Goal: Task Accomplishment & Management: Use online tool/utility

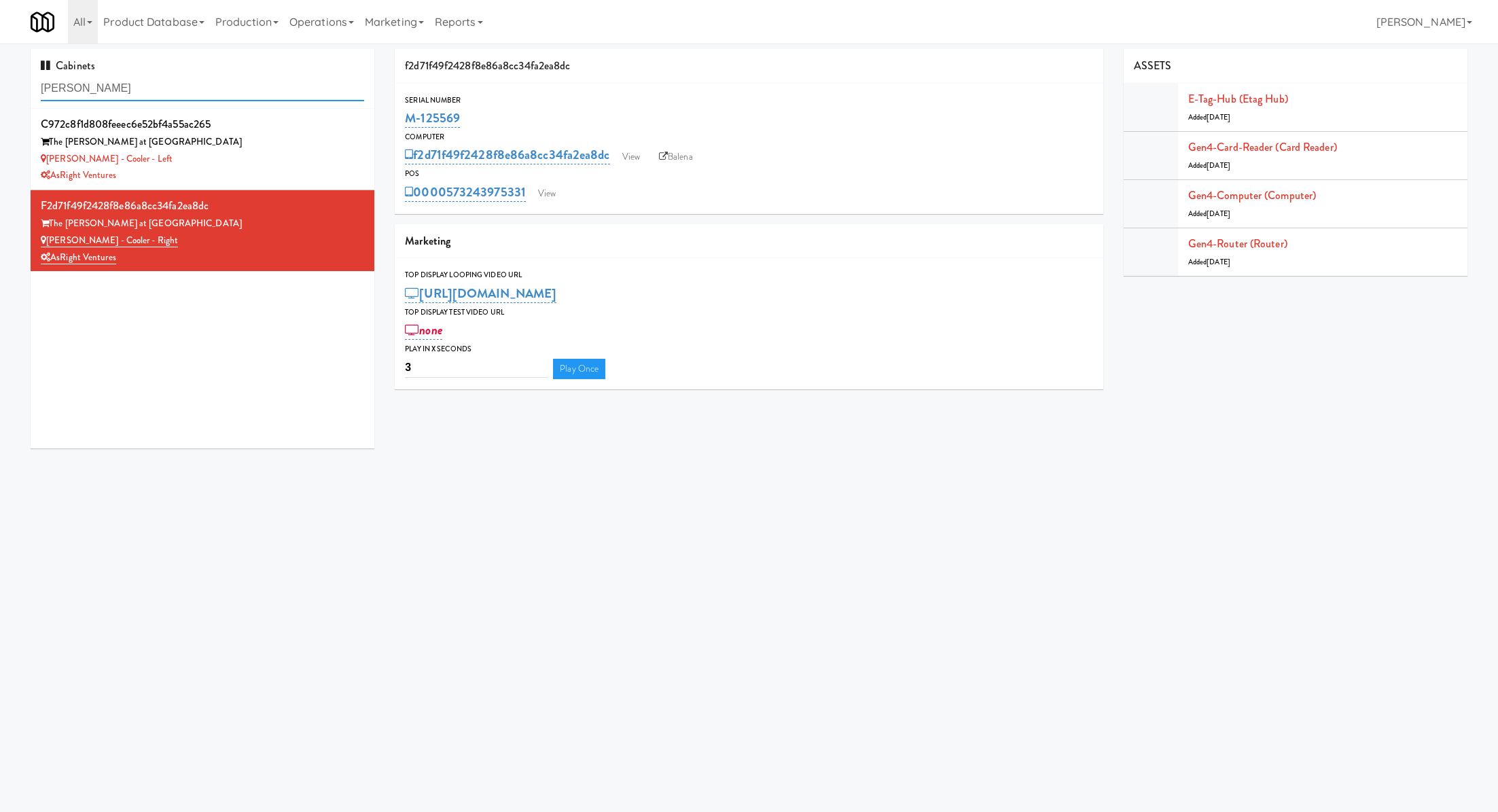
click at [202, 84] on input "slade" at bounding box center [202, 89] width 323 height 25
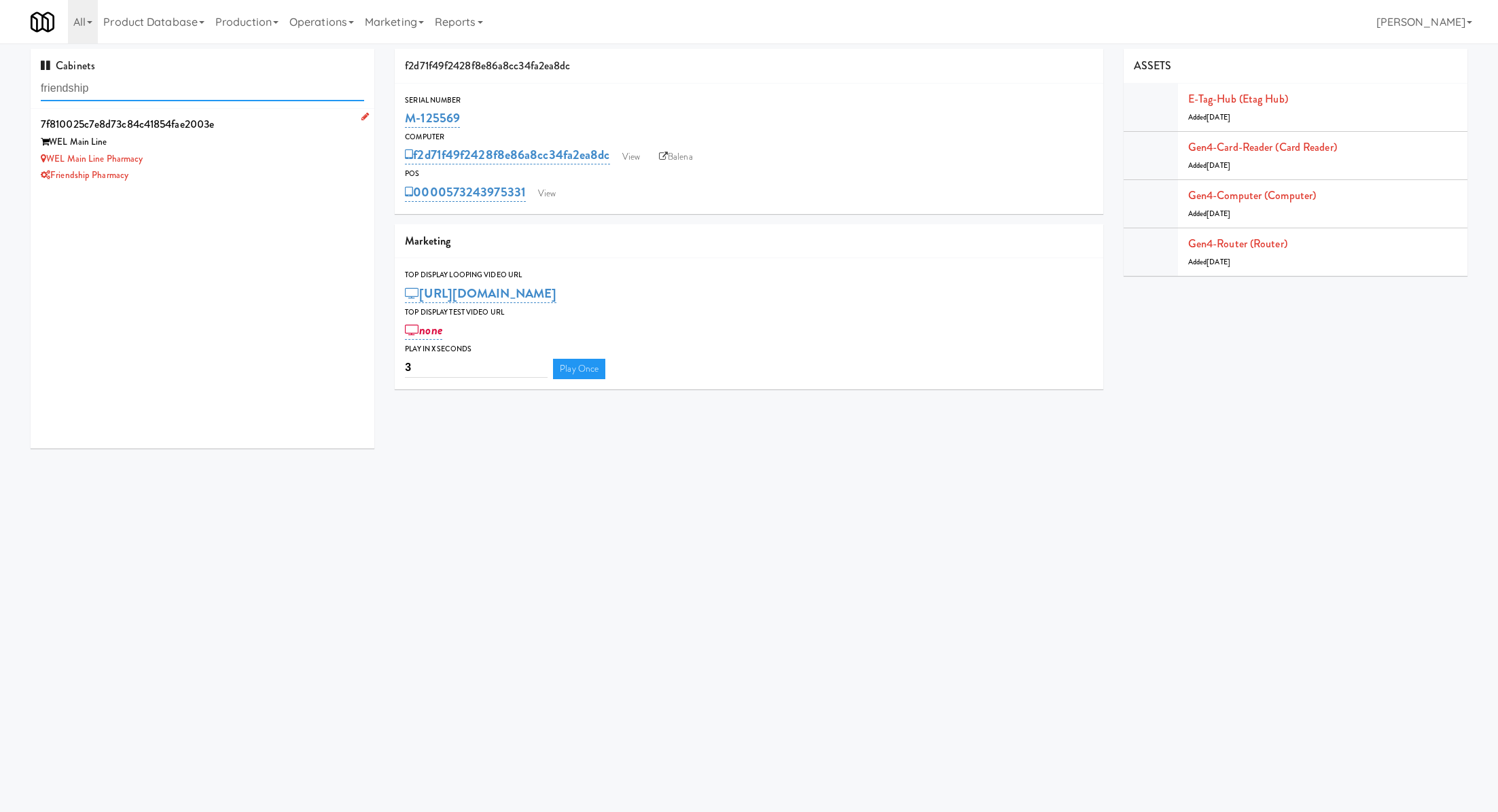
type input "friendship"
click at [279, 167] on div "Friendship Pharmacy" at bounding box center [202, 175] width 323 height 17
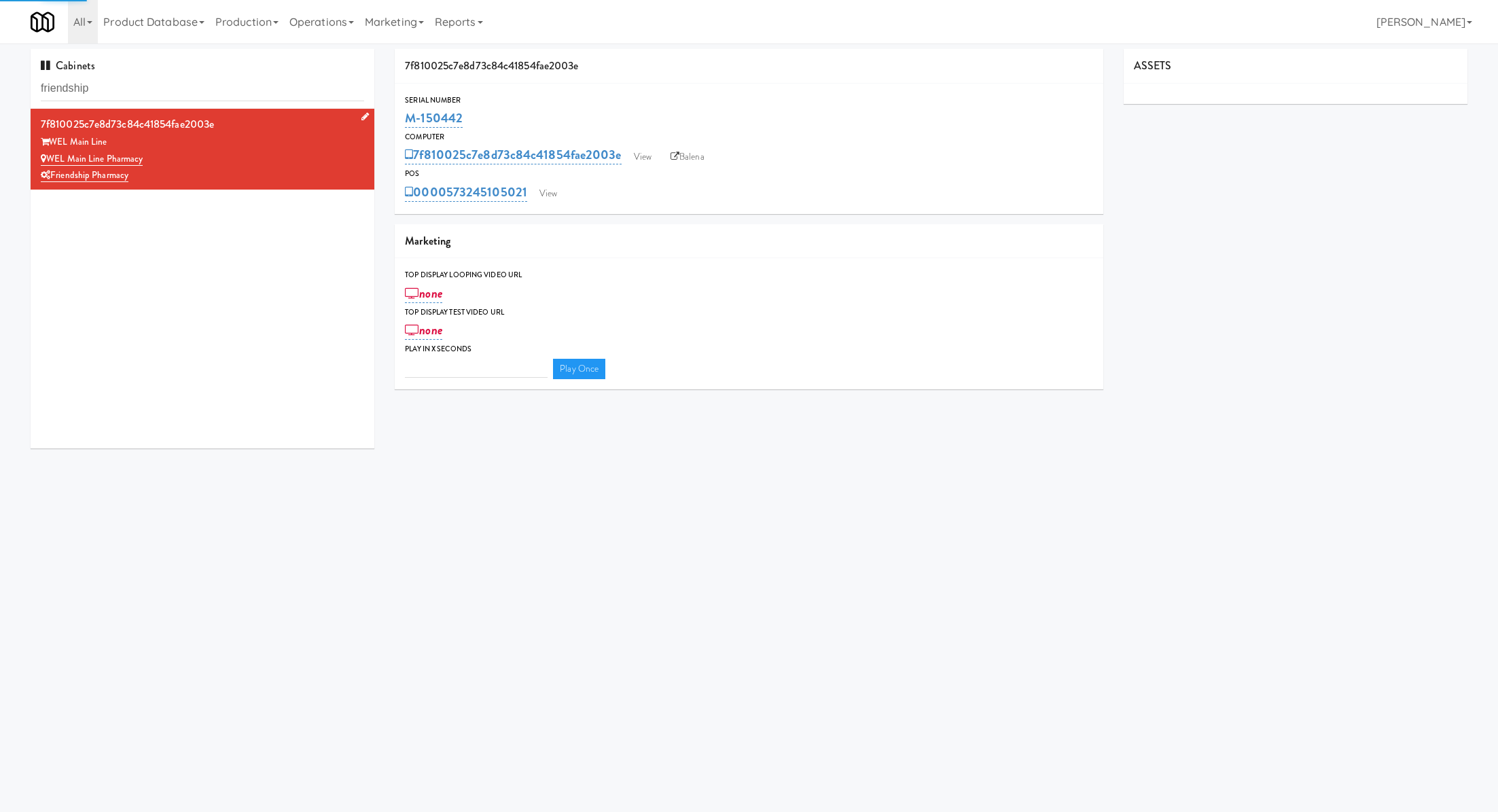
type input "3"
click at [648, 153] on link "View" at bounding box center [643, 157] width 31 height 20
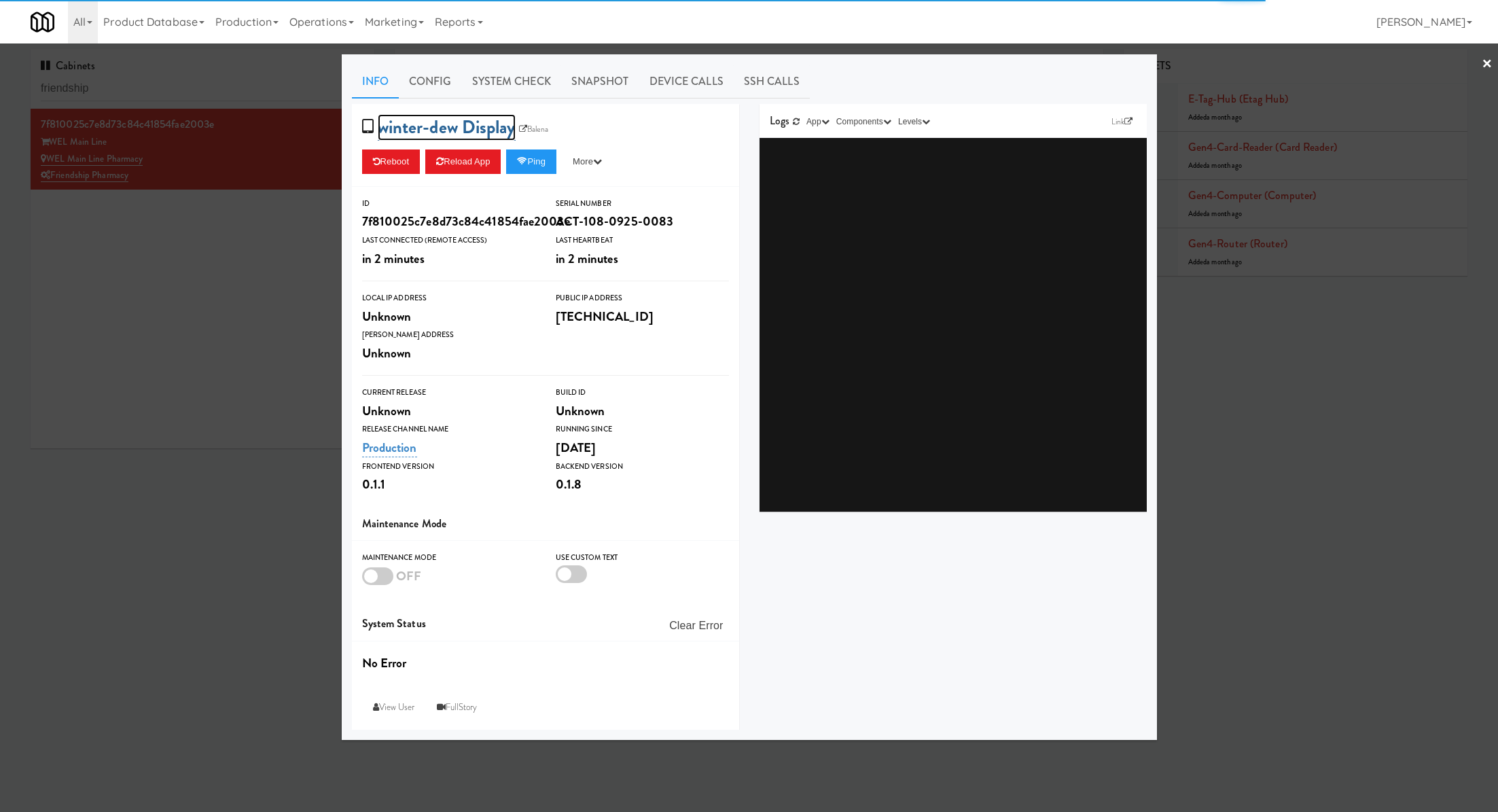
click at [471, 125] on link "winter-dew Display" at bounding box center [447, 127] width 138 height 26
click at [476, 131] on input "winter-dew Display" at bounding box center [449, 130] width 142 height 25
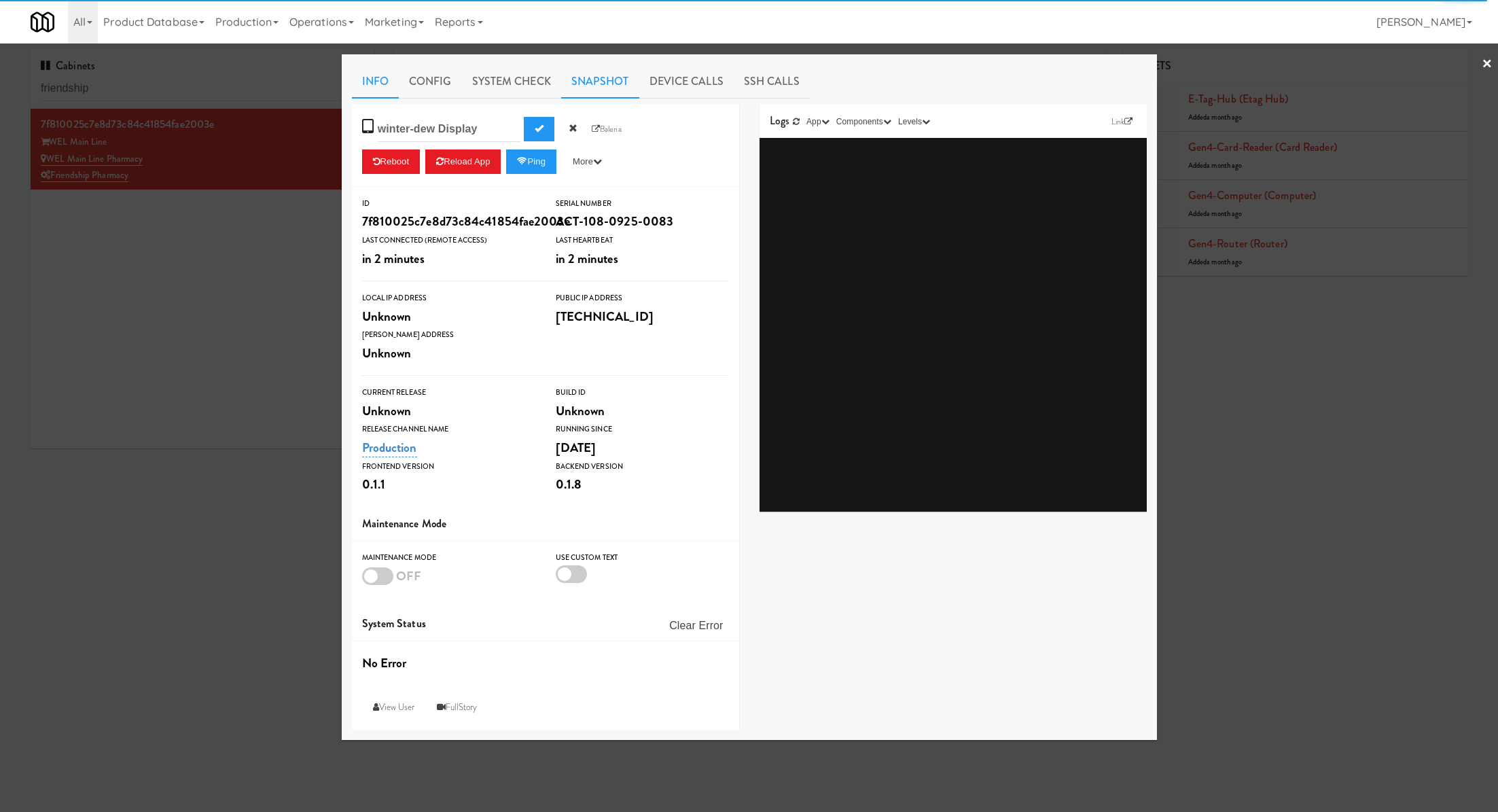
click at [602, 70] on link "Snapshot" at bounding box center [600, 81] width 78 height 34
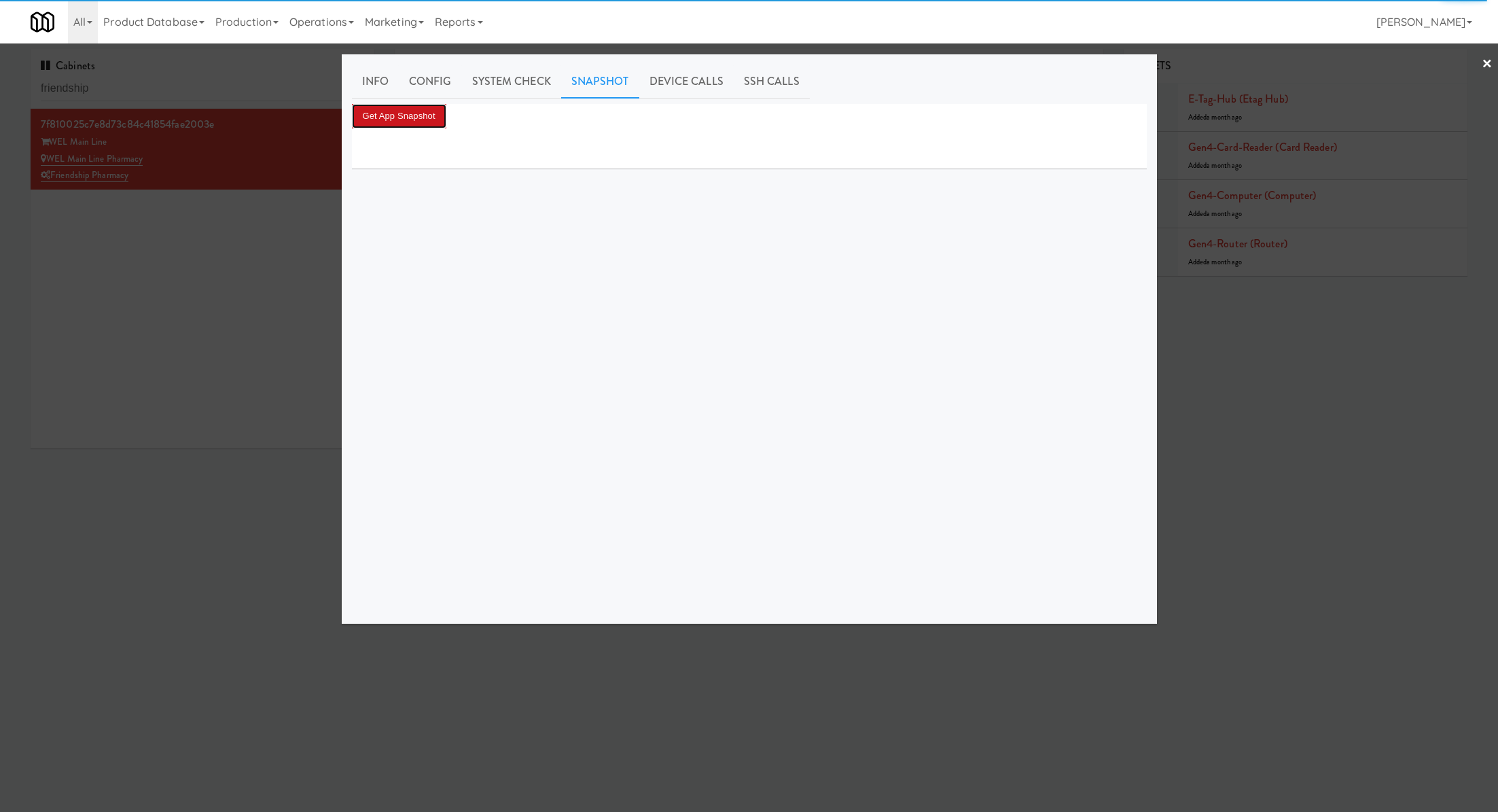
click at [422, 120] on button "Get App Snapshot" at bounding box center [398, 116] width 94 height 25
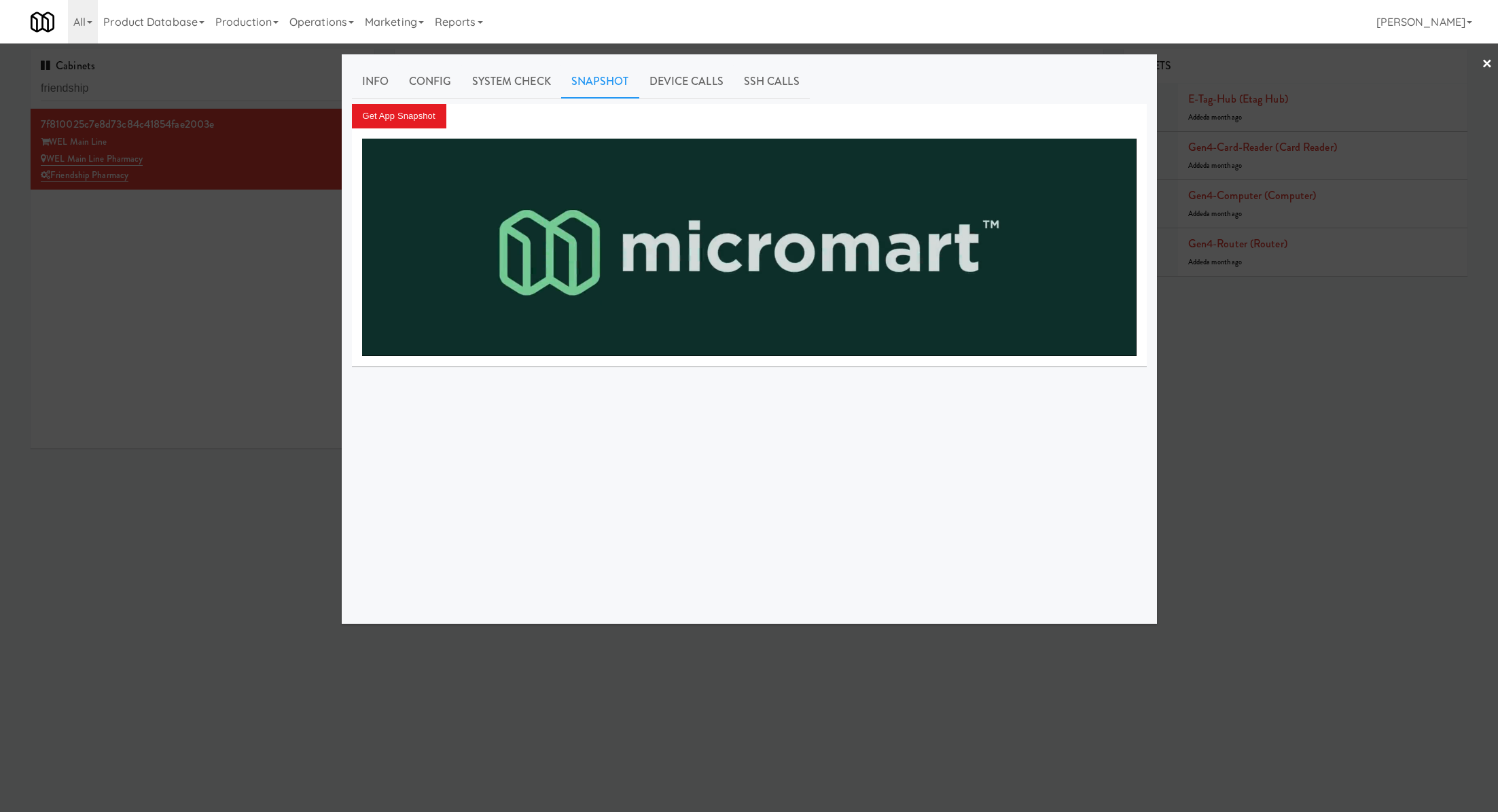
click at [281, 220] on div at bounding box center [749, 406] width 1498 height 812
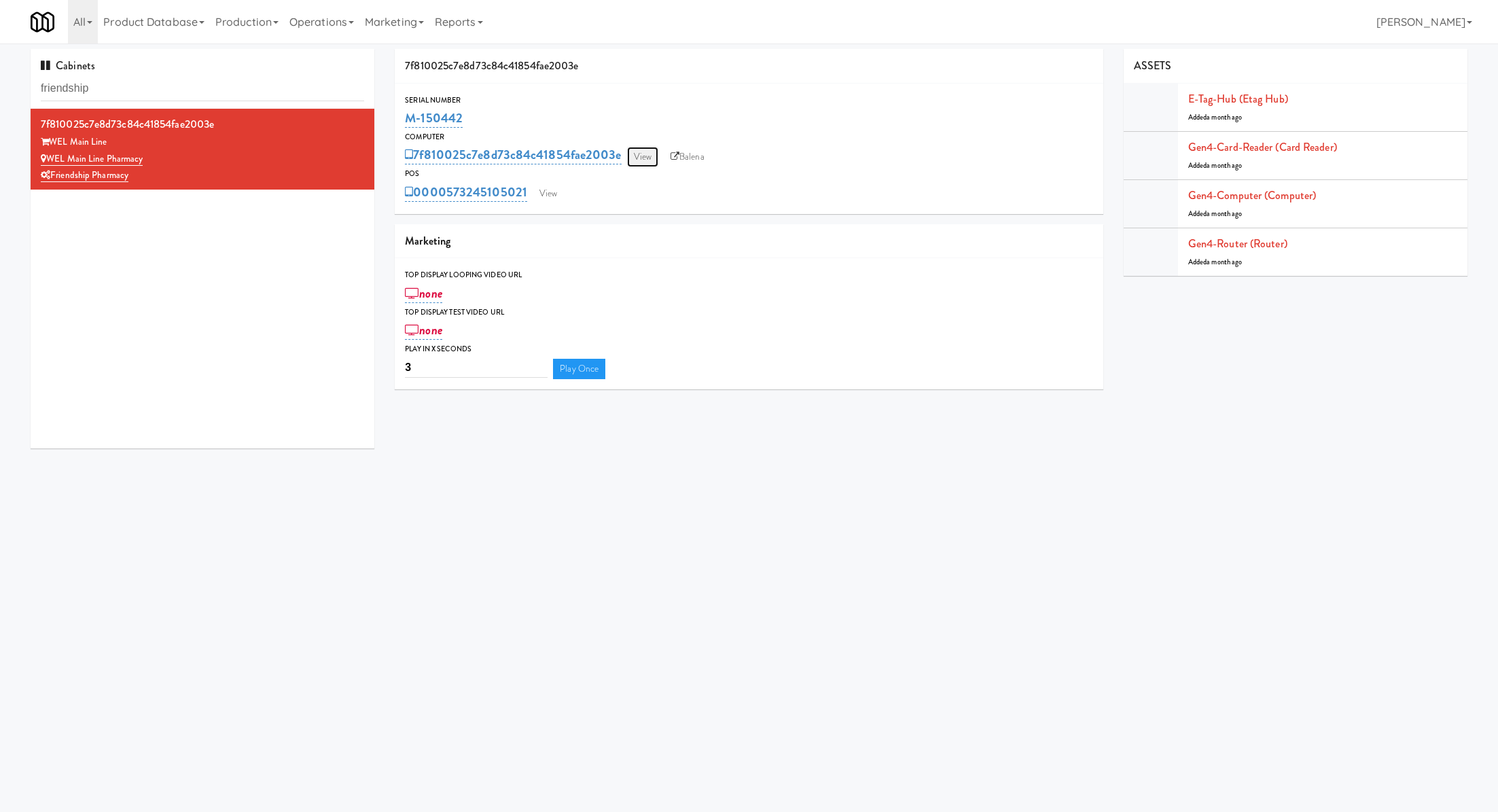
click at [636, 154] on link "View" at bounding box center [643, 157] width 31 height 20
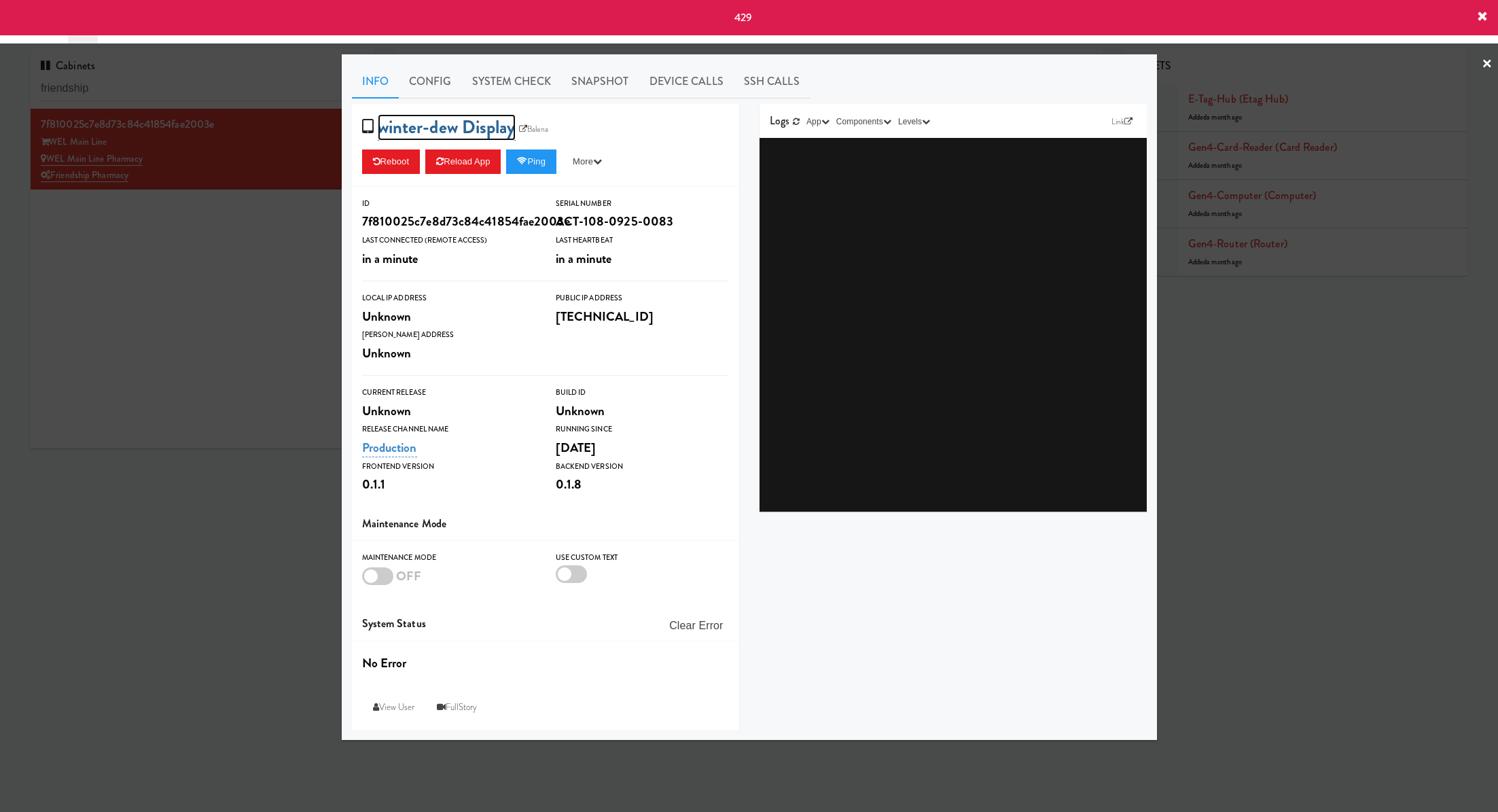
click at [471, 121] on link "winter-dew Display" at bounding box center [447, 127] width 138 height 26
click at [471, 121] on input "winter-dew Display" at bounding box center [449, 130] width 142 height 25
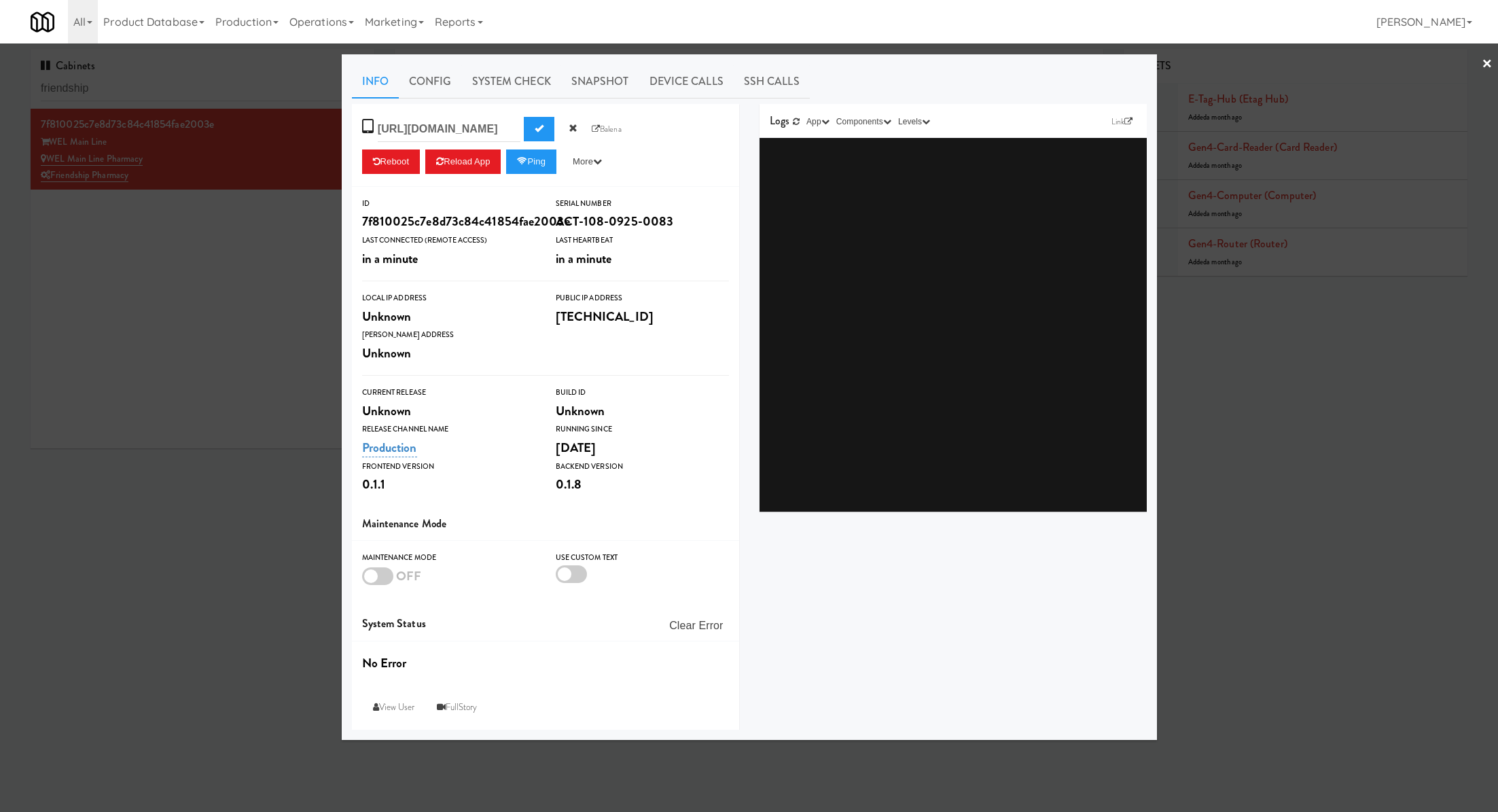
scroll to position [0, 351]
type input "https://res.cloudinary.com/kitchenmate/video/upload/v1757449404/Friendship_qgts…"
click at [524, 134] on button "Submit" at bounding box center [539, 129] width 31 height 25
click at [591, 76] on link "Snapshot" at bounding box center [600, 81] width 78 height 34
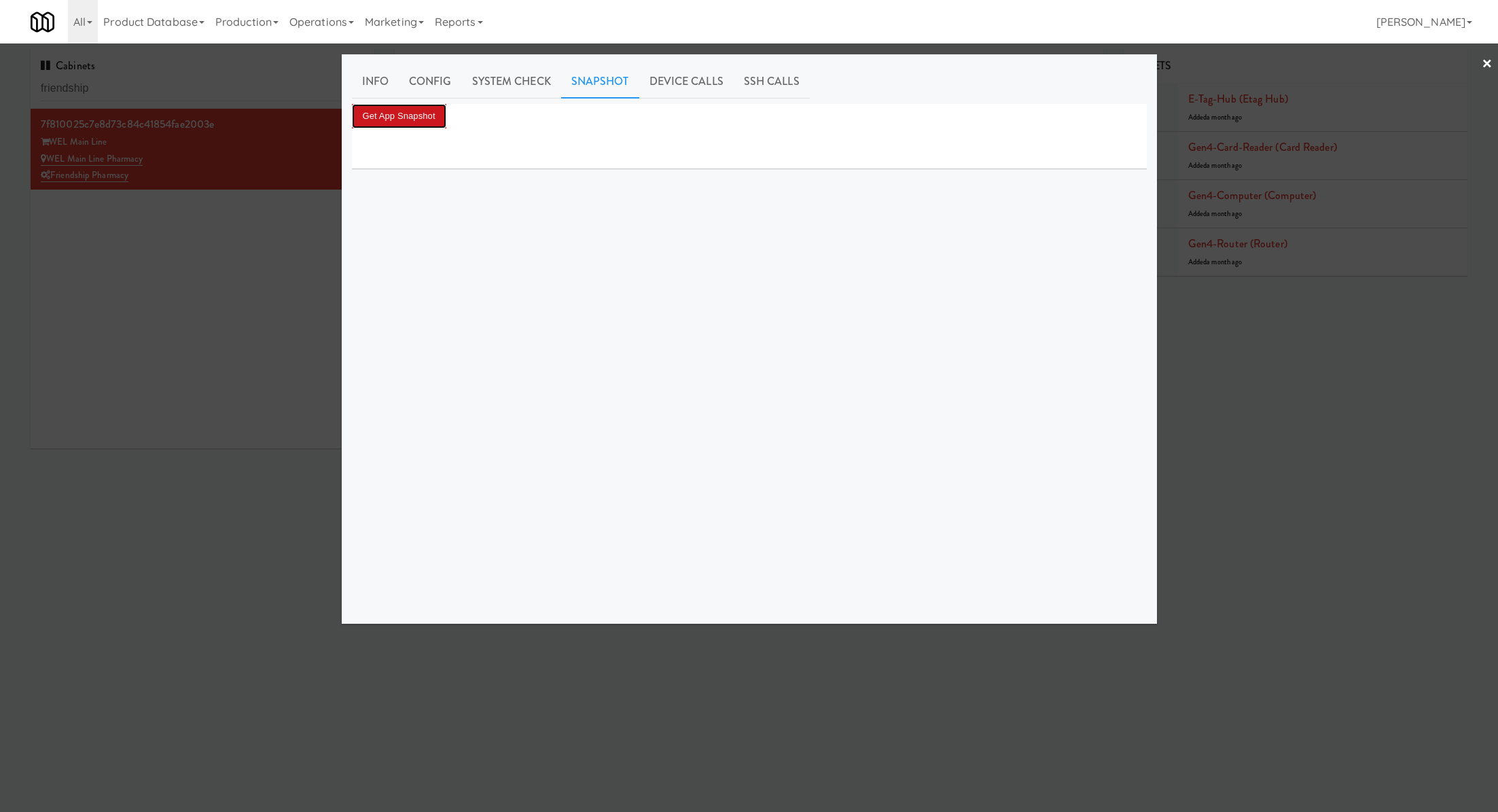
click at [409, 116] on button "Get App Snapshot" at bounding box center [398, 116] width 94 height 25
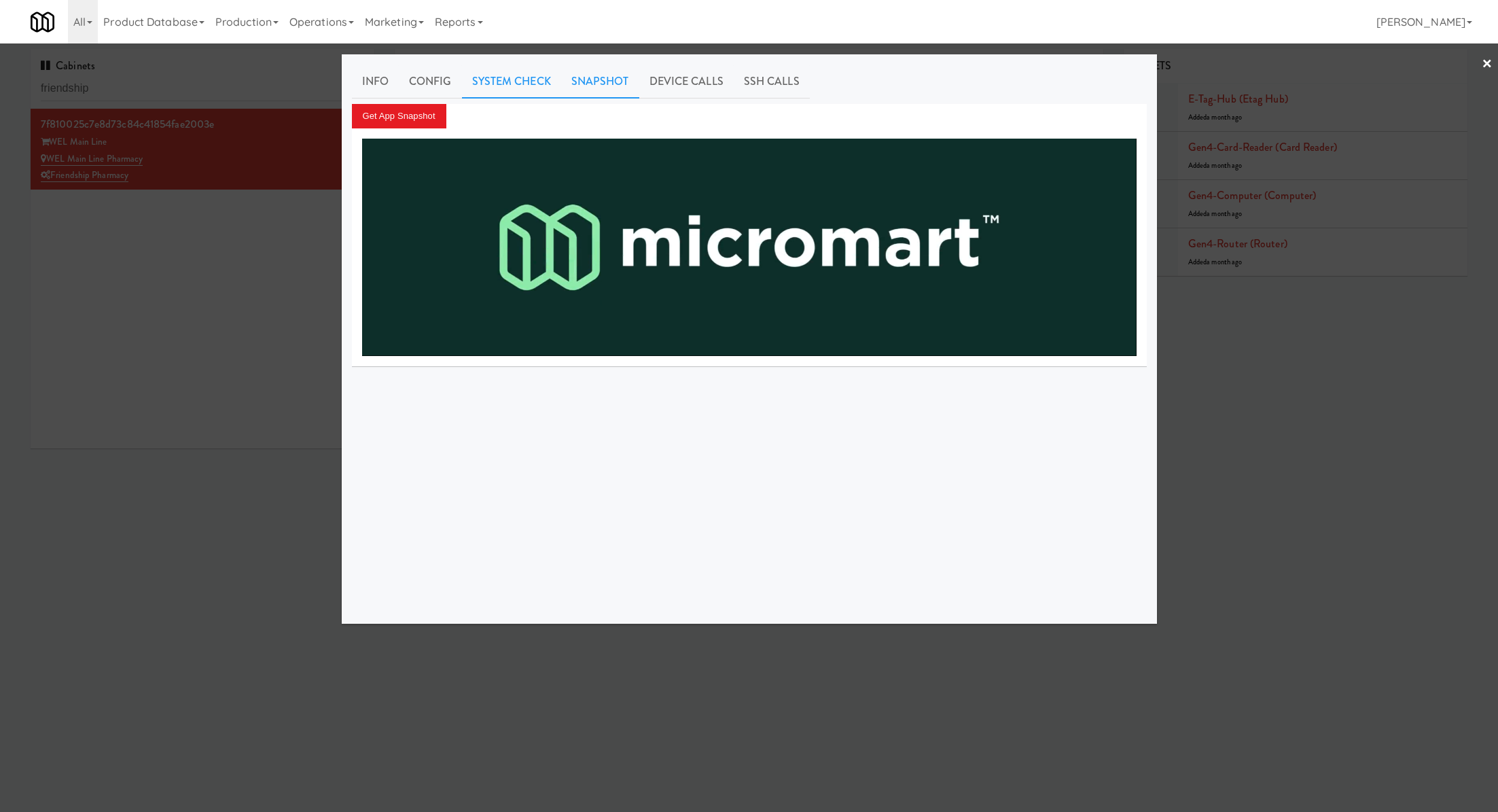
click at [521, 81] on link "System Check" at bounding box center [511, 81] width 99 height 34
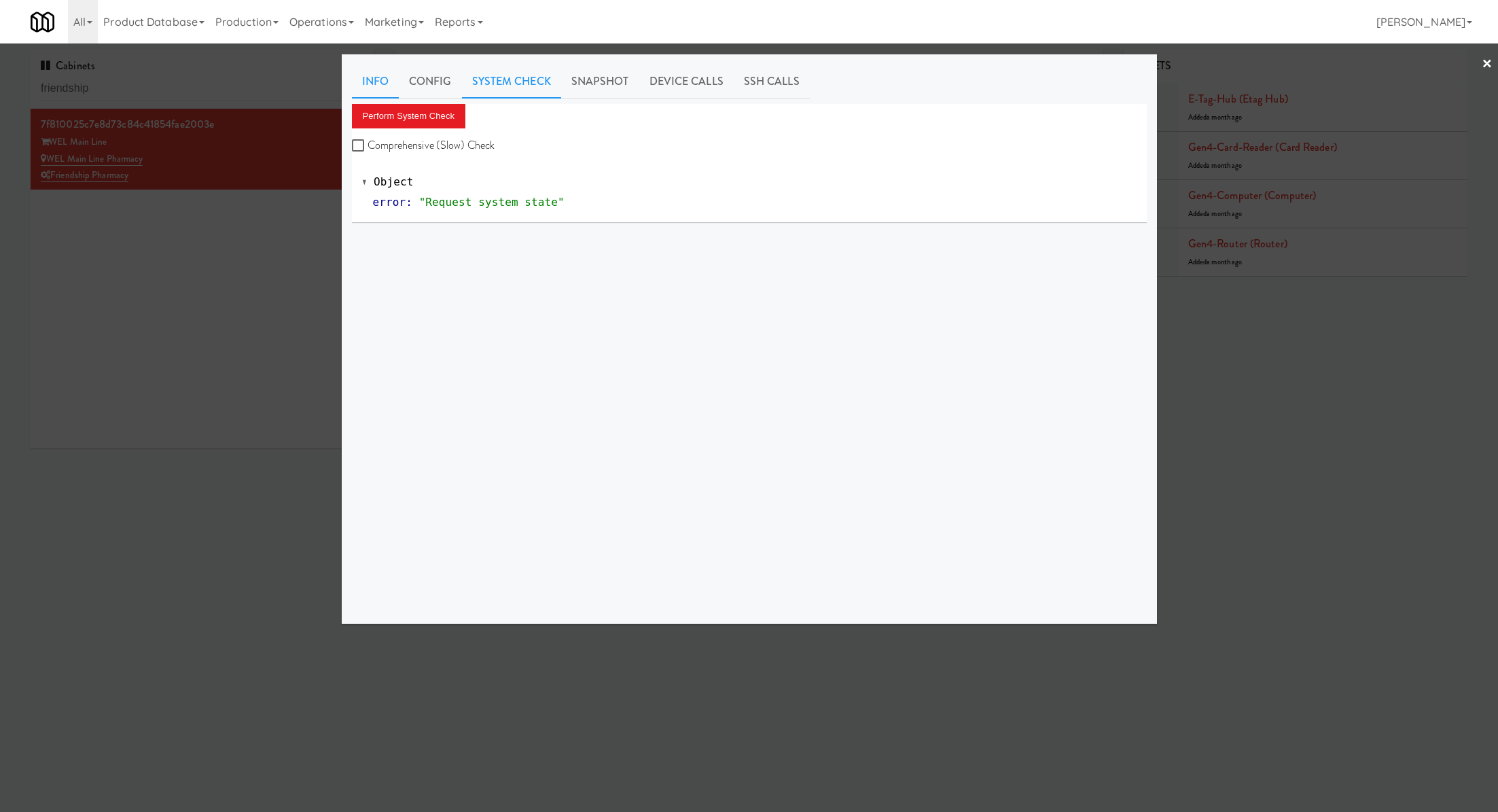
click at [385, 91] on link "Info" at bounding box center [375, 81] width 47 height 34
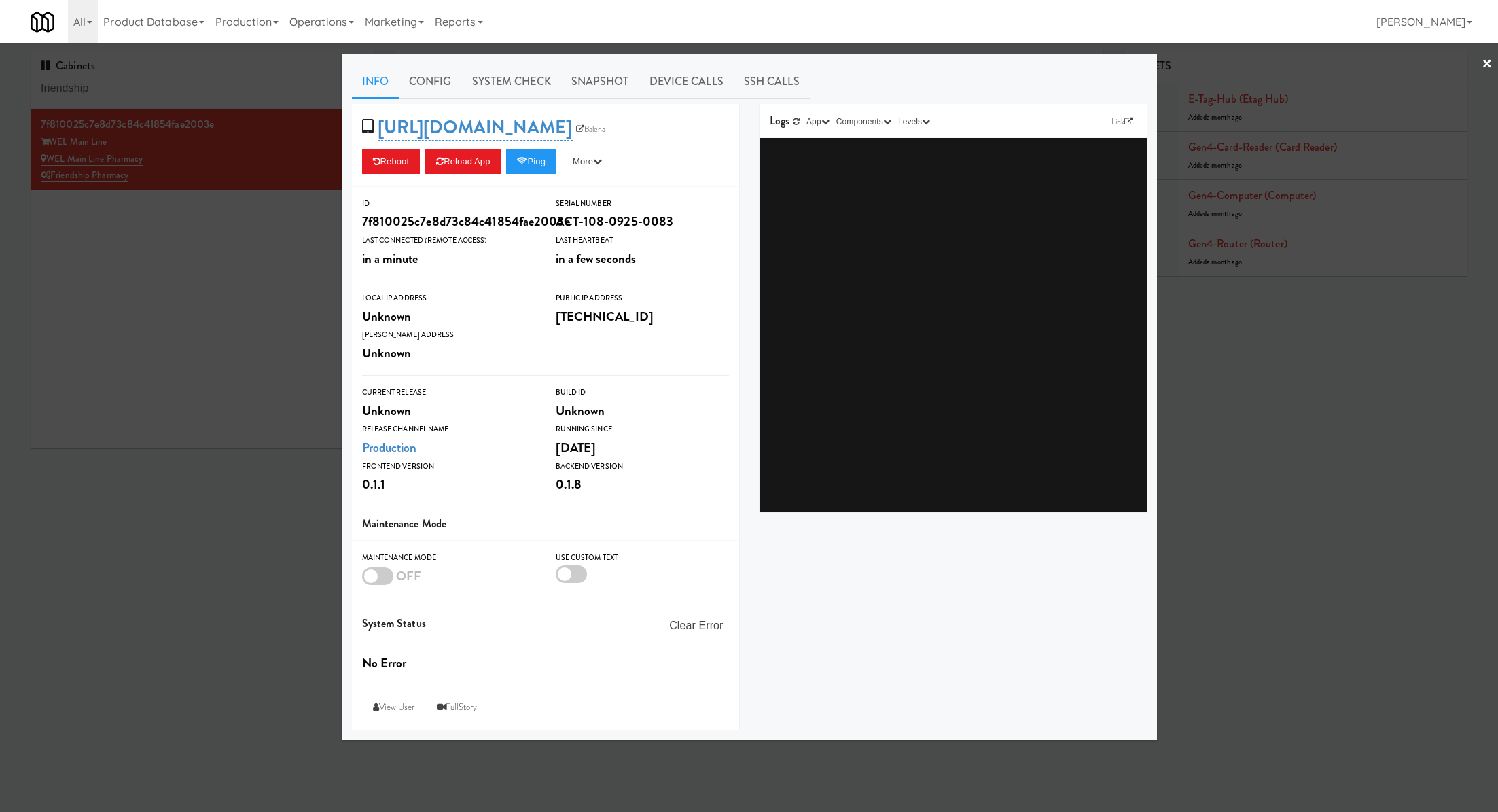
click at [234, 272] on div at bounding box center [749, 406] width 1498 height 812
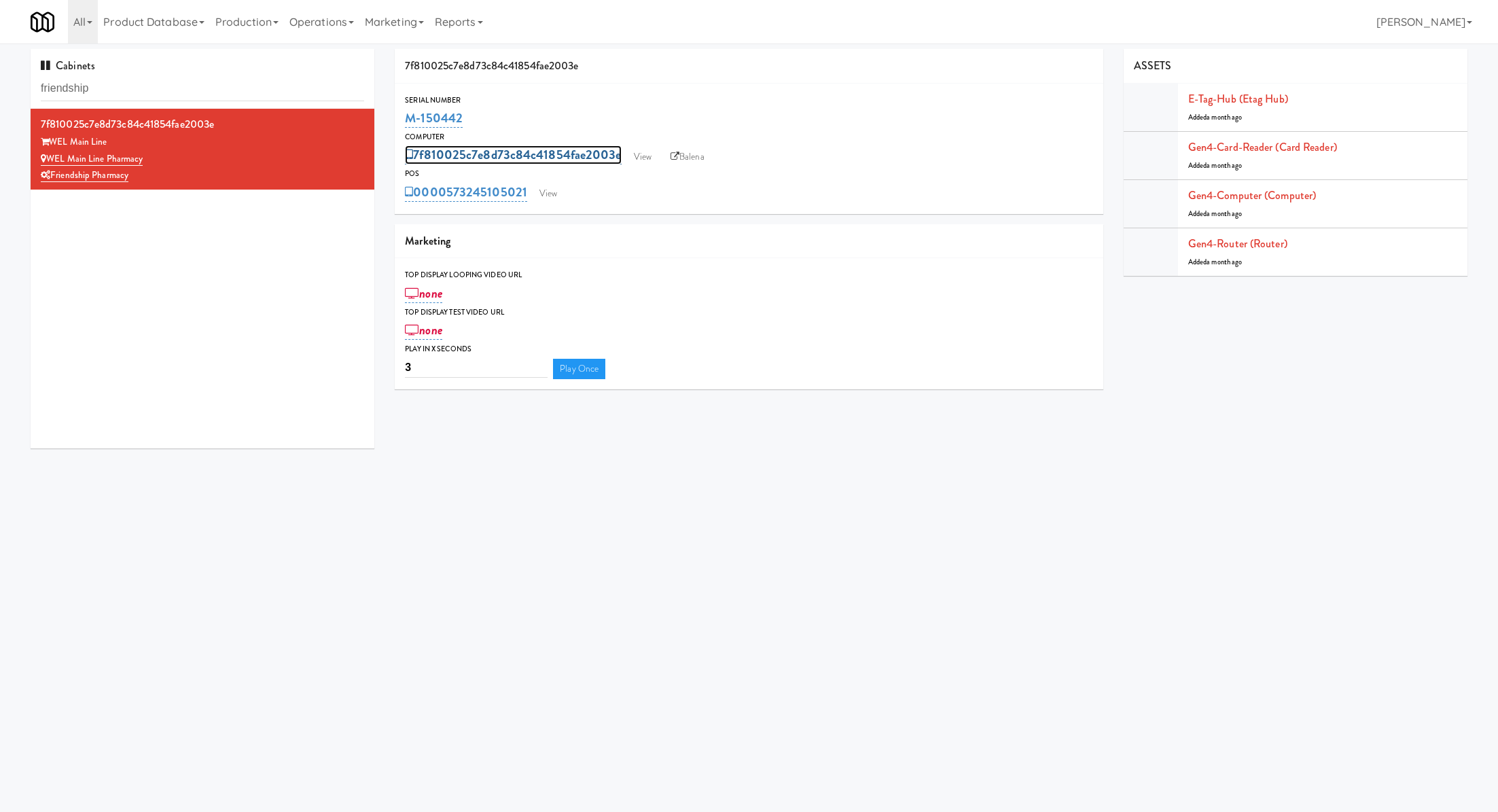
click at [596, 161] on link "7f810025c7e8d73c84c41854fae2003e" at bounding box center [513, 154] width 216 height 19
click at [562, 159] on span "Cancel" at bounding box center [560, 155] width 8 height 8
click at [634, 159] on link "View" at bounding box center [643, 157] width 31 height 20
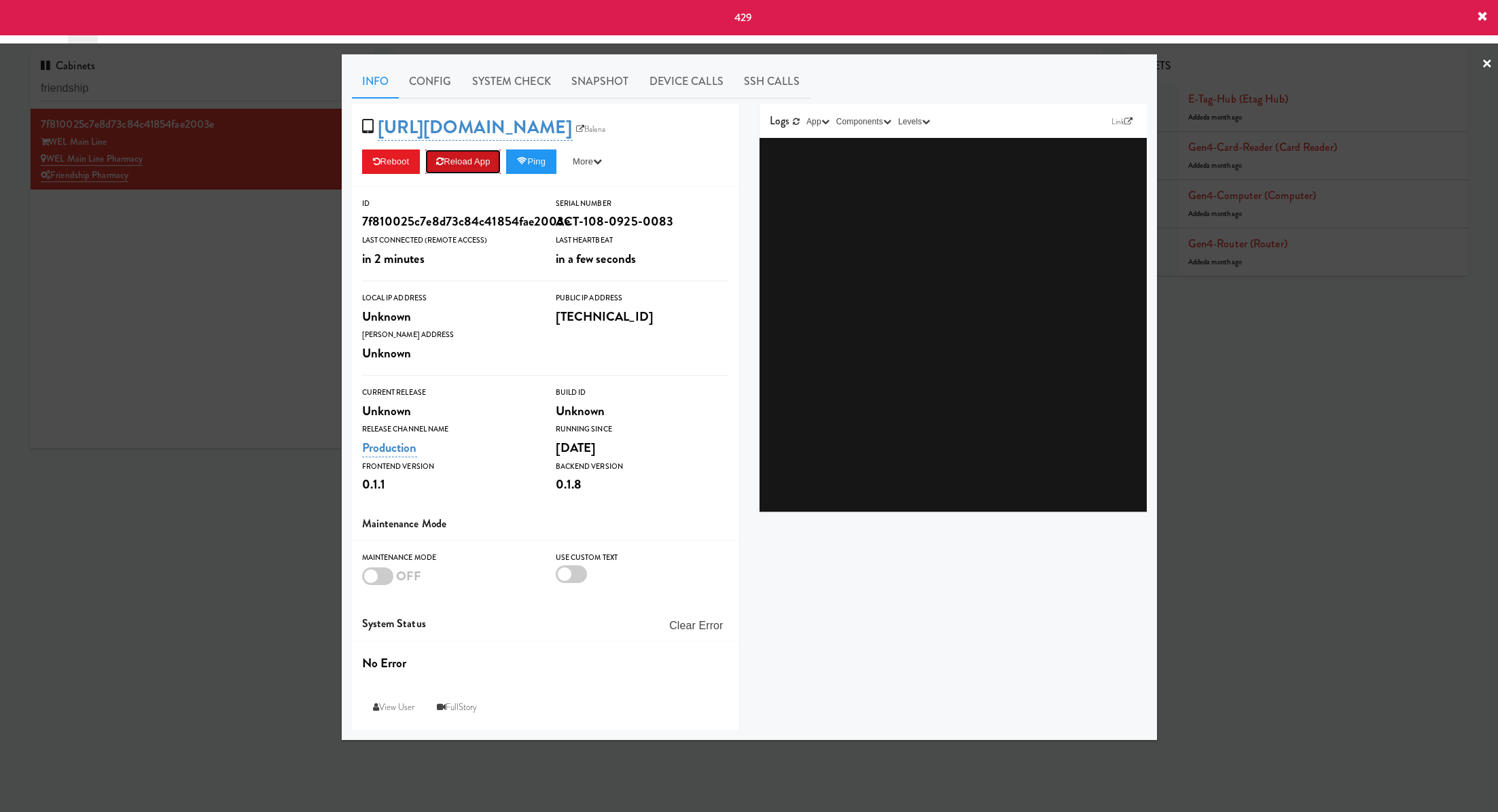
click at [466, 174] on button "Reload App" at bounding box center [463, 161] width 75 height 25
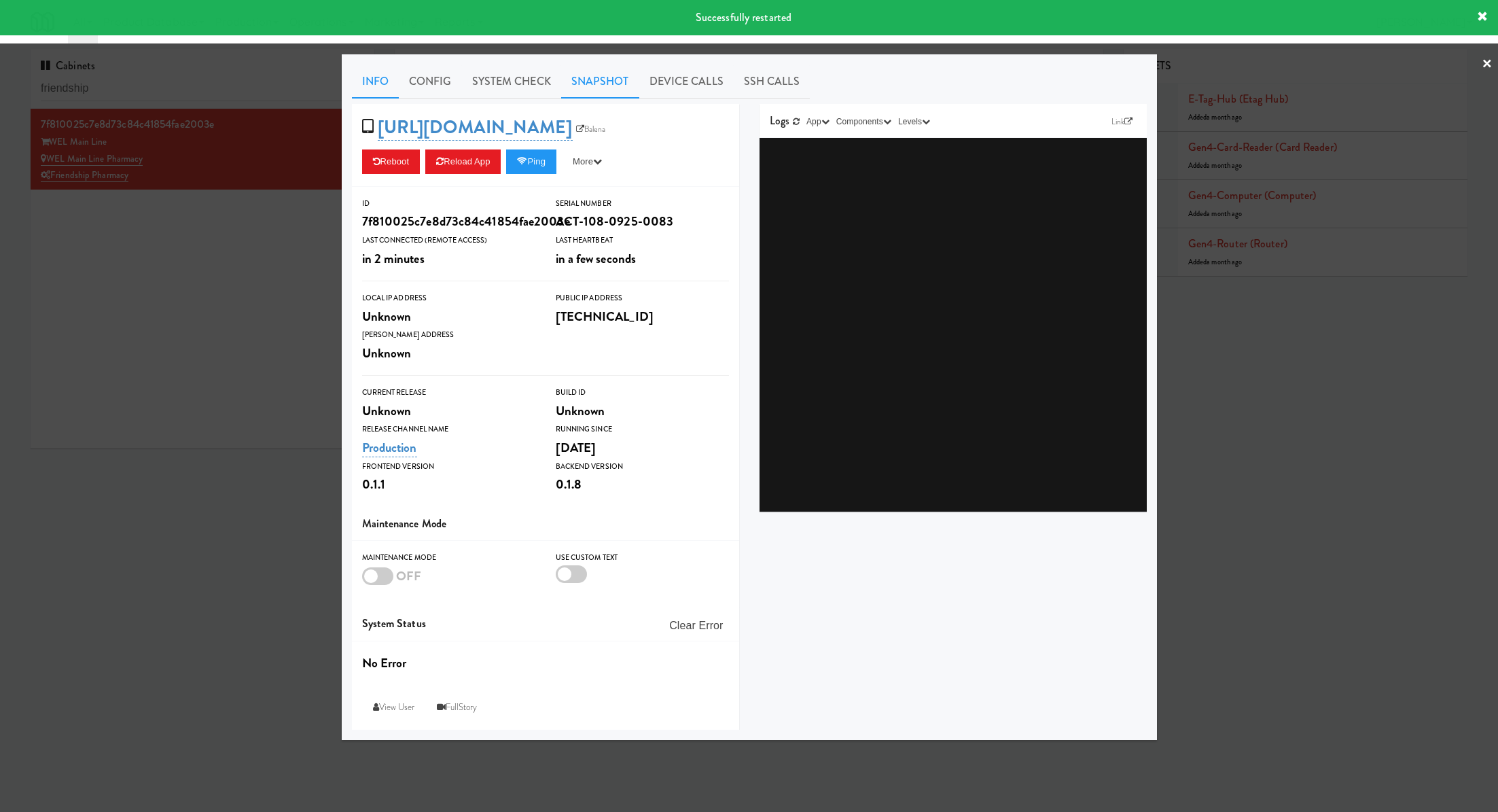
click at [603, 86] on link "Snapshot" at bounding box center [600, 81] width 78 height 34
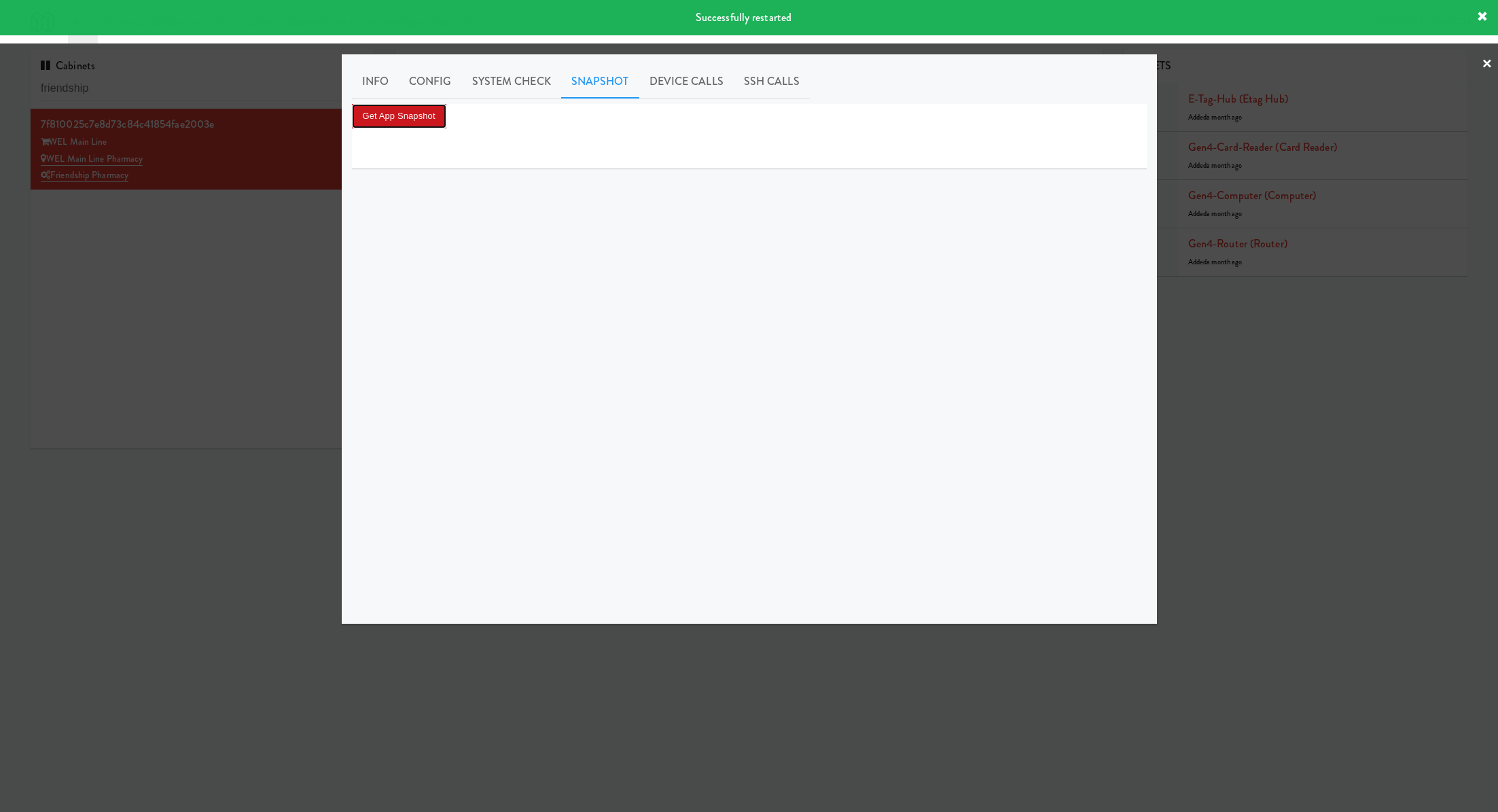
click at [414, 113] on button "Get App Snapshot" at bounding box center [398, 116] width 94 height 25
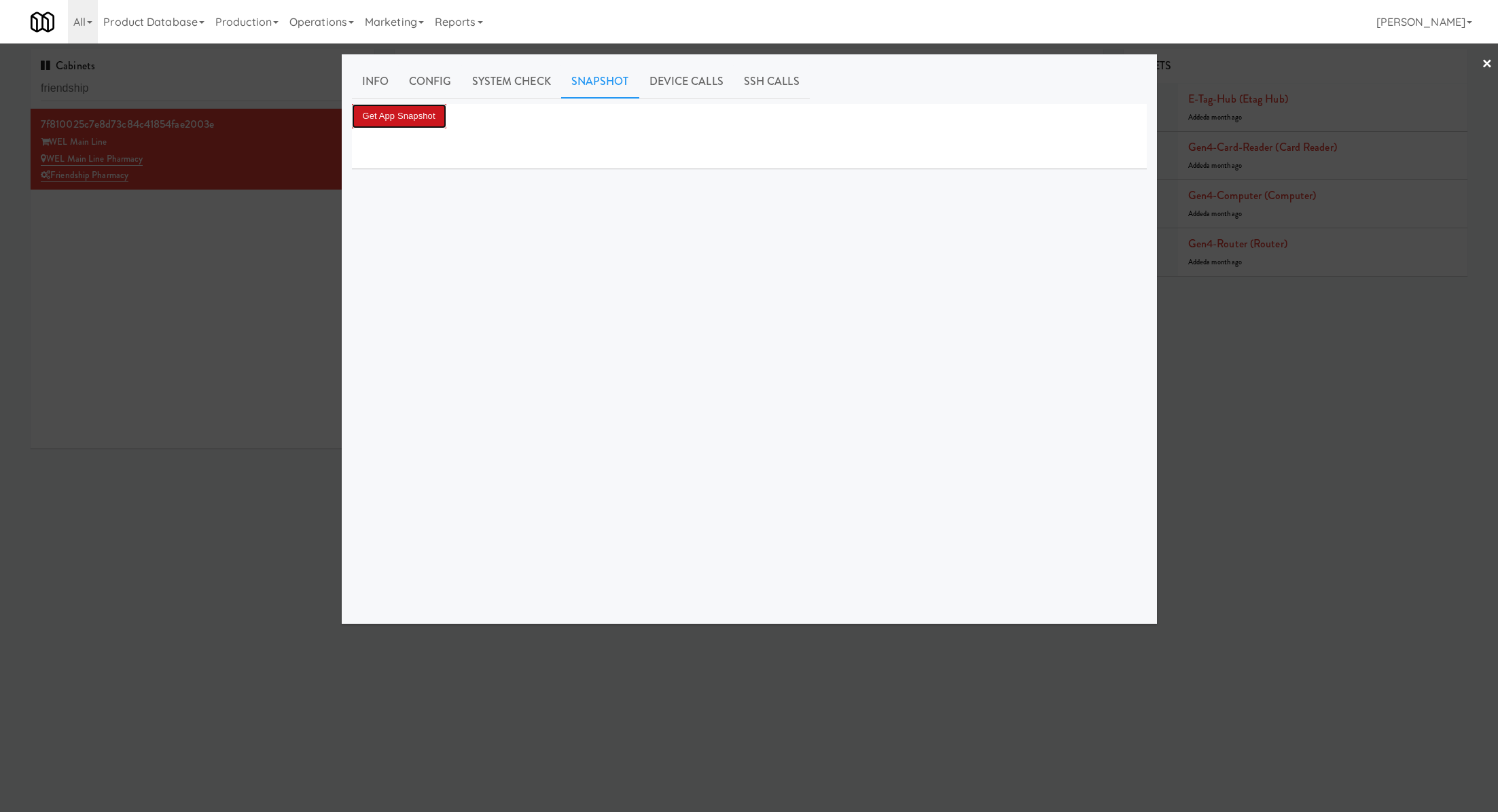
click at [414, 113] on button "Get App Snapshot" at bounding box center [398, 116] width 94 height 25
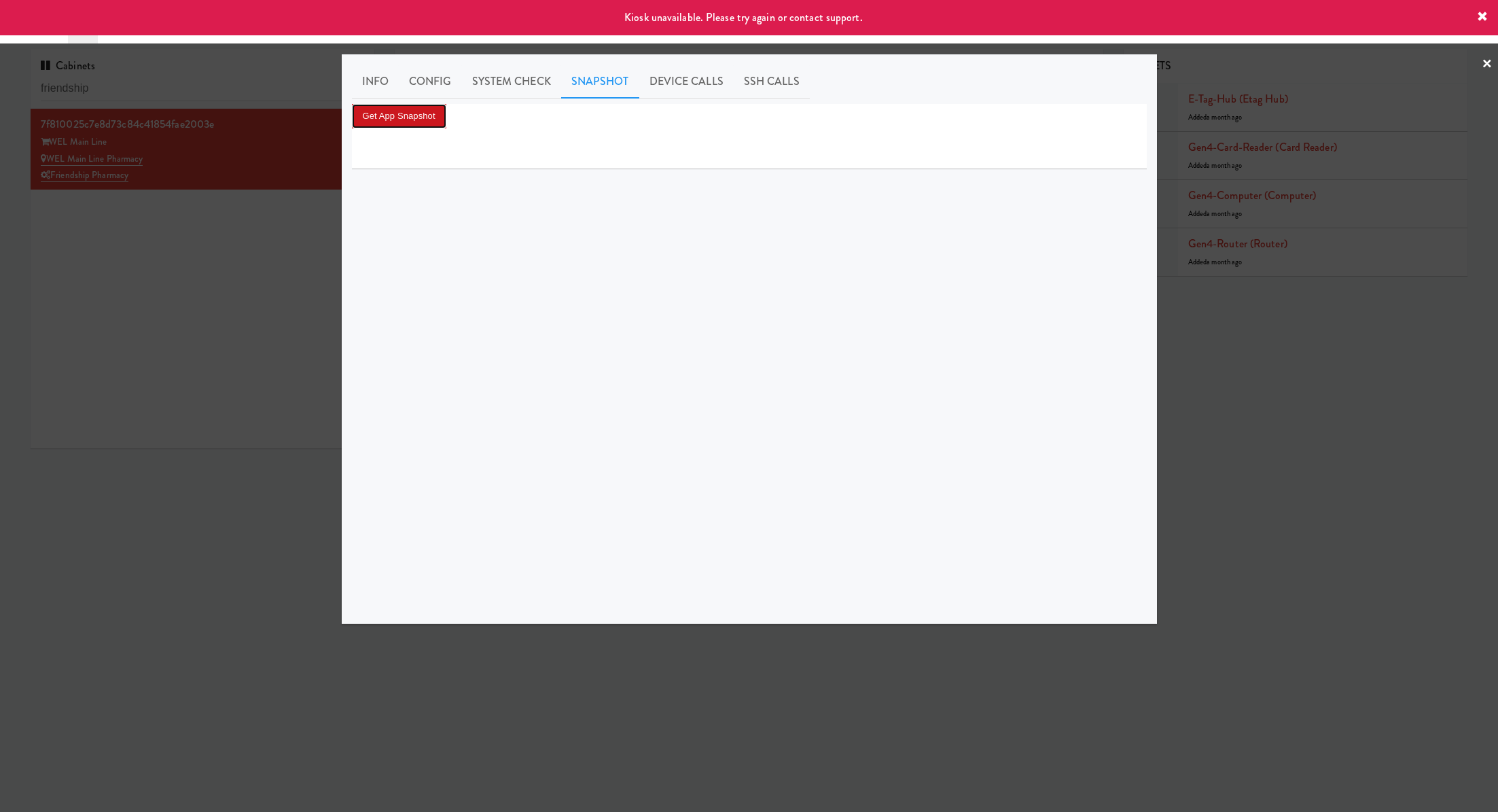
click at [414, 113] on button "Get App Snapshot" at bounding box center [398, 116] width 94 height 25
click at [518, 96] on link "System Check" at bounding box center [511, 81] width 99 height 34
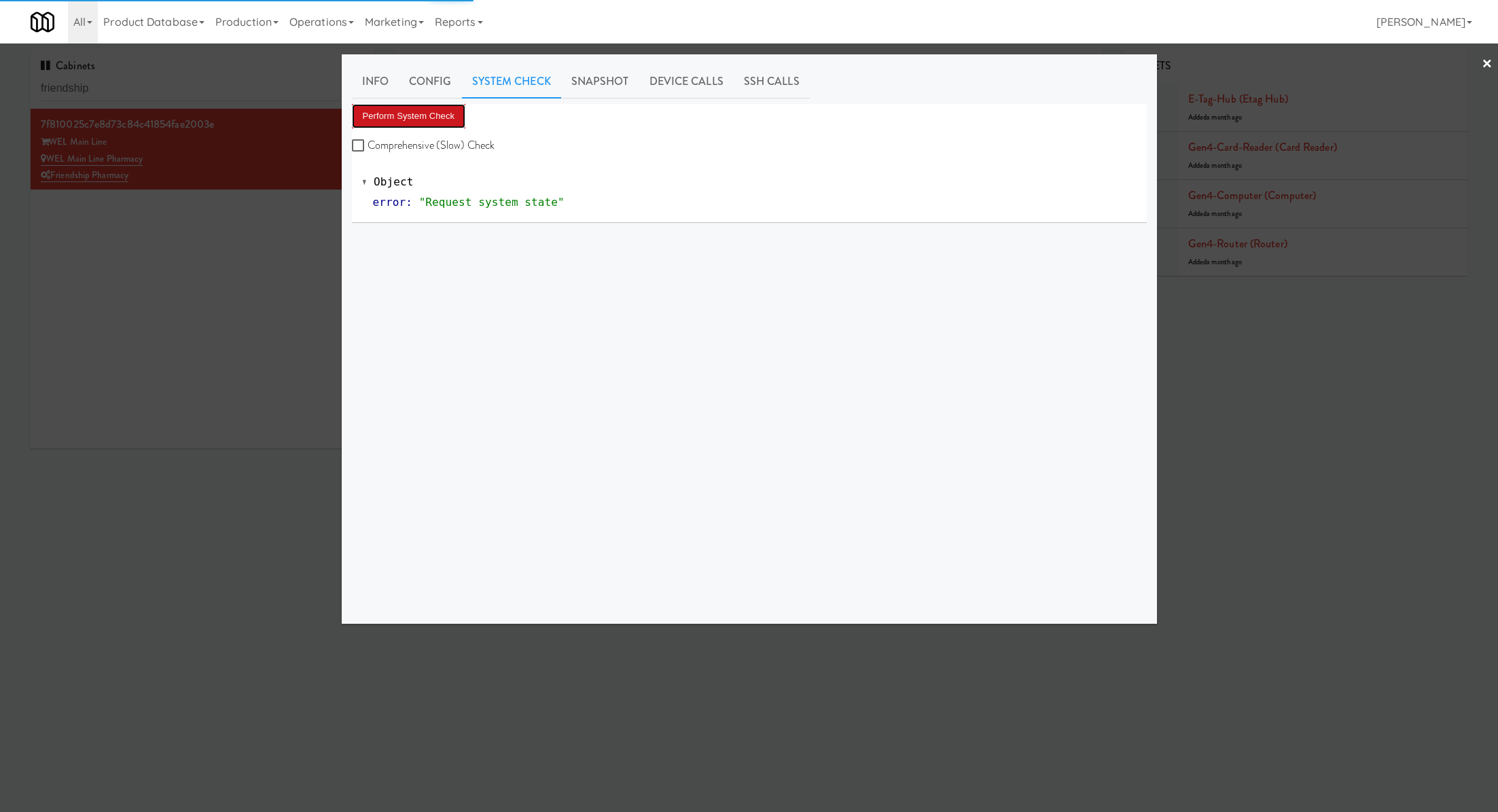
click at [447, 108] on button "Perform System Check" at bounding box center [409, 116] width 114 height 25
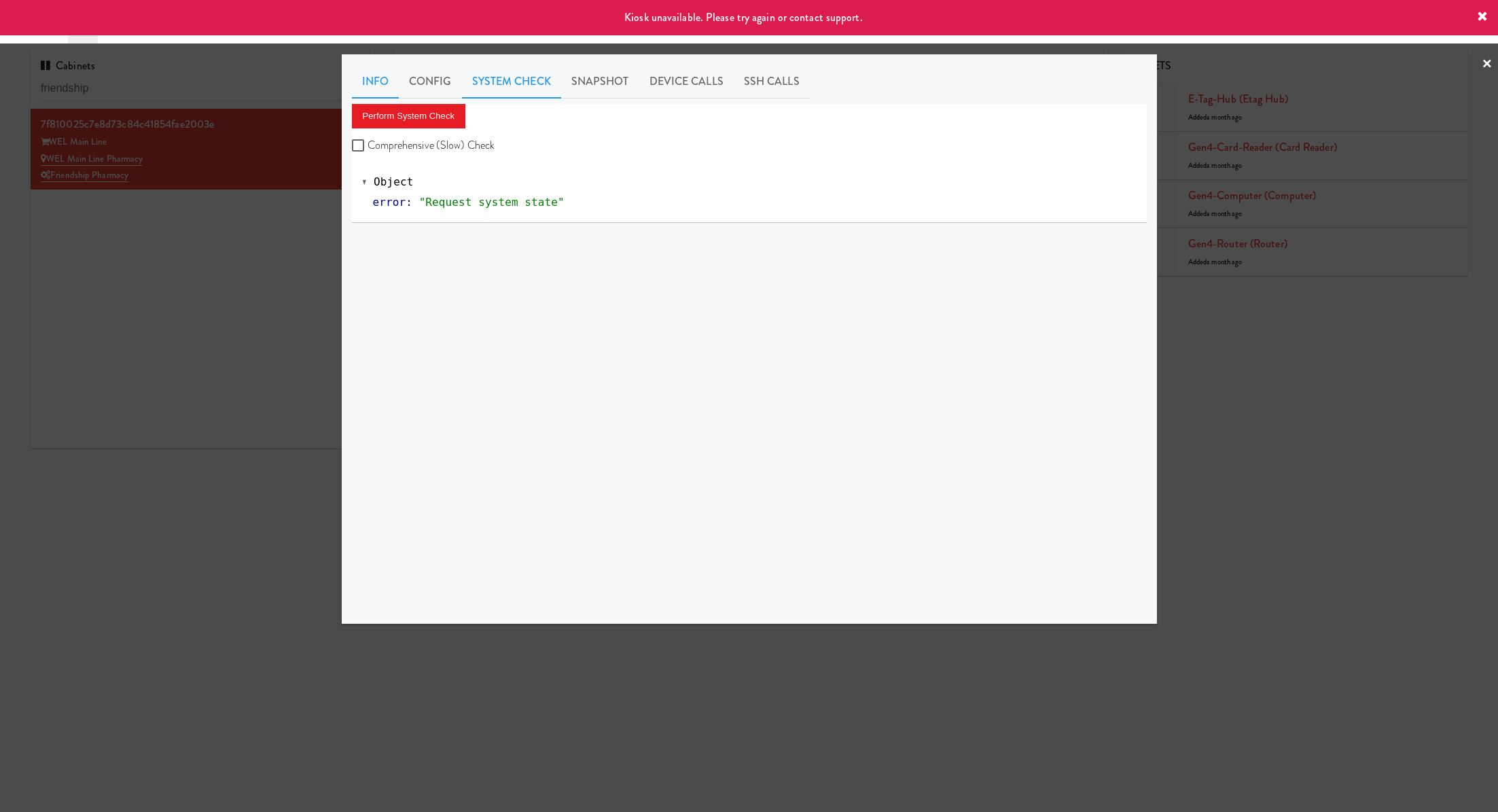
click at [376, 79] on link "Info" at bounding box center [375, 81] width 47 height 34
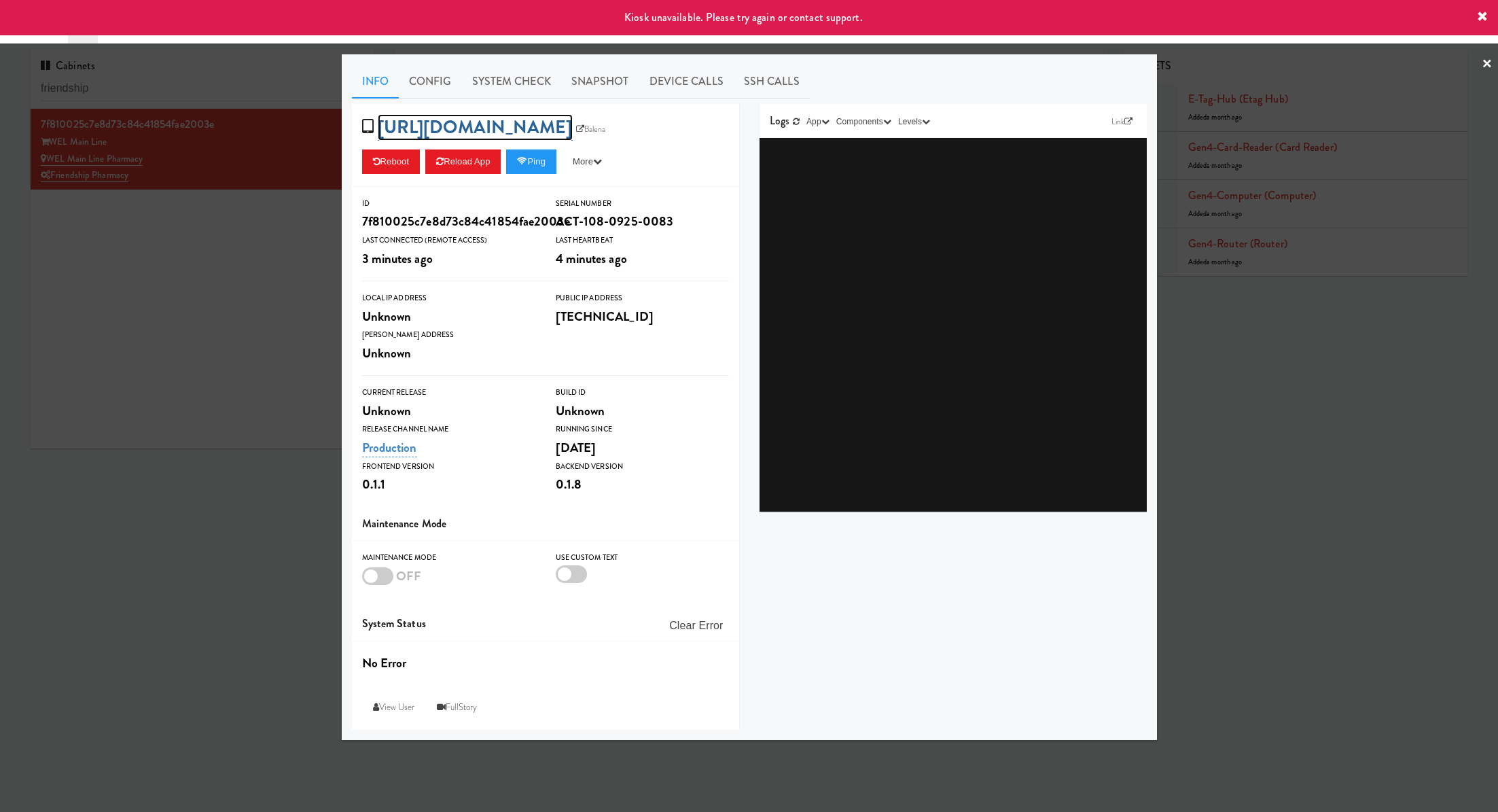
click at [502, 141] on link "https://res.cloudinary.com/kitchenmate/video/upload/v1757449404/Friendship_qgts…" at bounding box center [476, 127] width 195 height 26
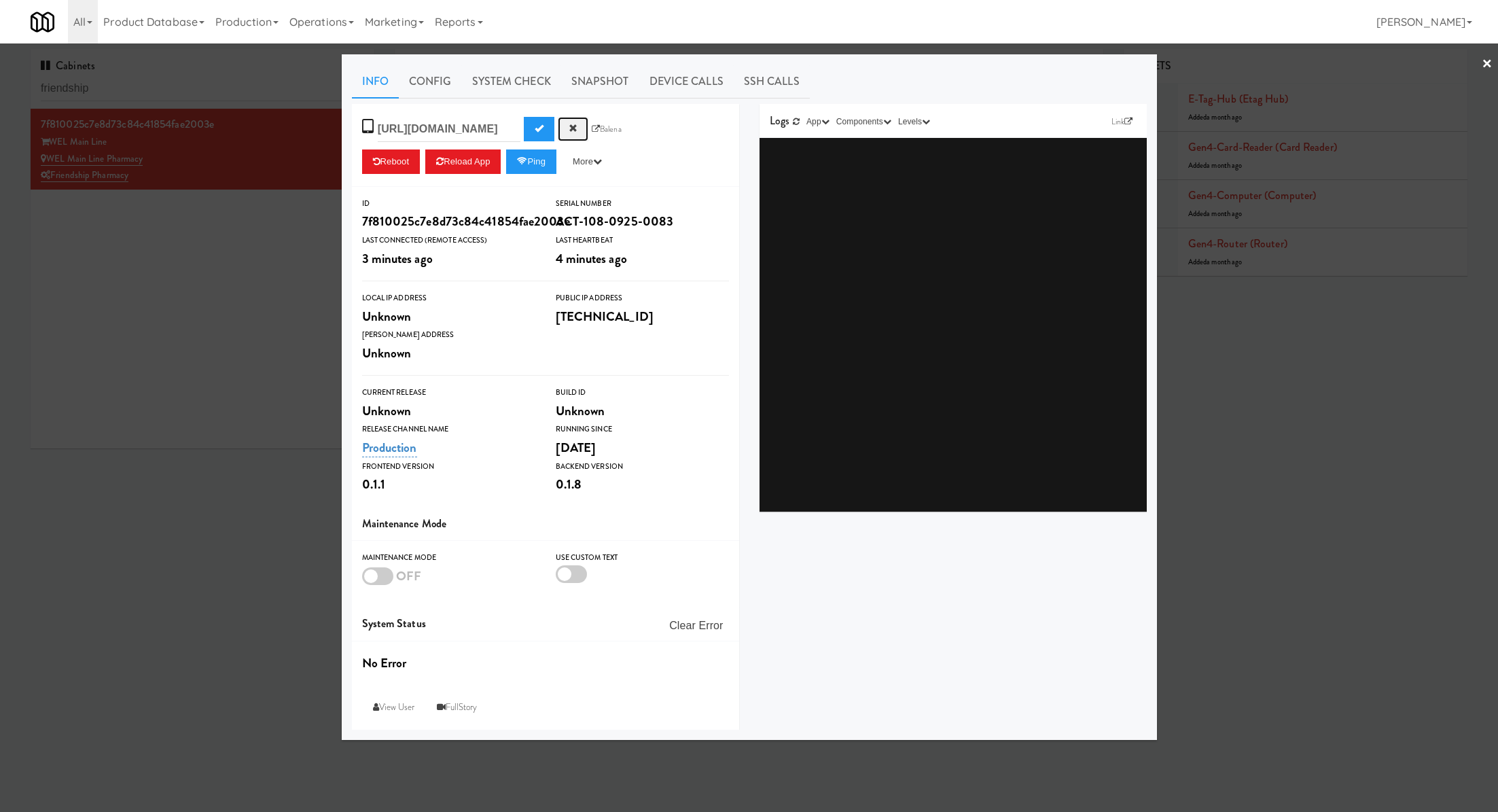
click at [558, 124] on button "Cancel" at bounding box center [573, 129] width 31 height 25
click at [535, 141] on link "https://res.cloudinary.com/kitchenmate/video/upload/v1757449404/Friendship_qgts…" at bounding box center [476, 127] width 195 height 26
click at [479, 134] on input "https://res.cloudinary.com/kitchenmate/video/upload/v1757449404/Friendship_qgts…" at bounding box center [449, 130] width 142 height 25
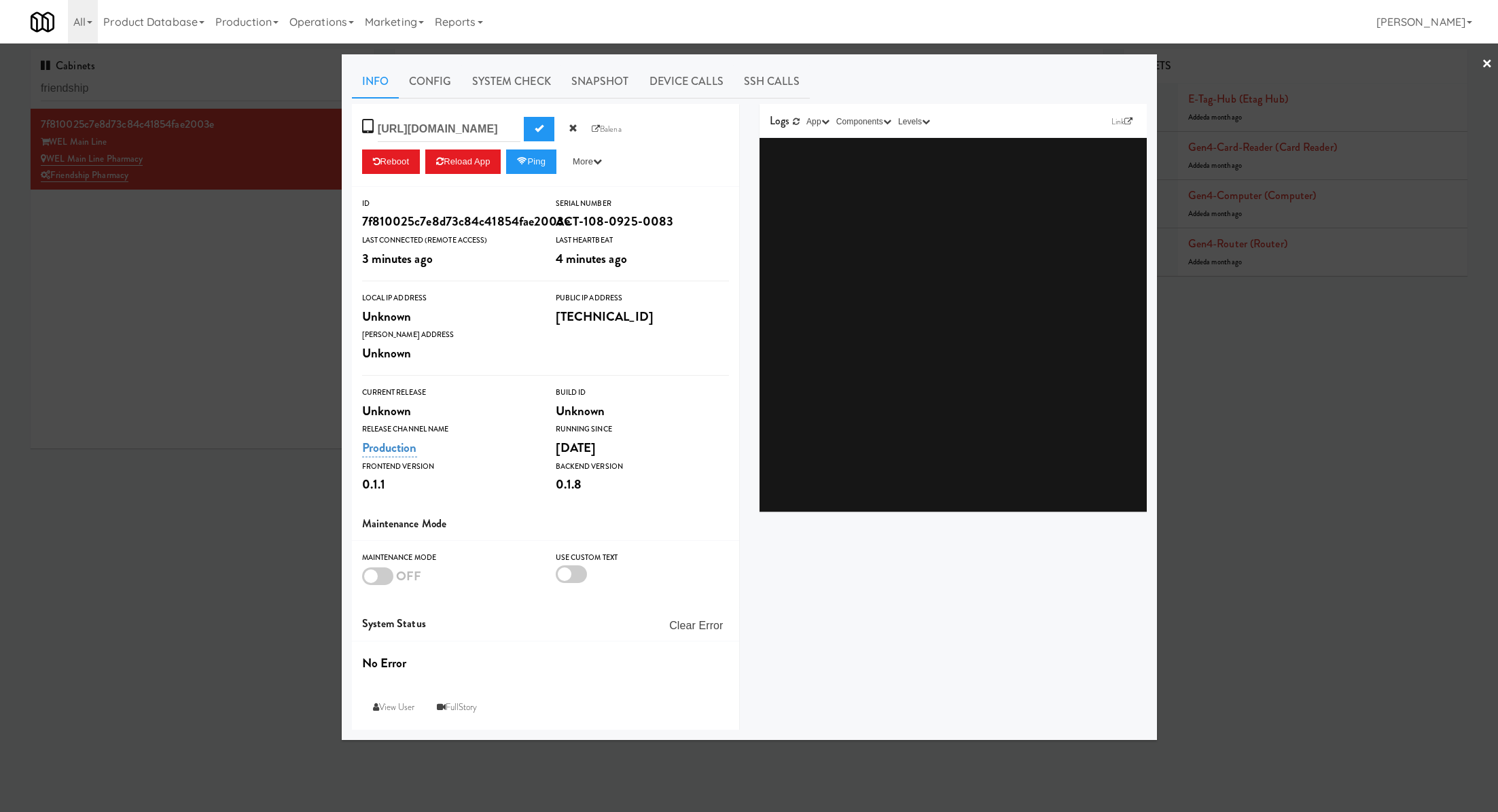
click at [479, 134] on input "https://res.cloudinary.com/kitchenmate/video/upload/v1757449404/Friendship_qgts…" at bounding box center [449, 130] width 142 height 25
click at [535, 125] on span "Submit" at bounding box center [539, 128] width 8 height 8
click at [442, 123] on link "Set Device Name" at bounding box center [438, 127] width 120 height 26
paste input "https://res.cloudinary.com/kitchenmate/video/upload/v1757449404/Friendship_qgts…"
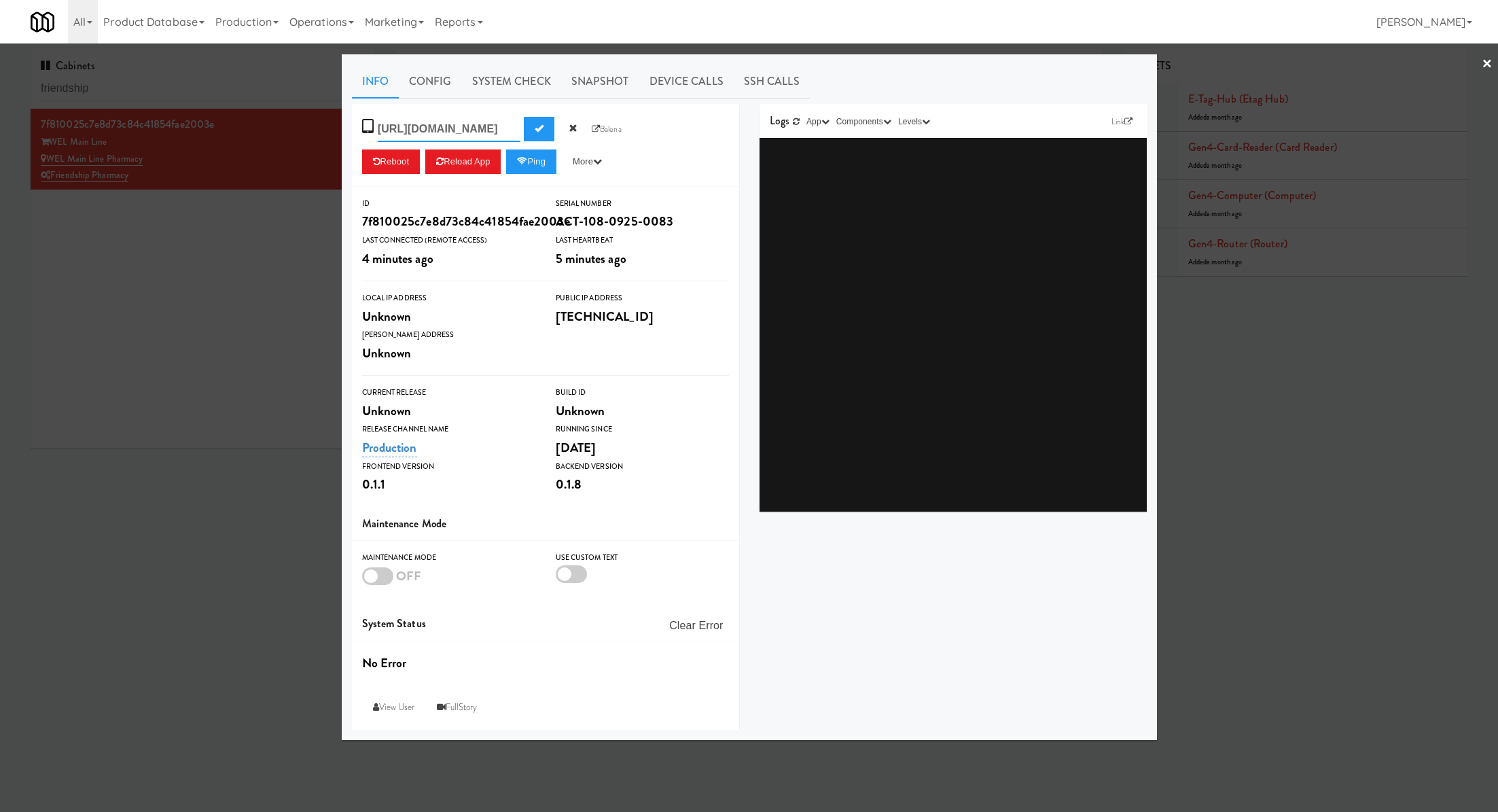
scroll to position [0, 351]
type input "https://res.cloudinary.com/kitchenmate/video/upload/v1757449404/Friendship_qgts…"
click at [535, 130] on span "Submit" at bounding box center [539, 128] width 8 height 8
click at [443, 233] on div "7f810025c7e8d73c84c41854fae2003e" at bounding box center [448, 221] width 173 height 23
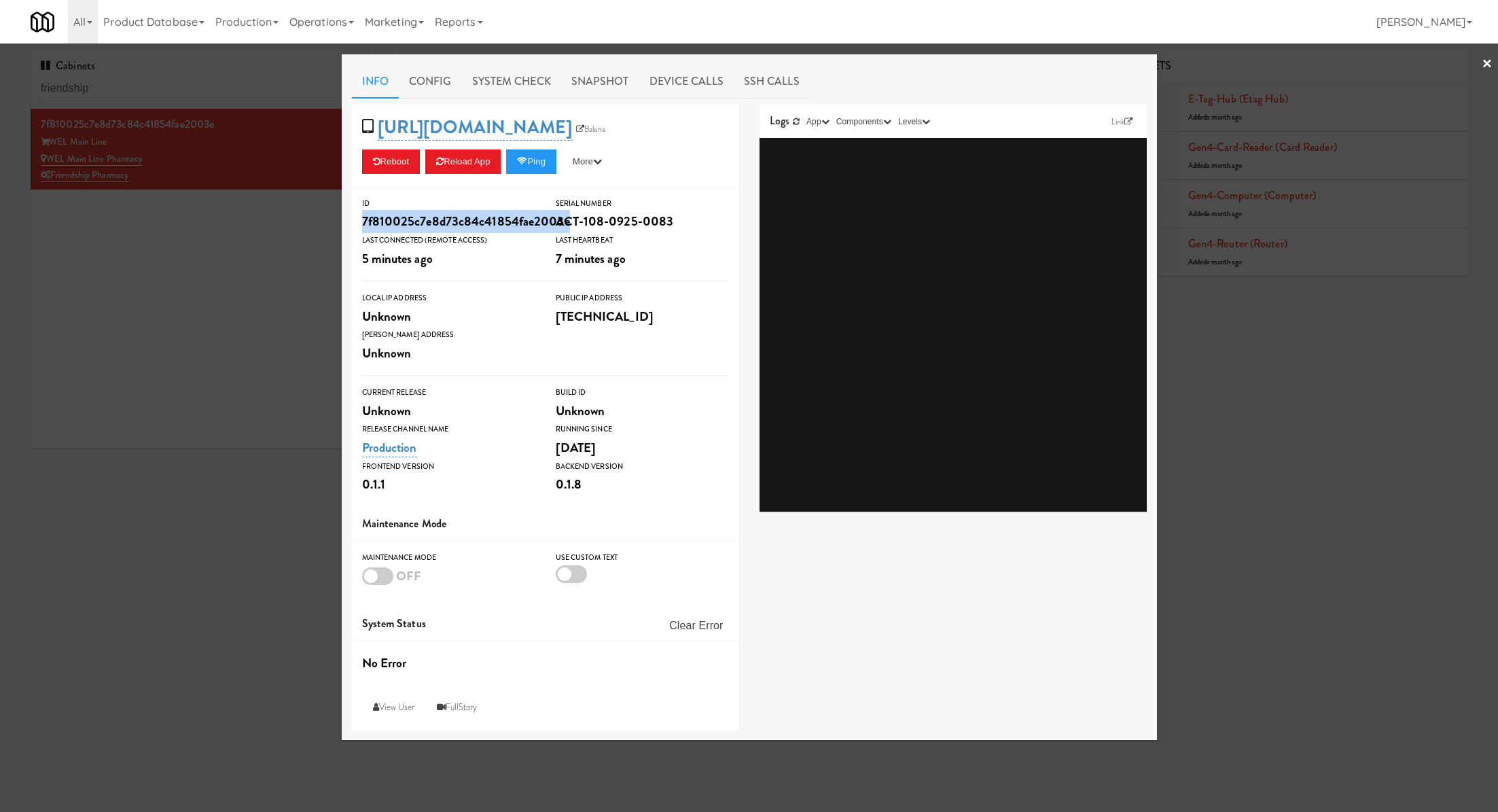
click at [443, 233] on div "7f810025c7e8d73c84c41854fae2003e" at bounding box center [448, 221] width 173 height 23
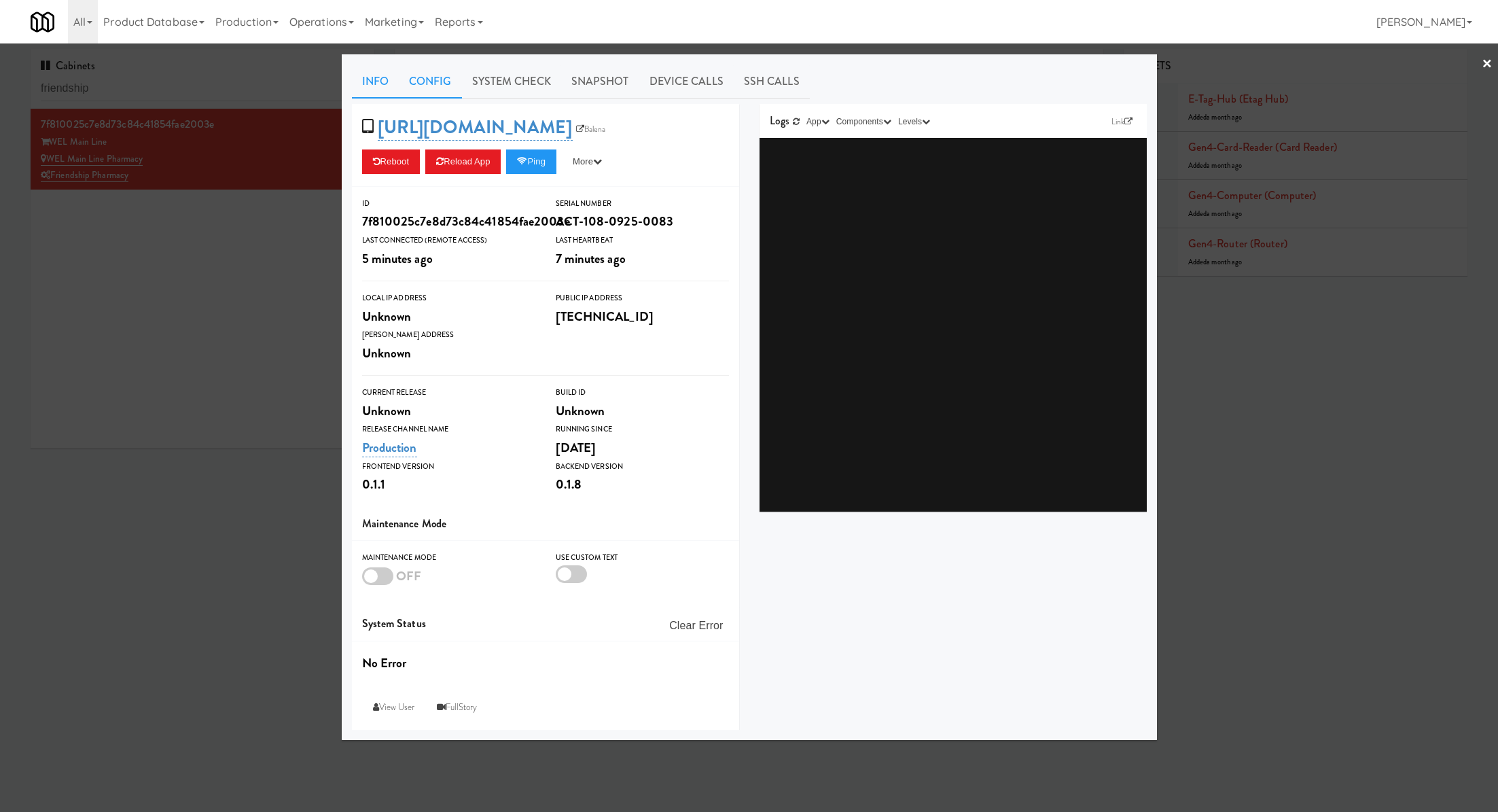
click at [406, 88] on link "Config" at bounding box center [430, 81] width 64 height 34
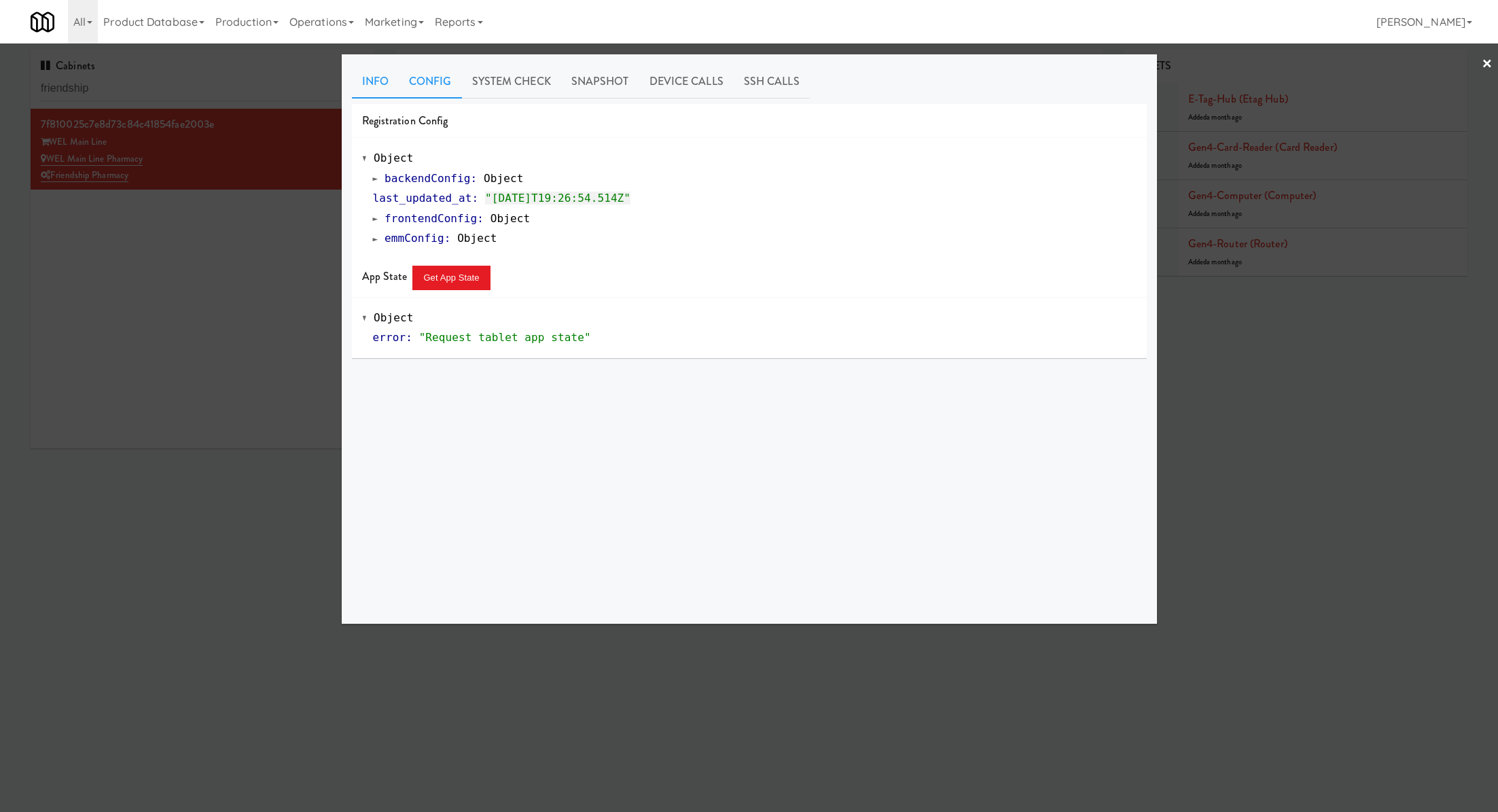
click at [360, 86] on link "Info" at bounding box center [375, 81] width 47 height 34
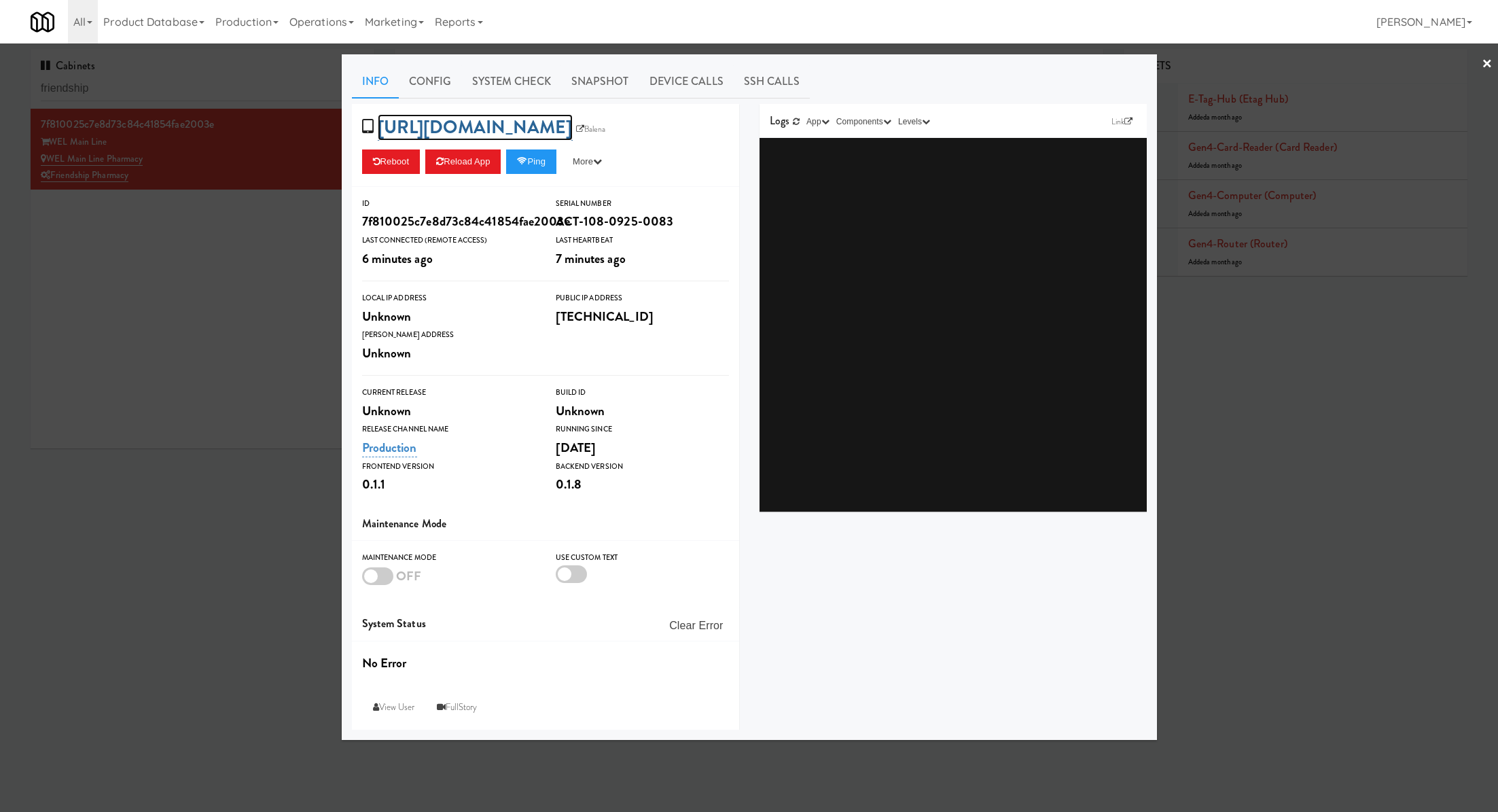
click at [470, 141] on link "https://res.cloudinary.com/kitchenmate/video/upload/v1757449404/Friendship_qgts…" at bounding box center [476, 127] width 195 height 26
click at [486, 129] on input "https://res.cloudinary.com/kitchenmate/video/upload/v1757449404/Friendship_qgts…" at bounding box center [449, 130] width 142 height 25
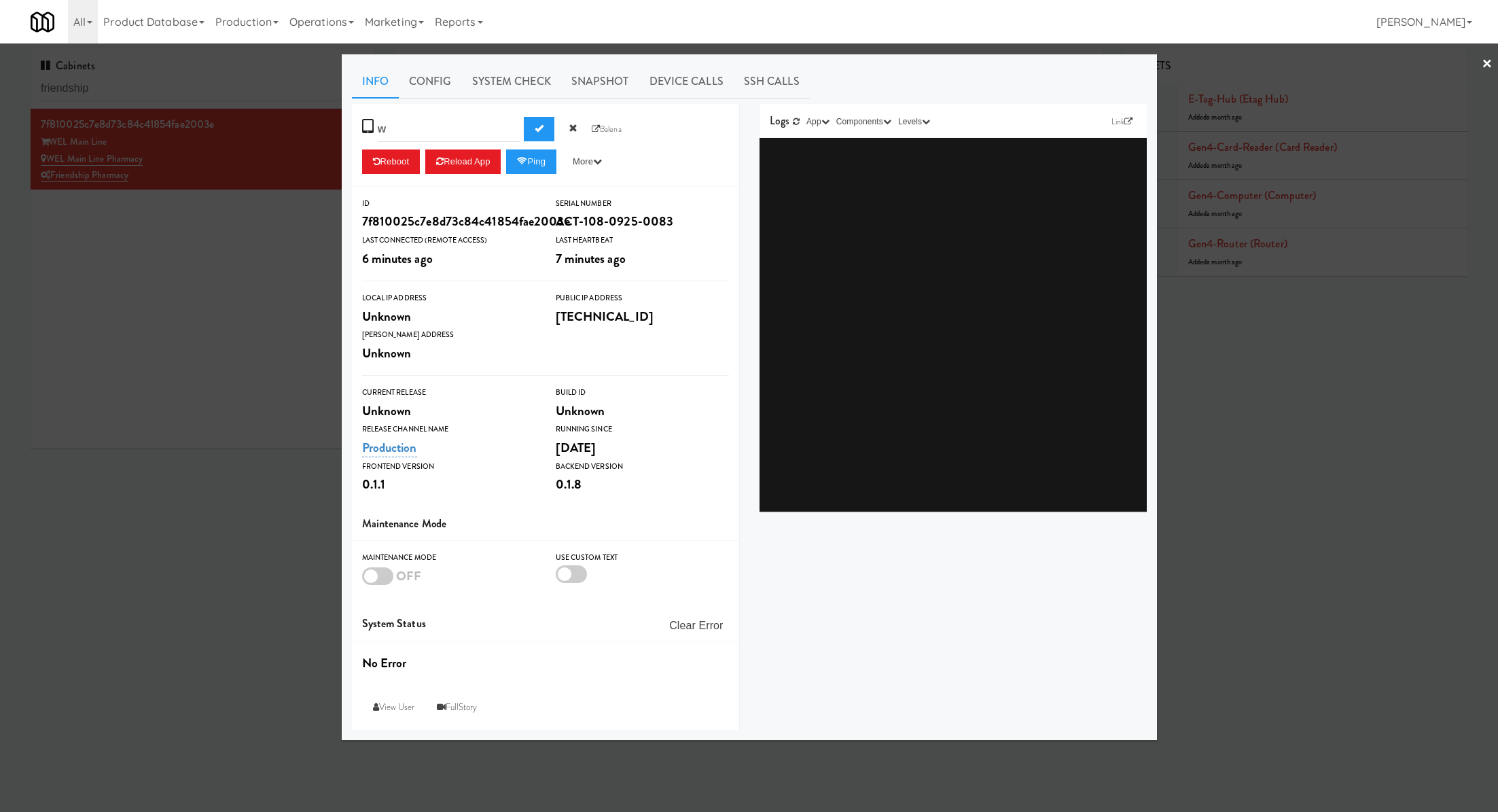
scroll to position [0, 0]
type input "w"
click at [535, 126] on span "Submit" at bounding box center [539, 128] width 8 height 8
click at [515, 217] on div "7f810025c7e8d73c84c41854fae2003e" at bounding box center [448, 221] width 173 height 23
click at [393, 314] on div "Unknown" at bounding box center [448, 316] width 173 height 23
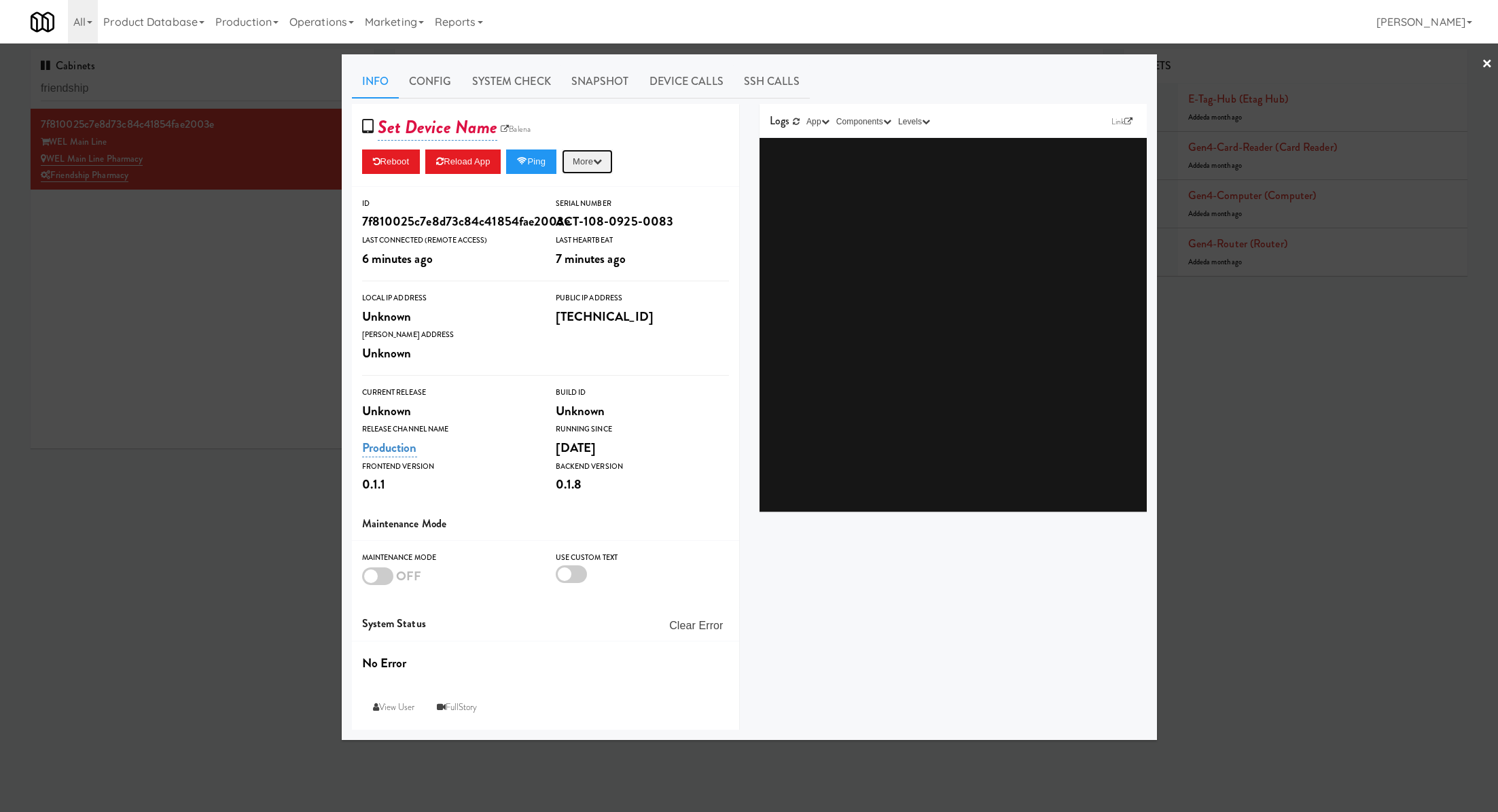
click at [599, 158] on button "More" at bounding box center [588, 161] width 51 height 25
click at [453, 210] on div "7f810025c7e8d73c84c41854fae2003e" at bounding box center [448, 221] width 173 height 23
click at [453, 205] on div "ID" at bounding box center [448, 203] width 173 height 14
click at [600, 166] on button "More" at bounding box center [588, 161] width 51 height 25
click at [443, 324] on div "Unknown" at bounding box center [448, 316] width 173 height 23
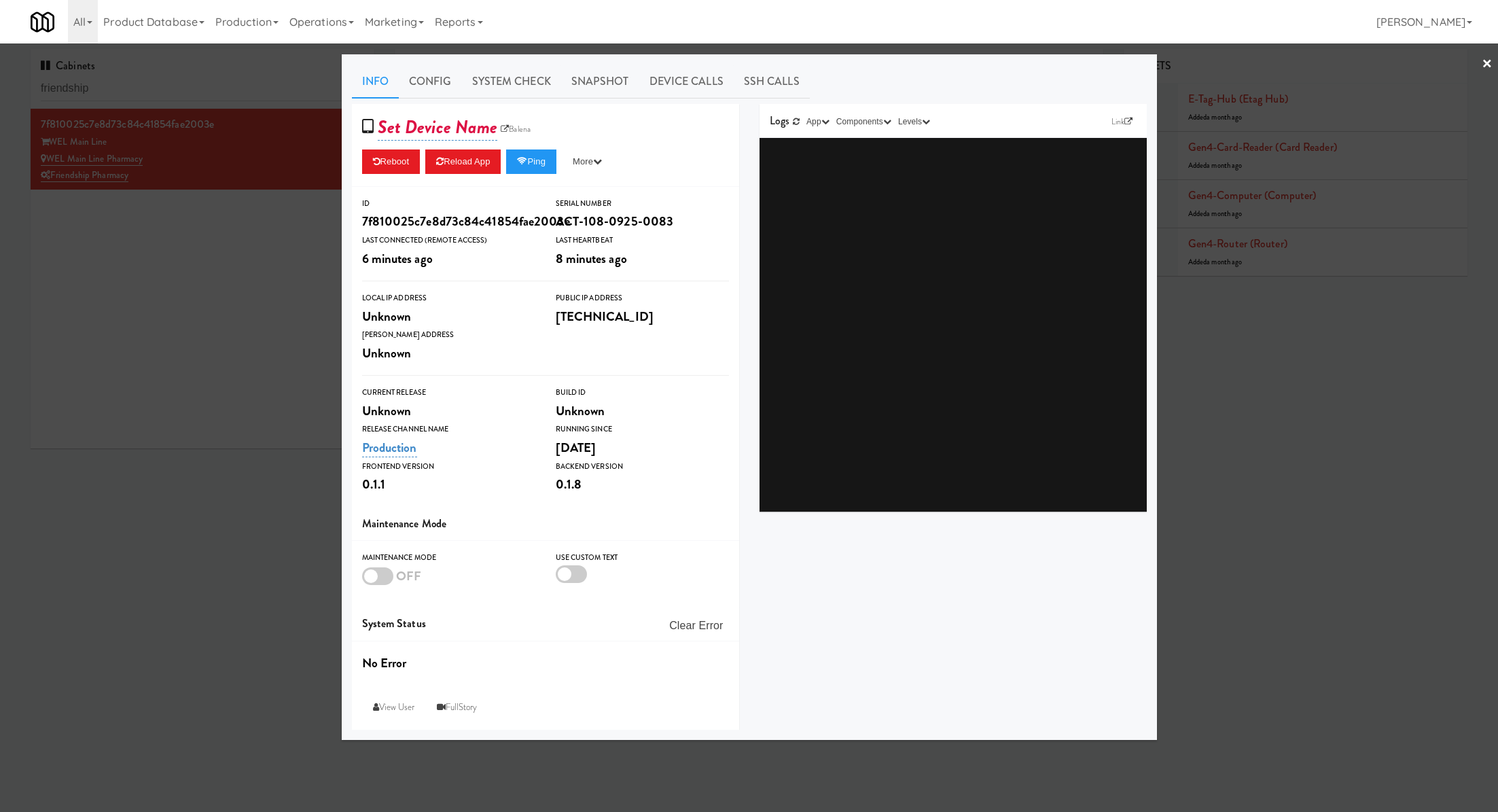
click at [407, 353] on div "Unknown" at bounding box center [448, 353] width 173 height 23
click at [408, 445] on link "Production" at bounding box center [389, 448] width 55 height 19
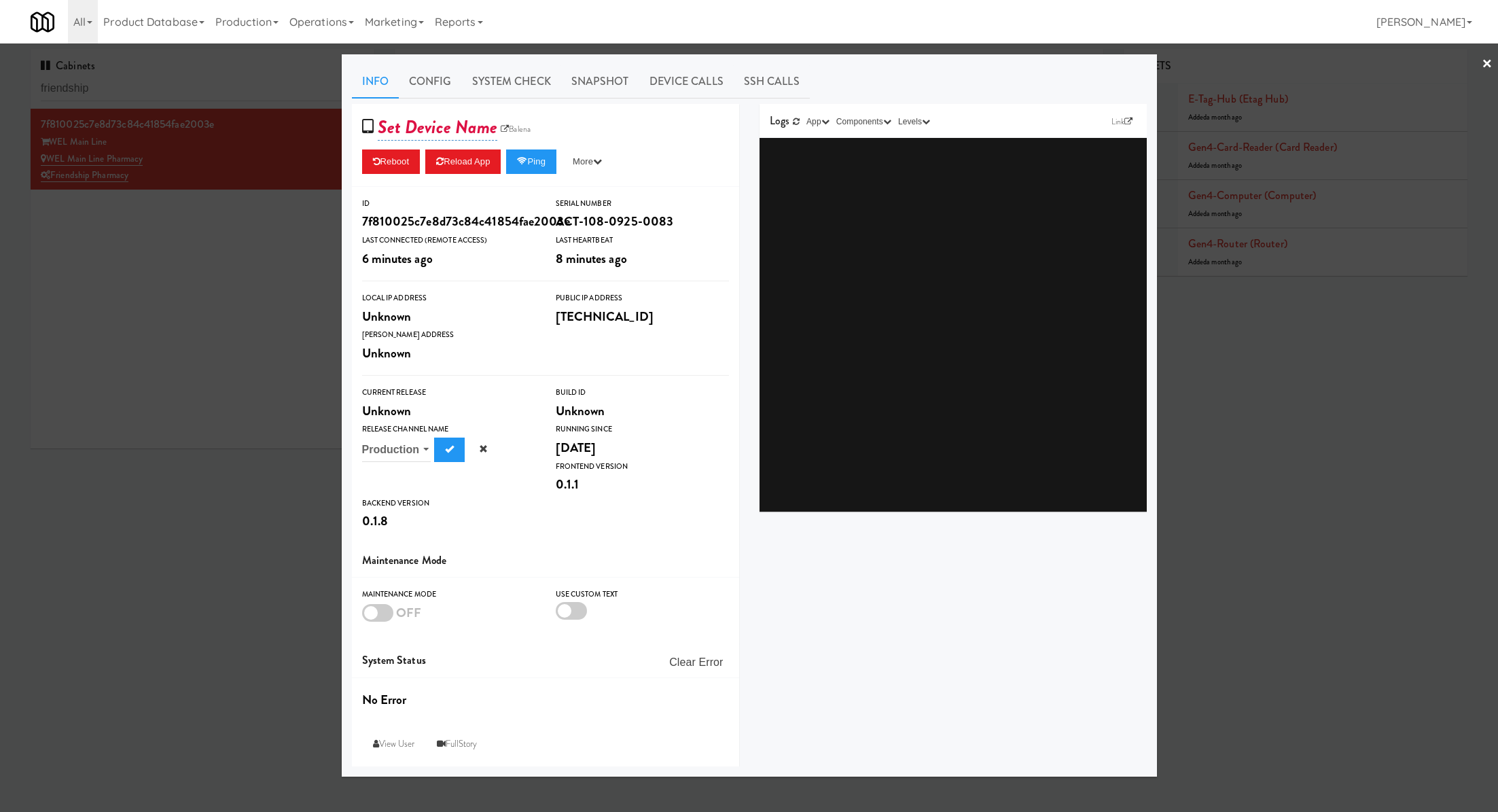
click at [426, 491] on div "Current Release Unknown Build Id Unknown Release Channel Name Production Produc…" at bounding box center [545, 459] width 387 height 147
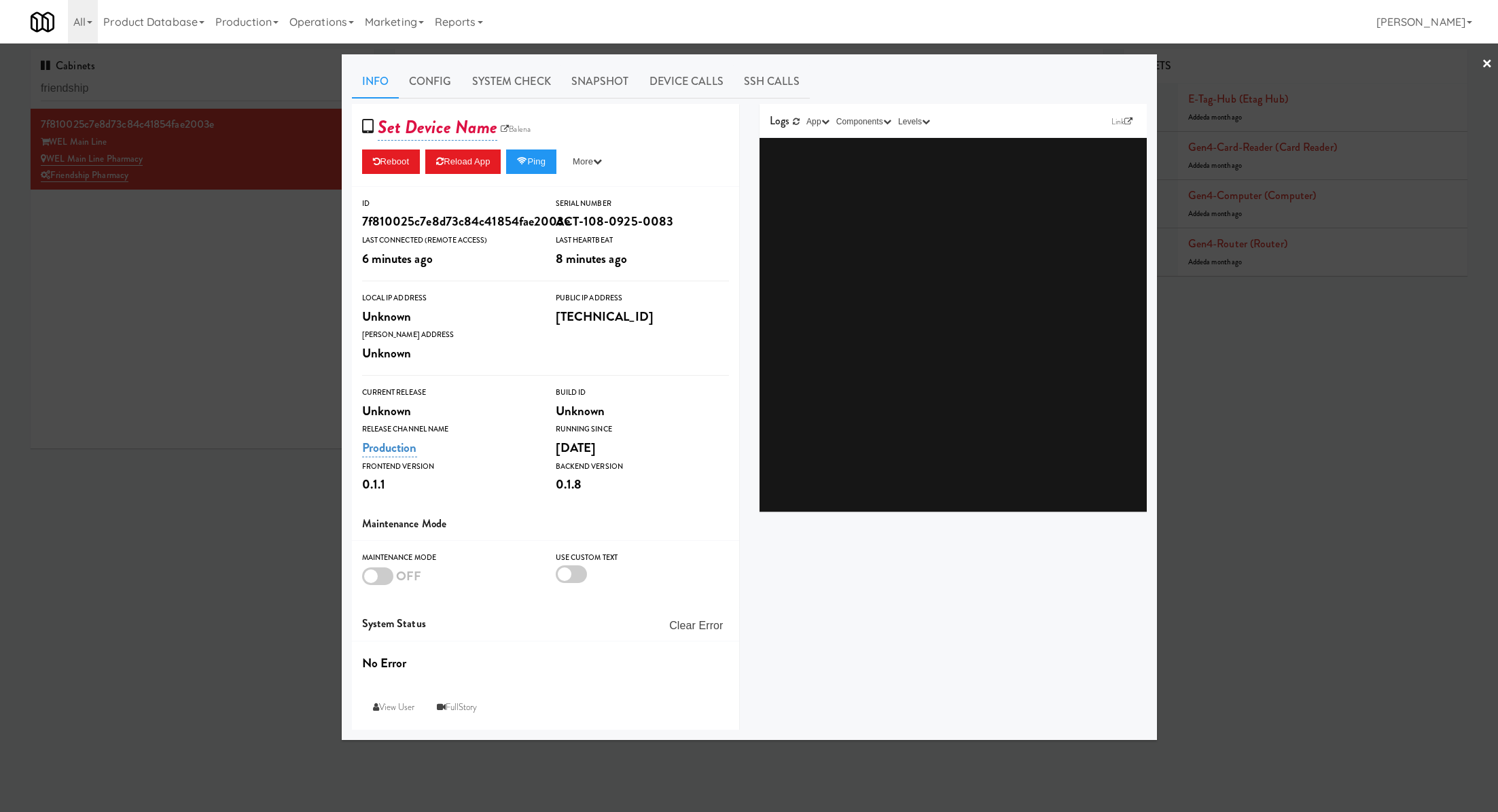
click at [392, 532] on div "Maintenance Mode" at bounding box center [545, 524] width 387 height 35
click at [450, 131] on link "Set Device Name" at bounding box center [438, 127] width 120 height 26
click at [366, 126] on icon at bounding box center [368, 127] width 12 height 19
click at [407, 135] on link "Set Device Name" at bounding box center [438, 127] width 120 height 26
type input "windy"
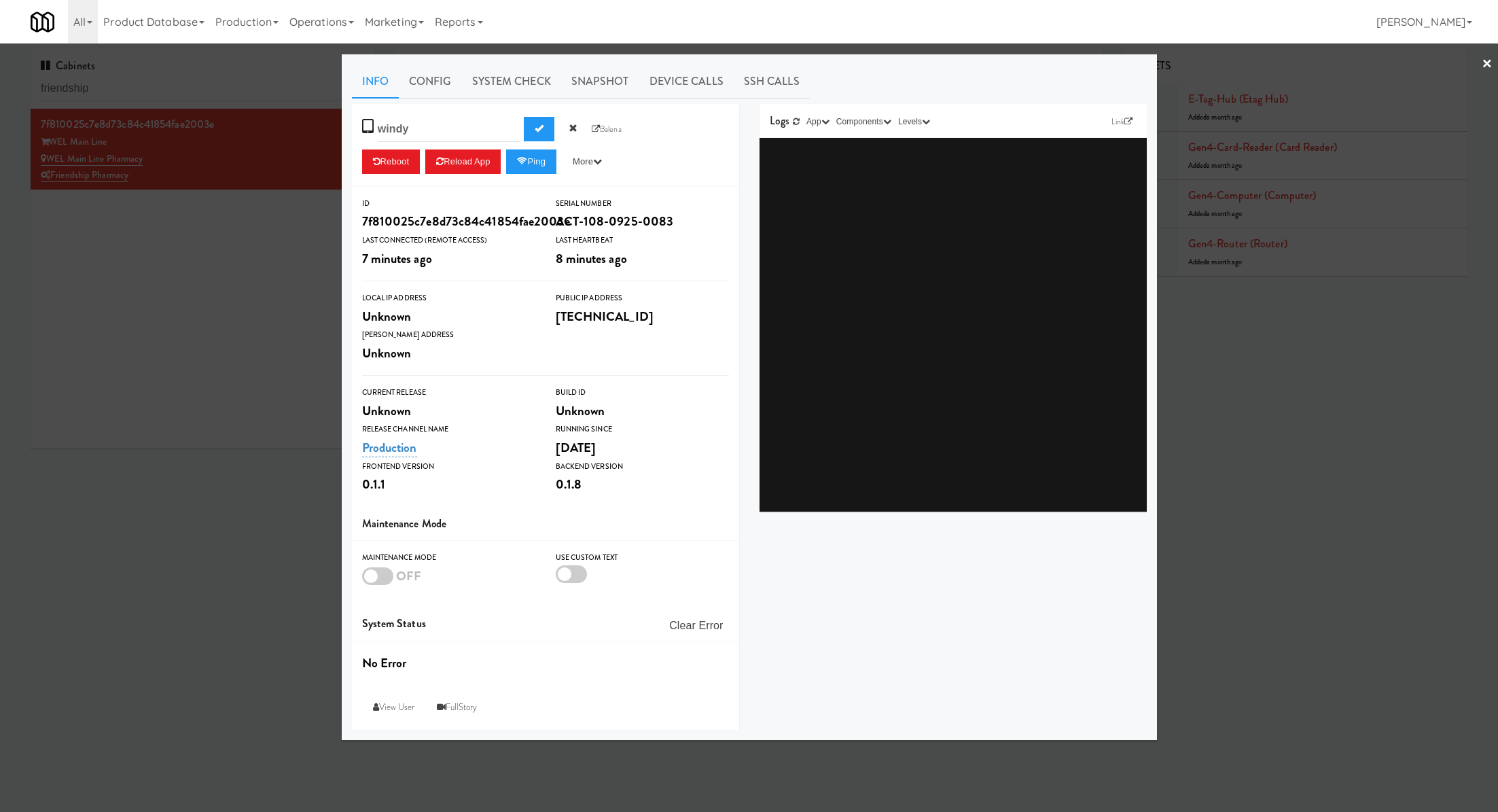
click at [451, 132] on input "windy" at bounding box center [449, 130] width 142 height 25
click at [272, 250] on div at bounding box center [749, 406] width 1498 height 812
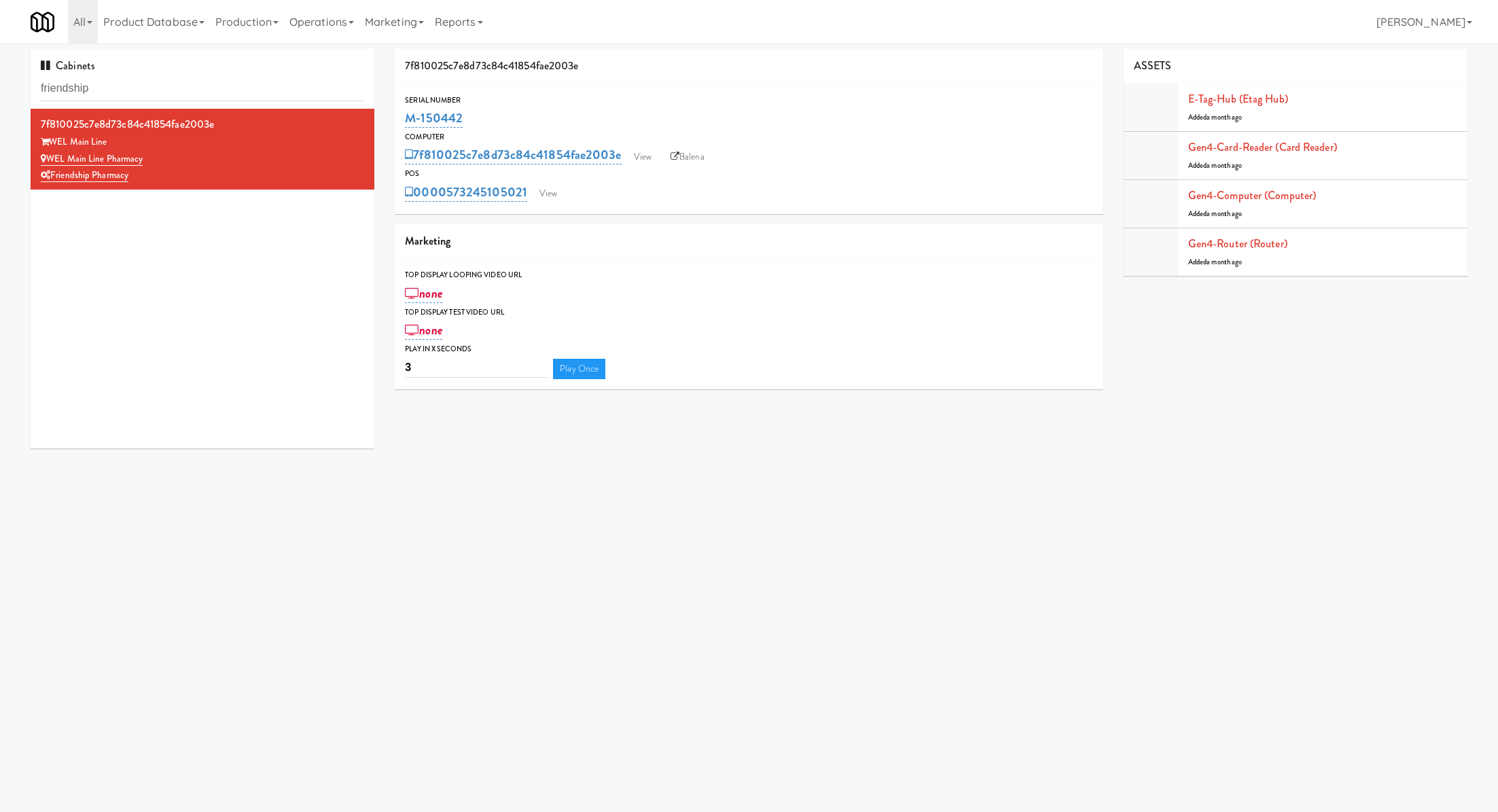
click at [438, 271] on div "Top Display Looping Video Url" at bounding box center [749, 275] width 688 height 14
click at [437, 296] on link "none" at bounding box center [424, 293] width 37 height 19
click at [657, 263] on div "Top Display Looping Video Url none Top Display Test Video Url none Play in X se…" at bounding box center [749, 324] width 708 height 133
click at [638, 160] on link "View" at bounding box center [643, 157] width 31 height 20
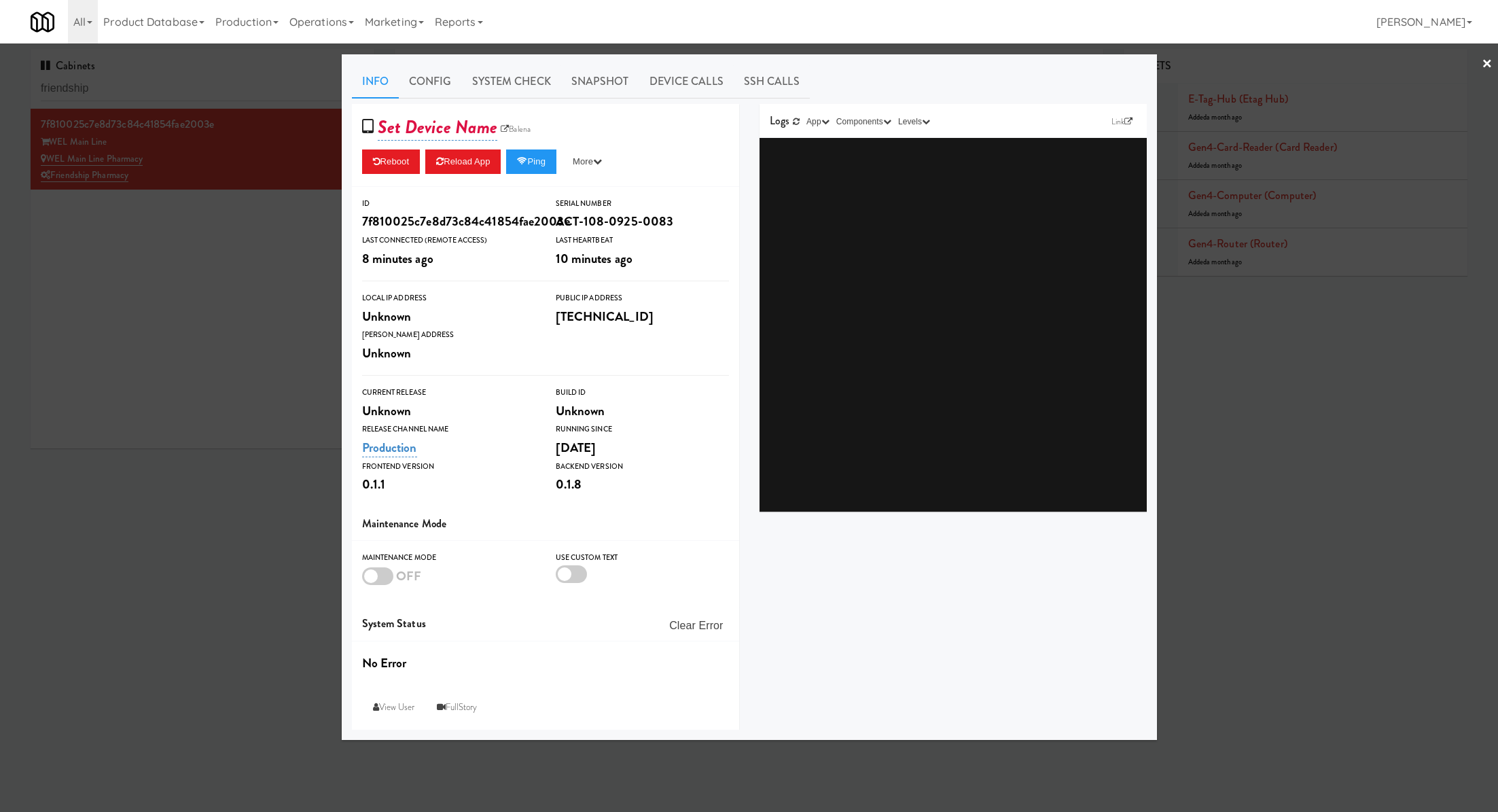
click at [252, 331] on div at bounding box center [749, 406] width 1498 height 812
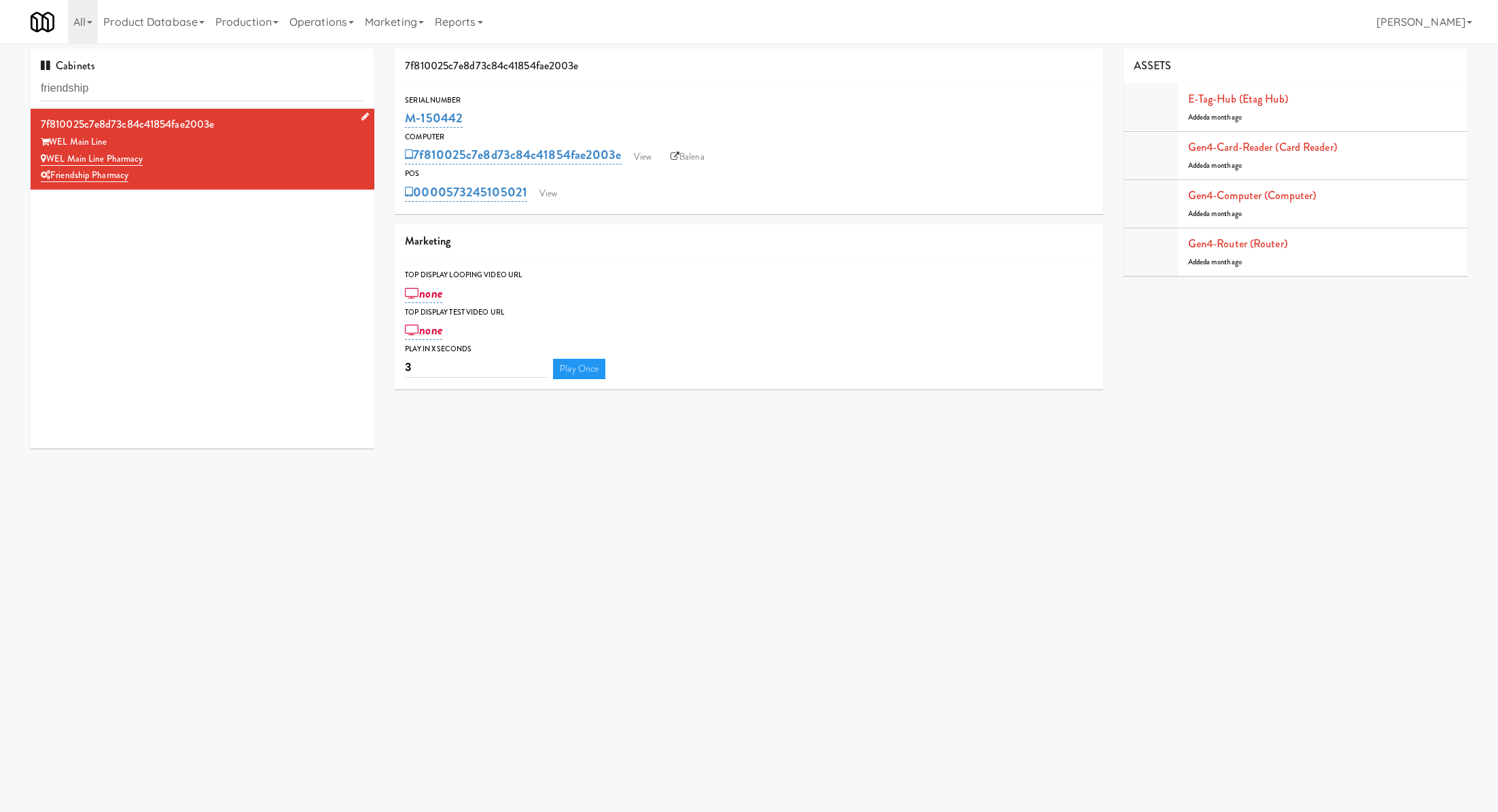
drag, startPoint x: 169, startPoint y: 162, endPoint x: 48, endPoint y: 162, distance: 121.0
click at [48, 162] on div "WEL Main Line Pharmacy" at bounding box center [202, 159] width 323 height 17
copy link "WEL Main Line Pharmacy"
click at [431, 292] on link "none" at bounding box center [424, 293] width 37 height 19
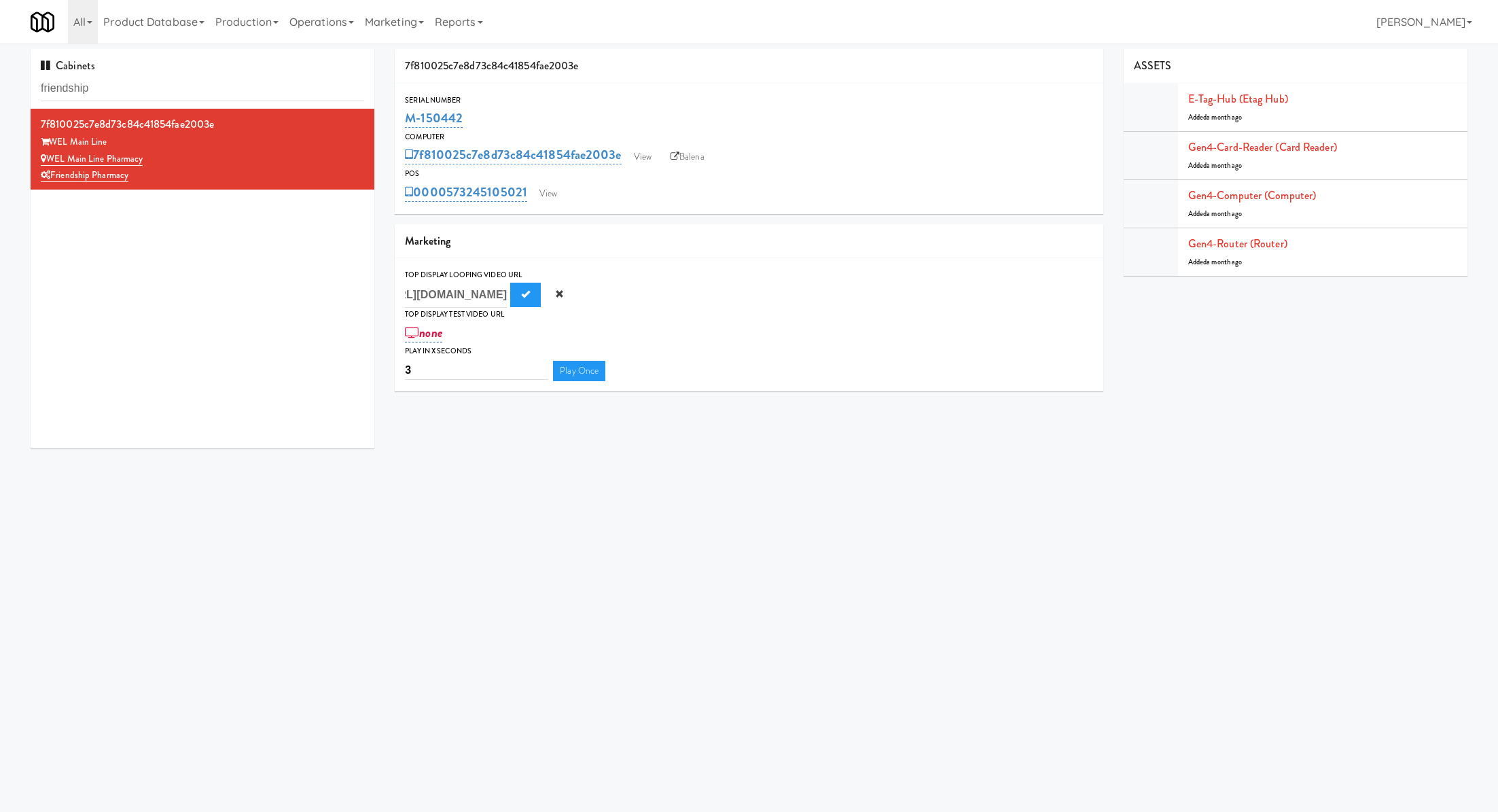
type input "https://res.cloudinary.com/kitchenmate/video/upload/v1757449404/Friendship_qgts…"
click at [432, 340] on link "none" at bounding box center [424, 332] width 37 height 19
type input "https://res.cloudinary.com/kitchenmate/video/upload/v1757449404/Friendship_qgts…"
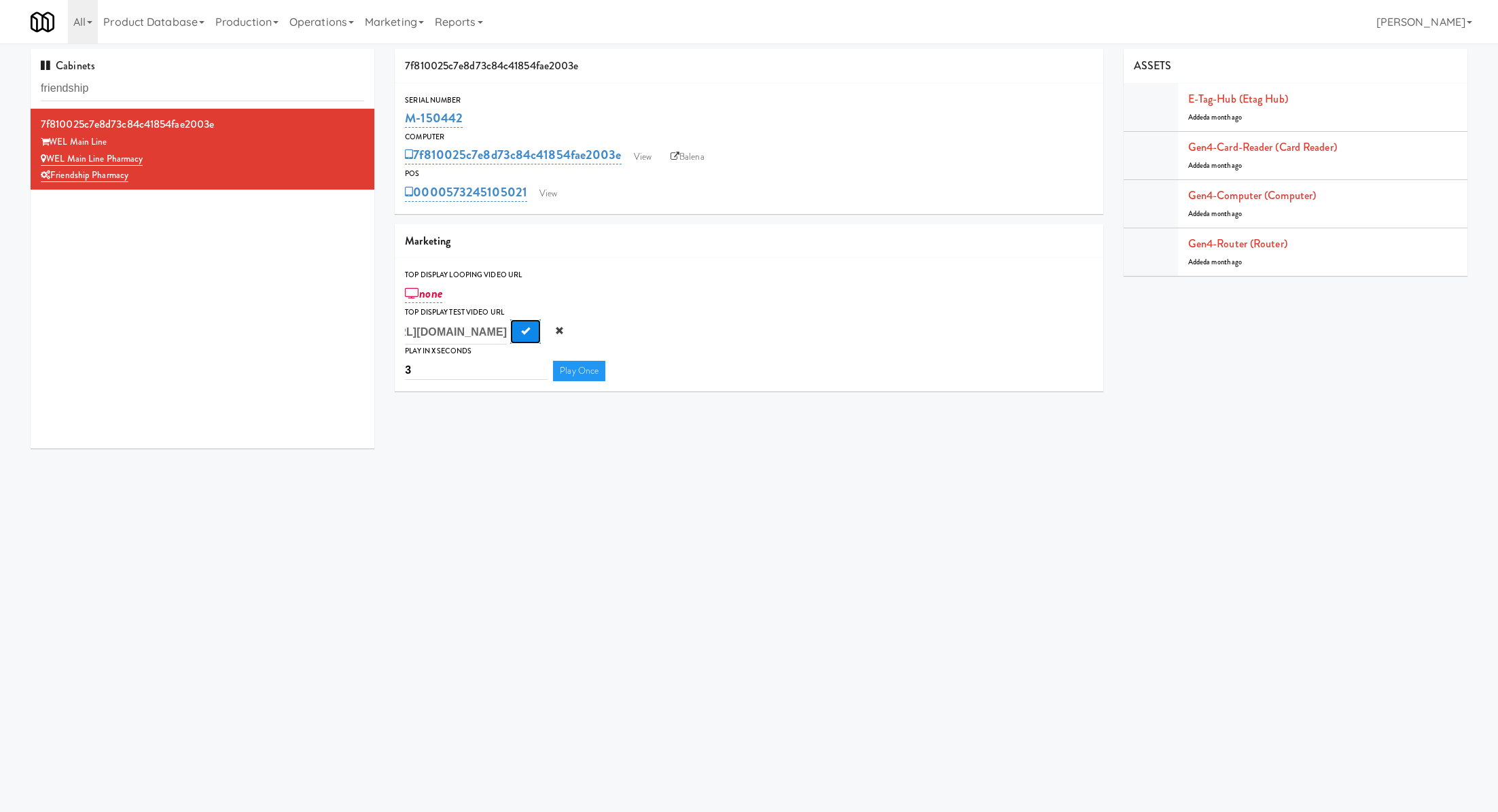
click at [521, 331] on span "Submit" at bounding box center [526, 331] width 8 height 8
click at [439, 290] on link "none" at bounding box center [424, 293] width 37 height 19
type input "https://res.cloudinary.com/kitchenmate/video/upload/v1757449404/Friendship_qgts…"
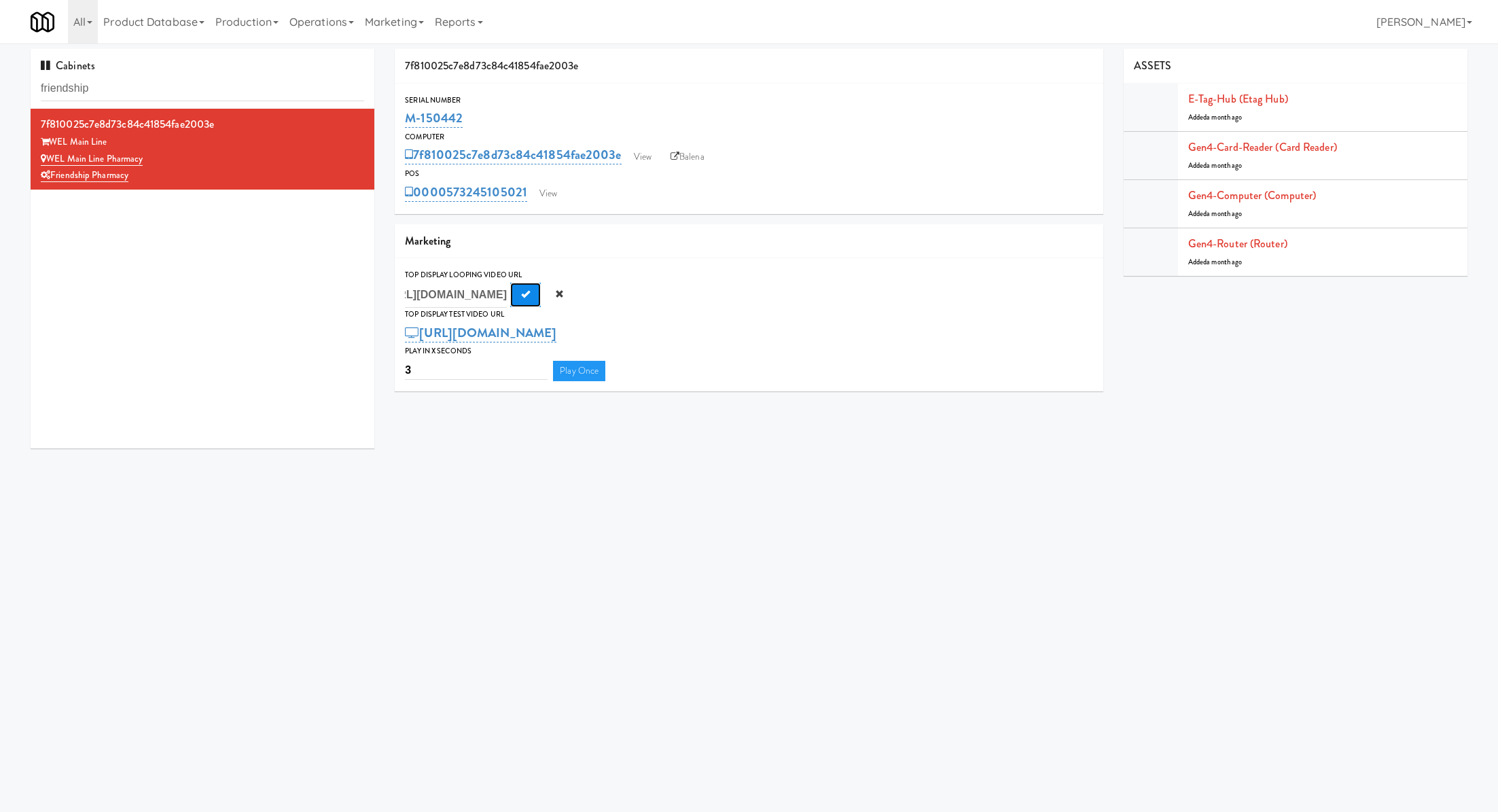
click at [517, 293] on button "Submit" at bounding box center [526, 294] width 31 height 25
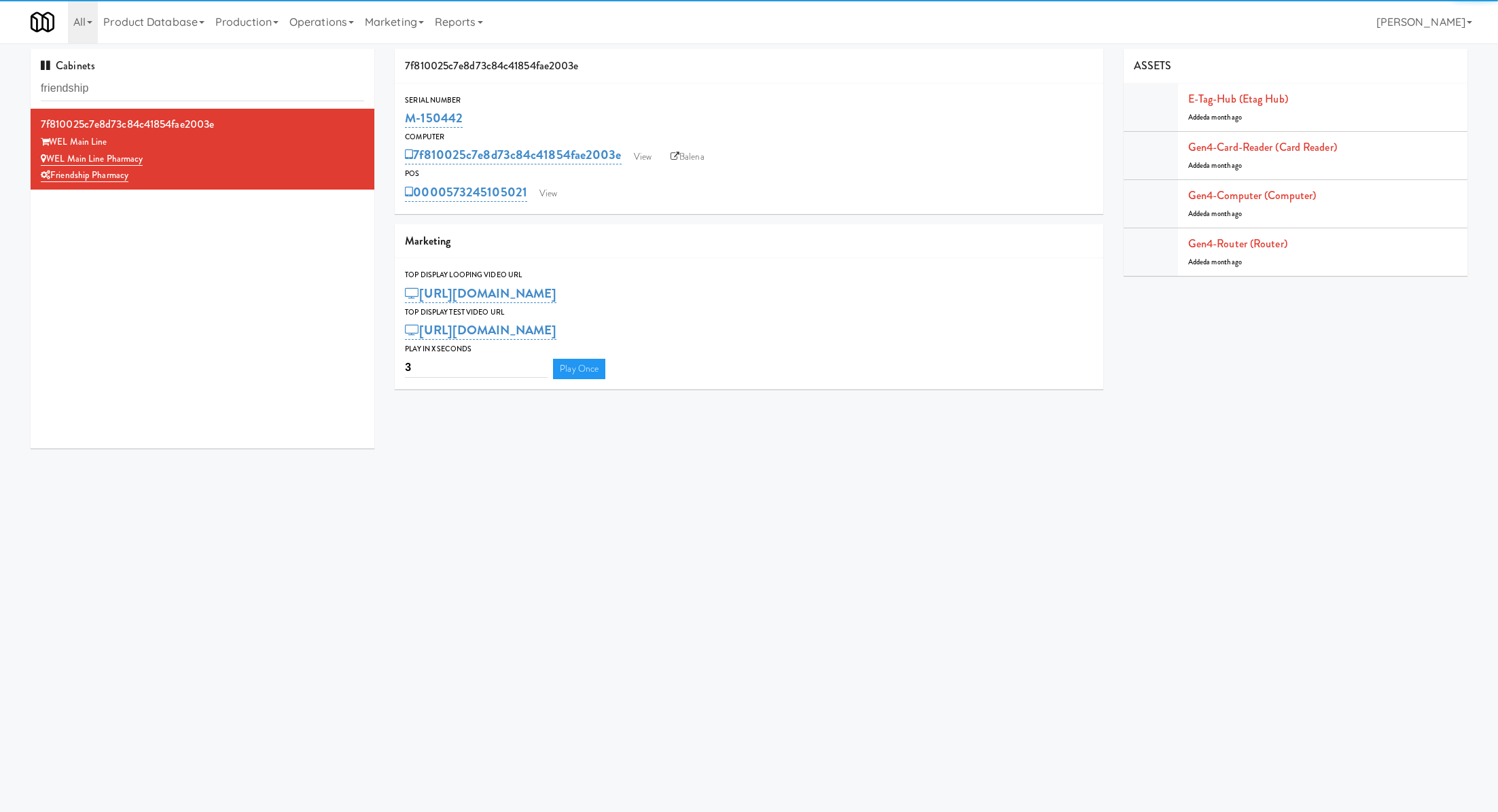
click at [654, 244] on div "Marketing" at bounding box center [749, 241] width 708 height 35
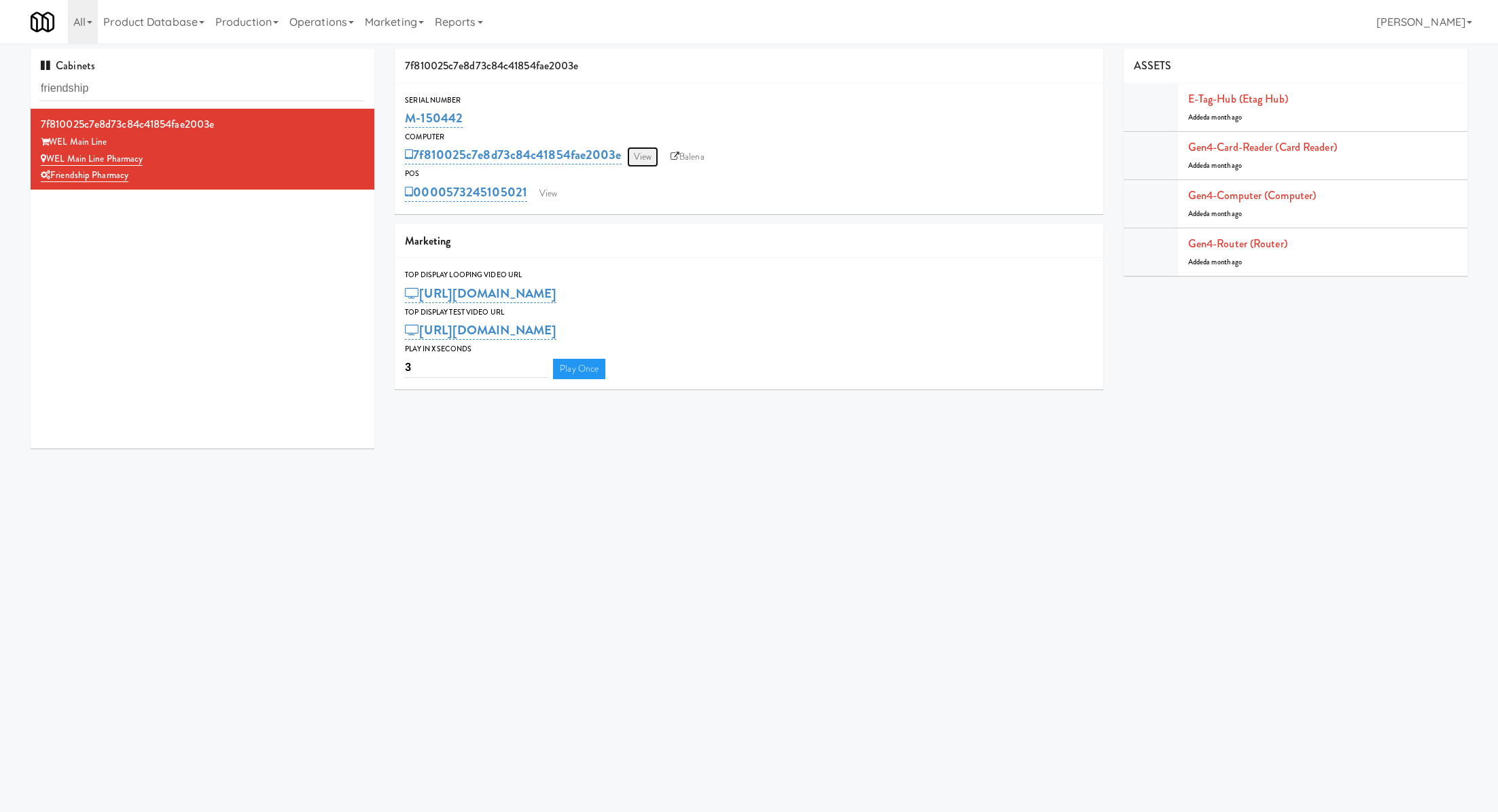
click at [634, 159] on link "View" at bounding box center [643, 157] width 31 height 20
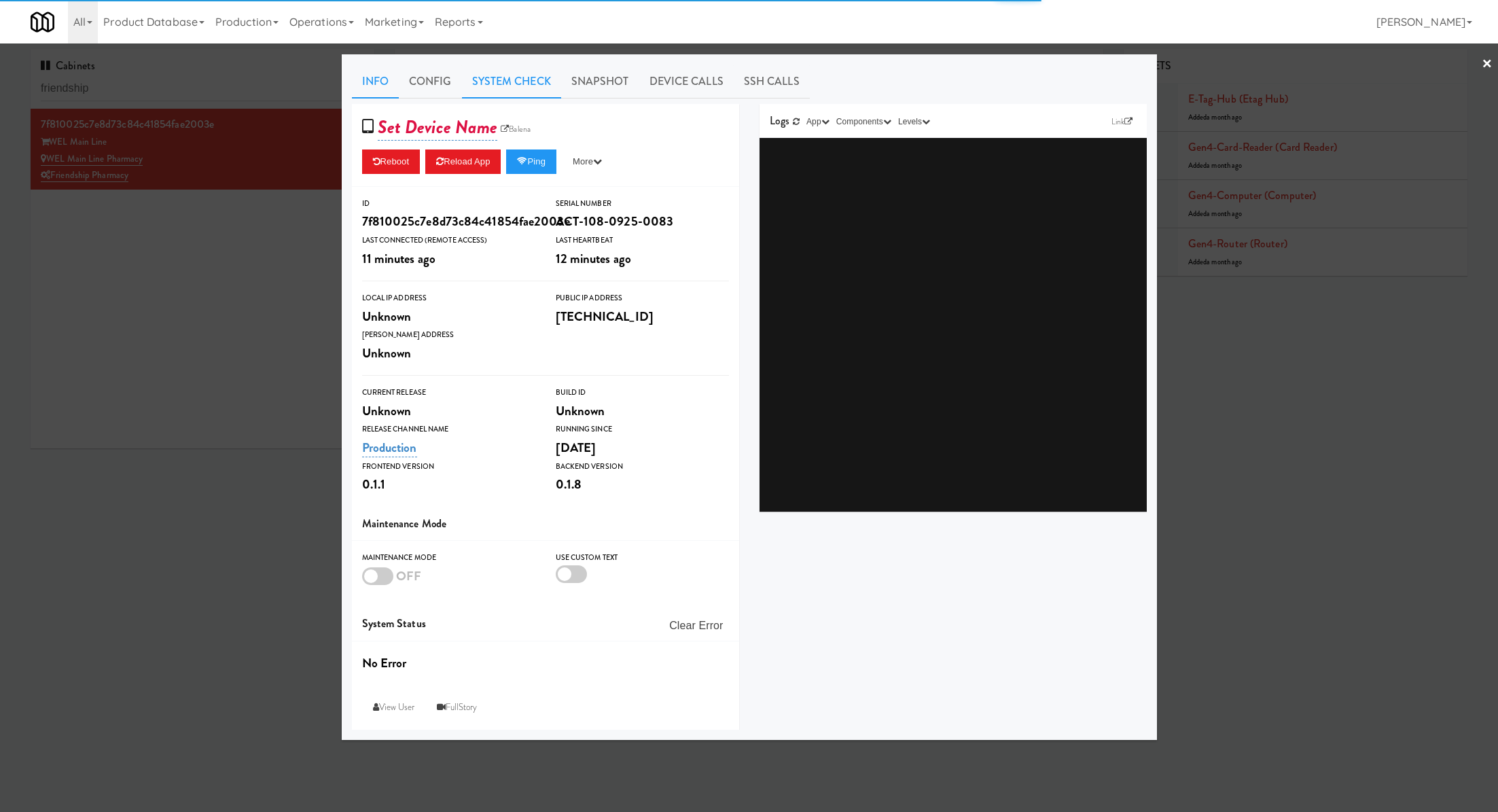
click at [528, 94] on link "System Check" at bounding box center [511, 81] width 99 height 34
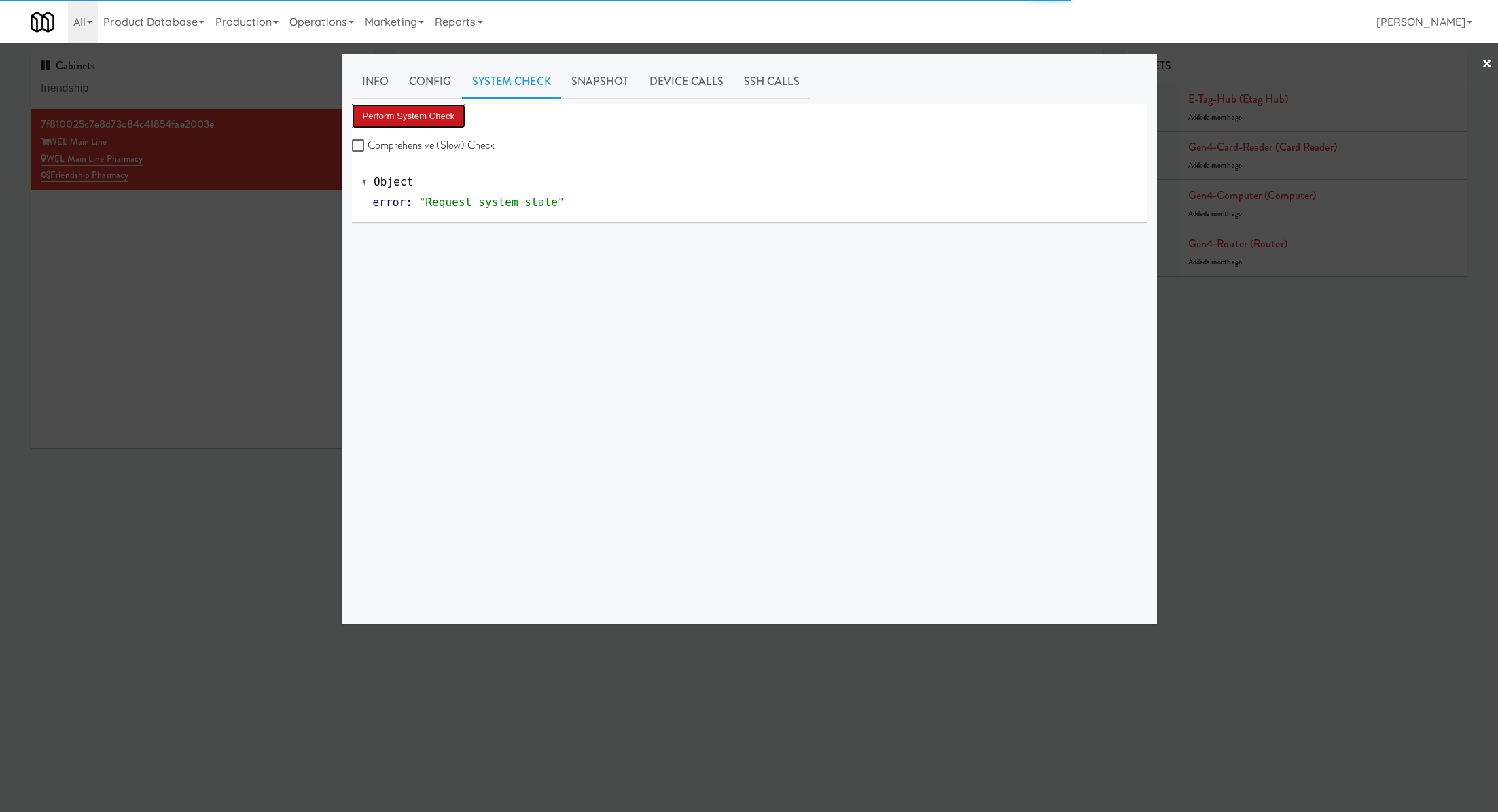
click at [443, 118] on button "Perform System Check" at bounding box center [409, 116] width 114 height 25
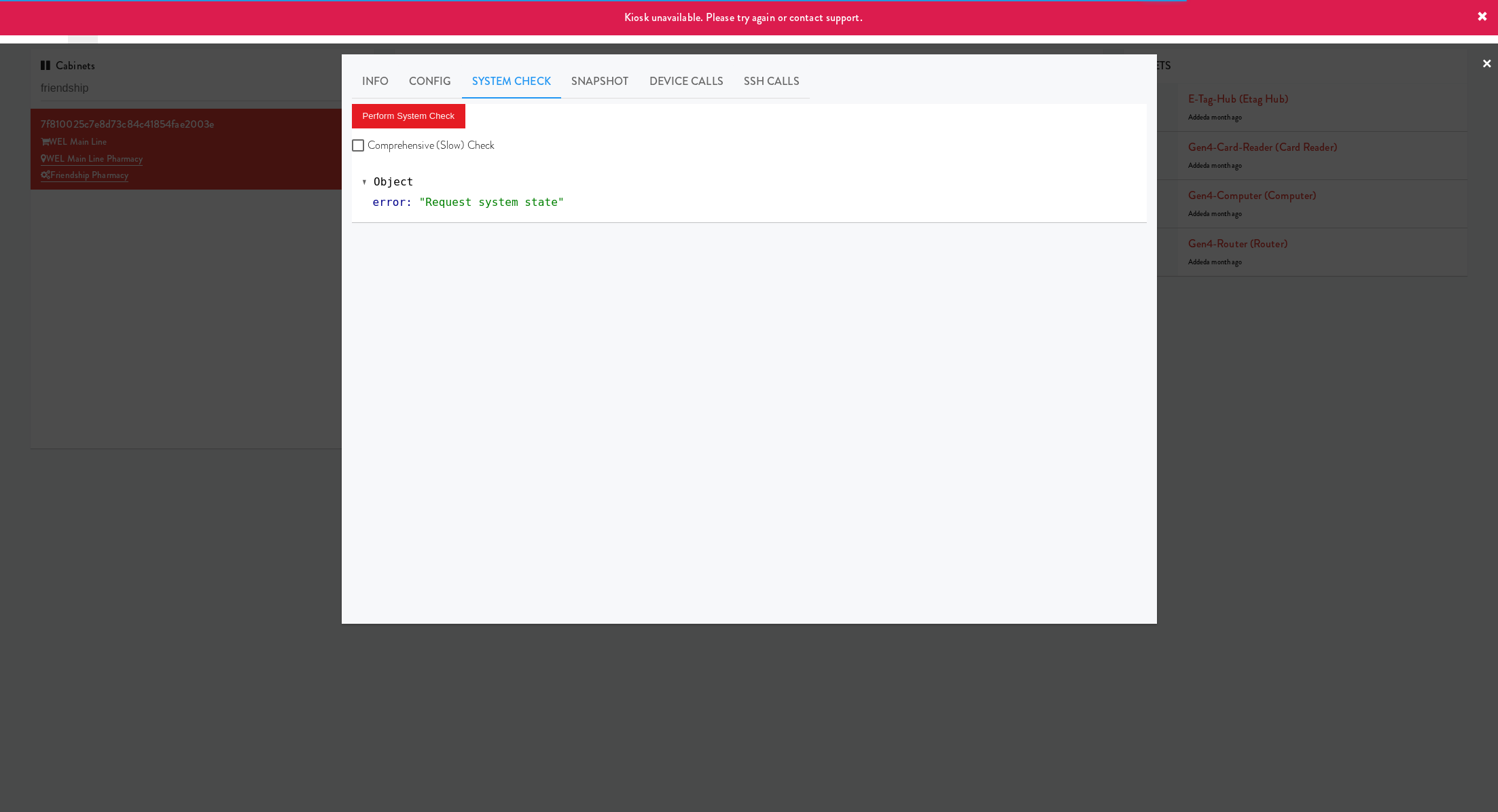
click at [286, 214] on div at bounding box center [749, 406] width 1498 height 812
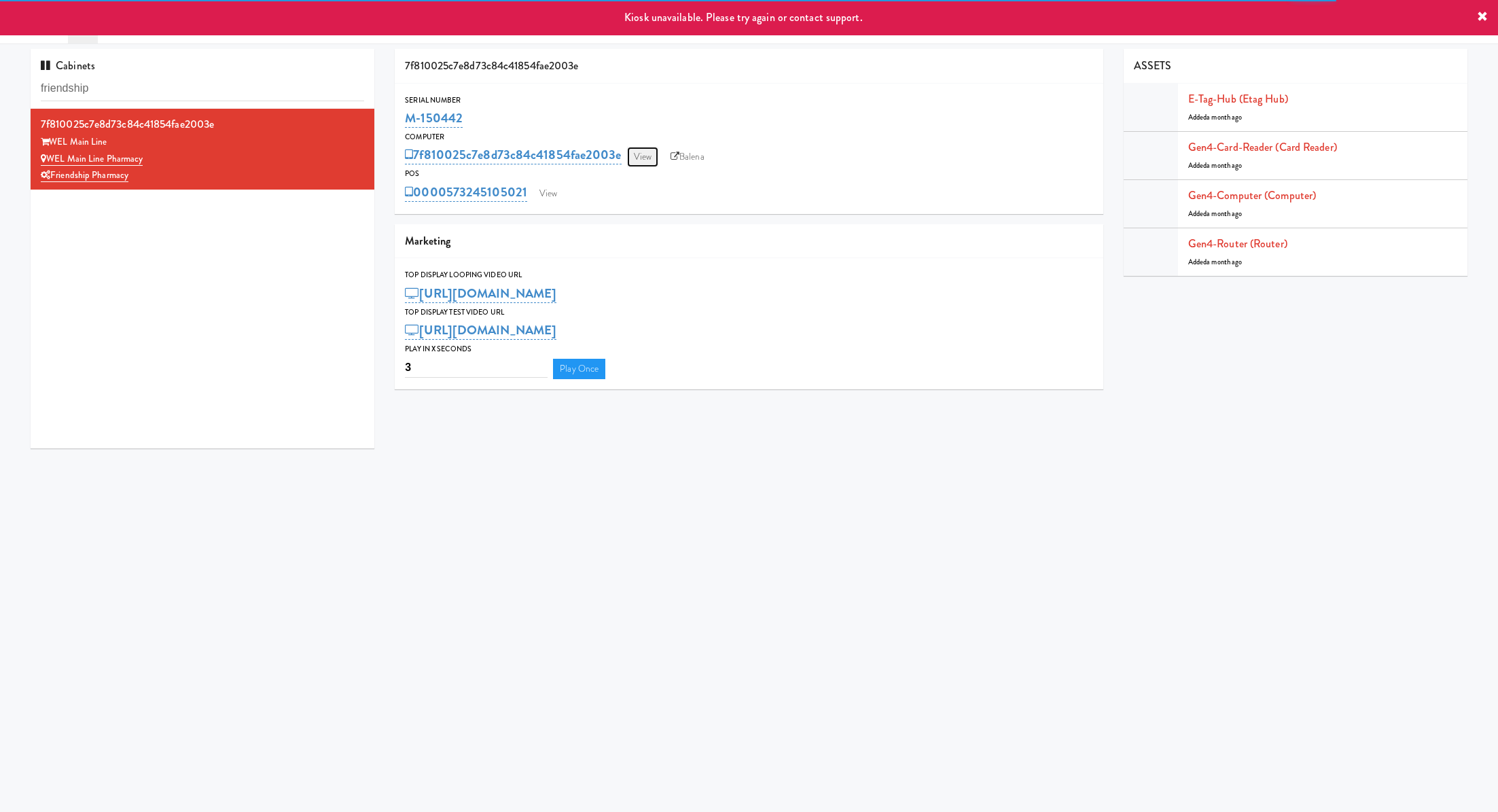
click at [652, 151] on link "View" at bounding box center [643, 157] width 31 height 20
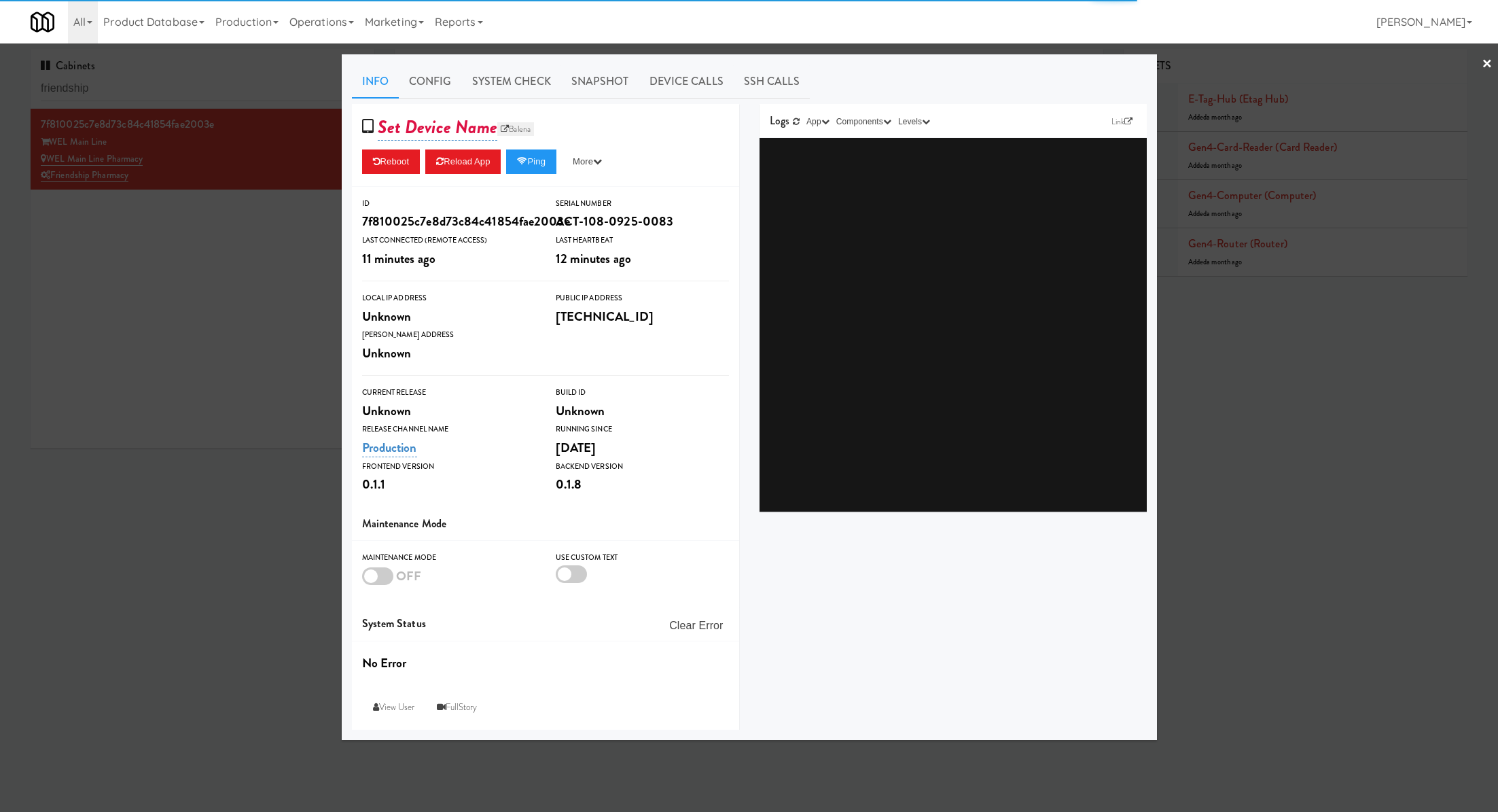
click at [524, 125] on link "Balena" at bounding box center [515, 129] width 36 height 14
click at [236, 264] on div at bounding box center [749, 406] width 1498 height 812
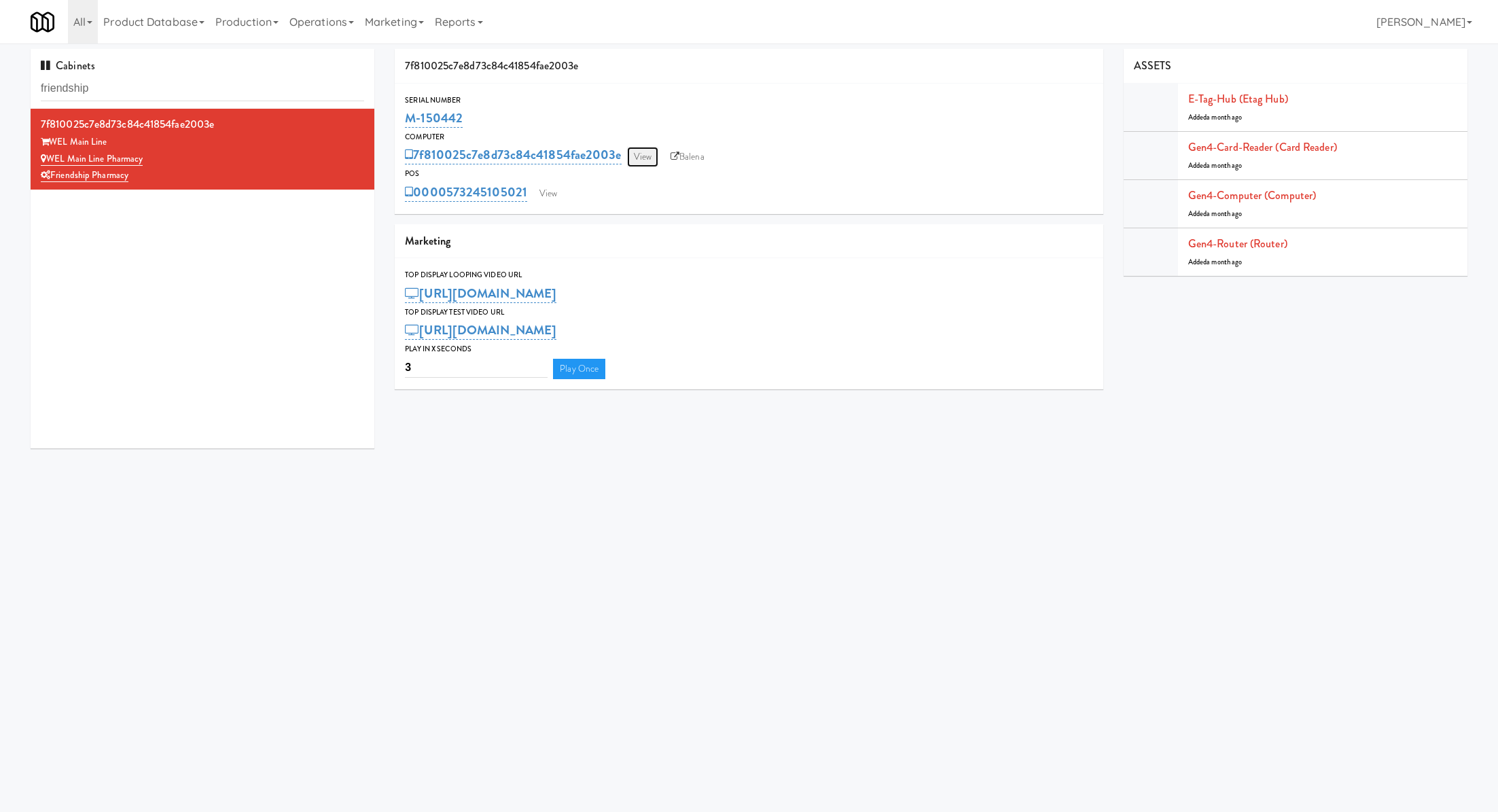
click at [637, 159] on link "View" at bounding box center [643, 157] width 31 height 20
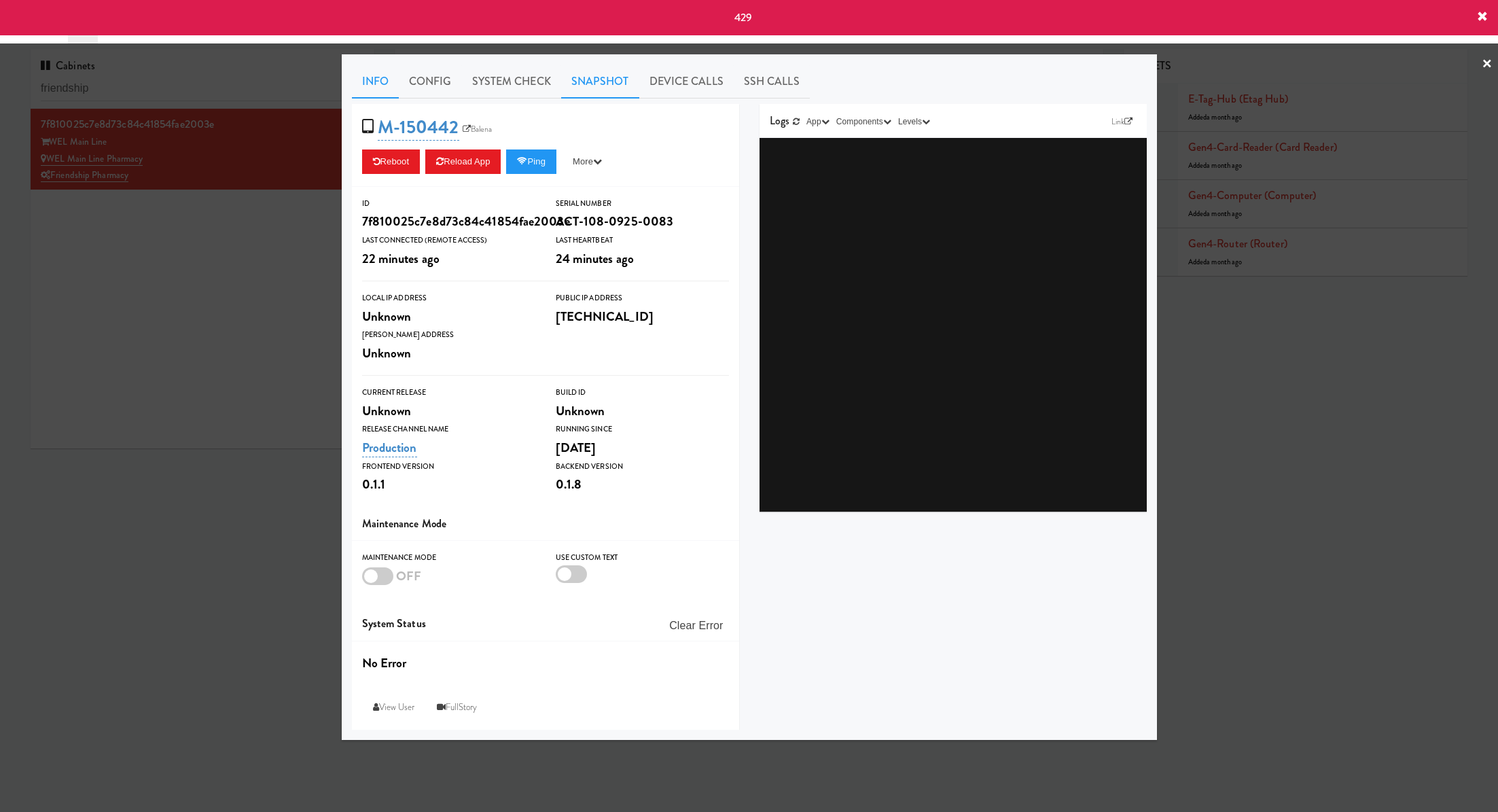
click at [608, 82] on link "Snapshot" at bounding box center [600, 81] width 78 height 34
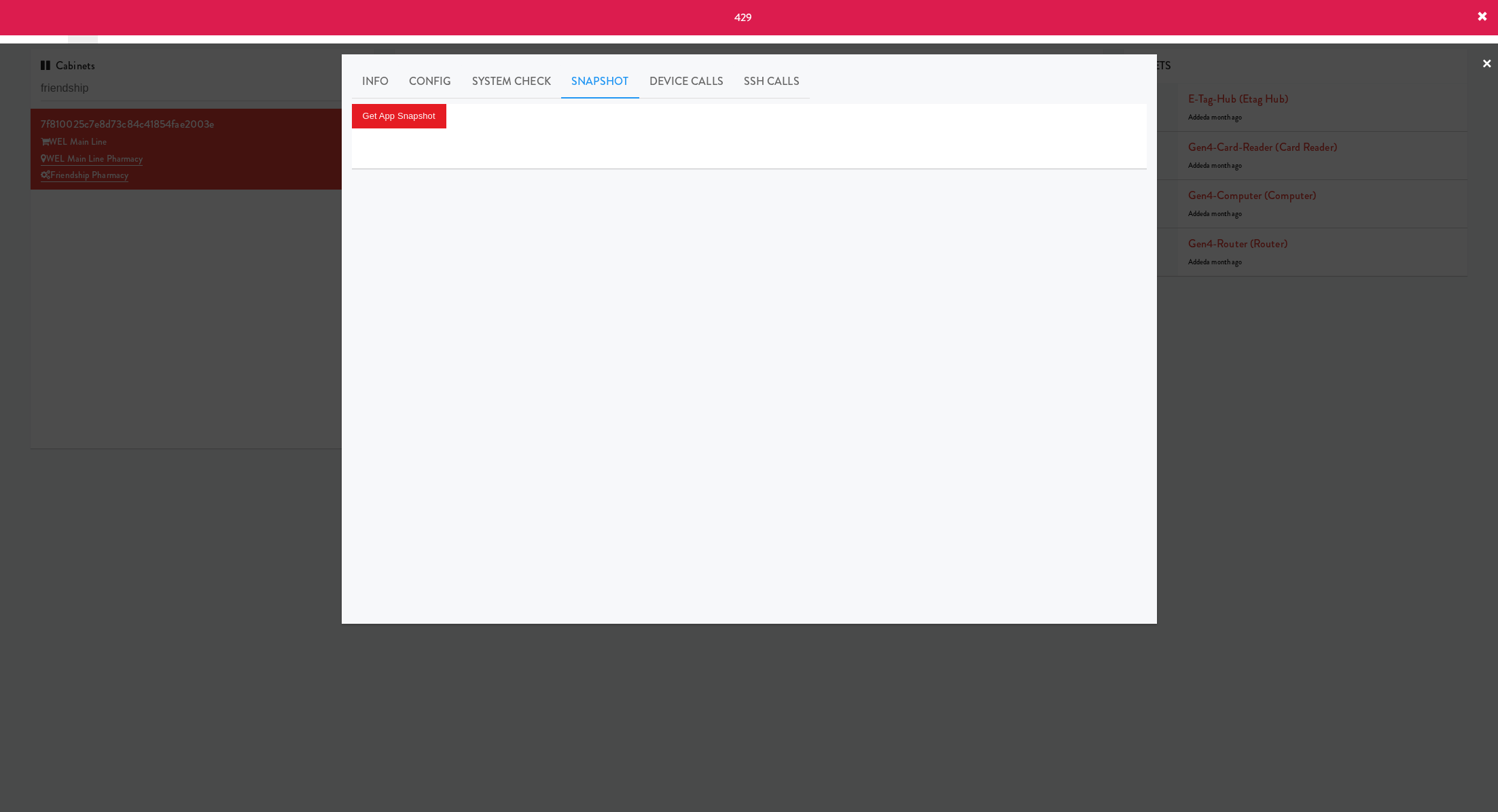
click at [407, 128] on div at bounding box center [749, 148] width 794 height 41
click at [405, 120] on button "Get App Snapshot" at bounding box center [398, 116] width 94 height 25
click at [403, 121] on button "Get App Snapshot" at bounding box center [398, 116] width 94 height 25
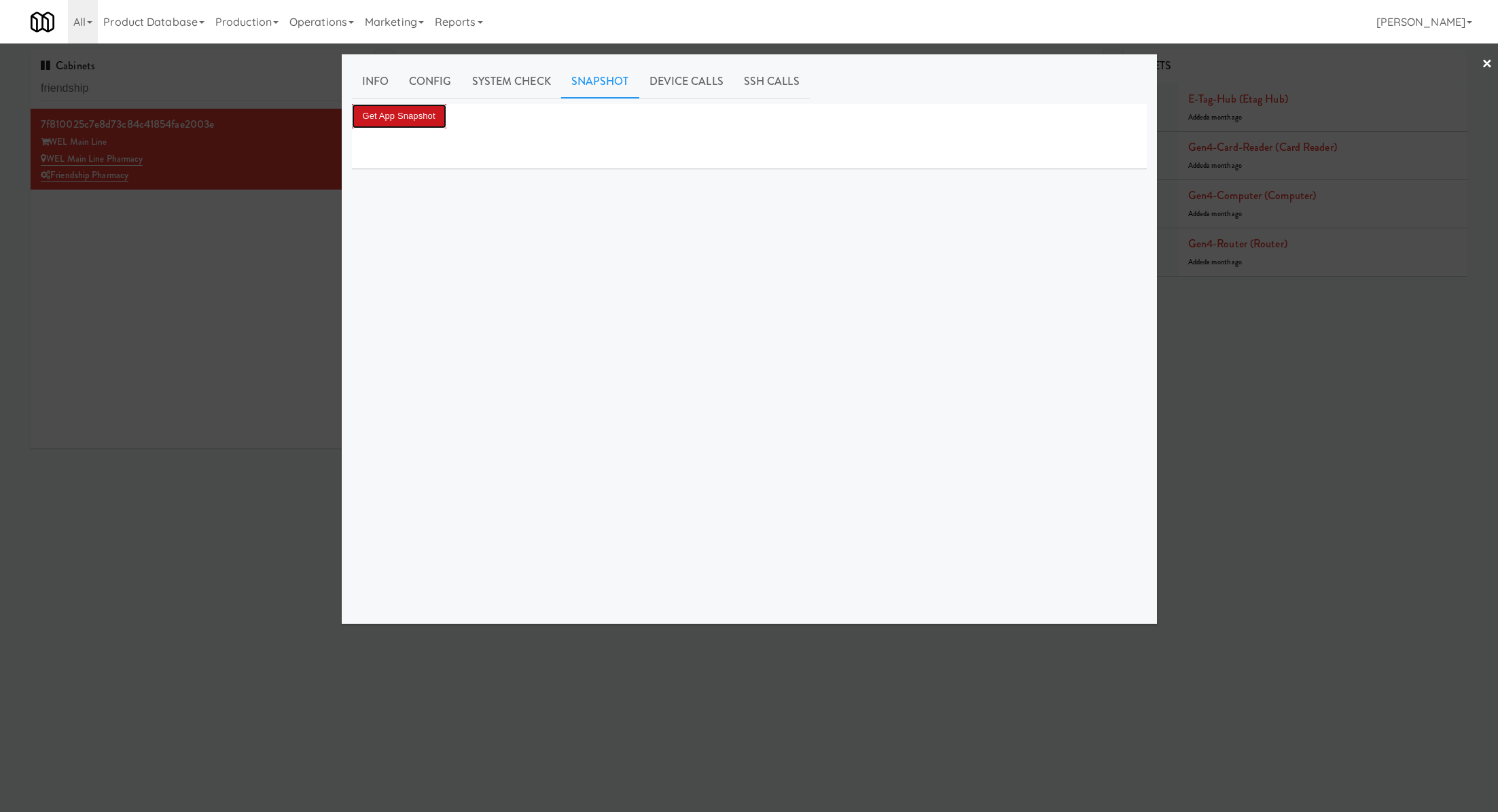
click at [417, 112] on button "Get App Snapshot" at bounding box center [398, 116] width 94 height 25
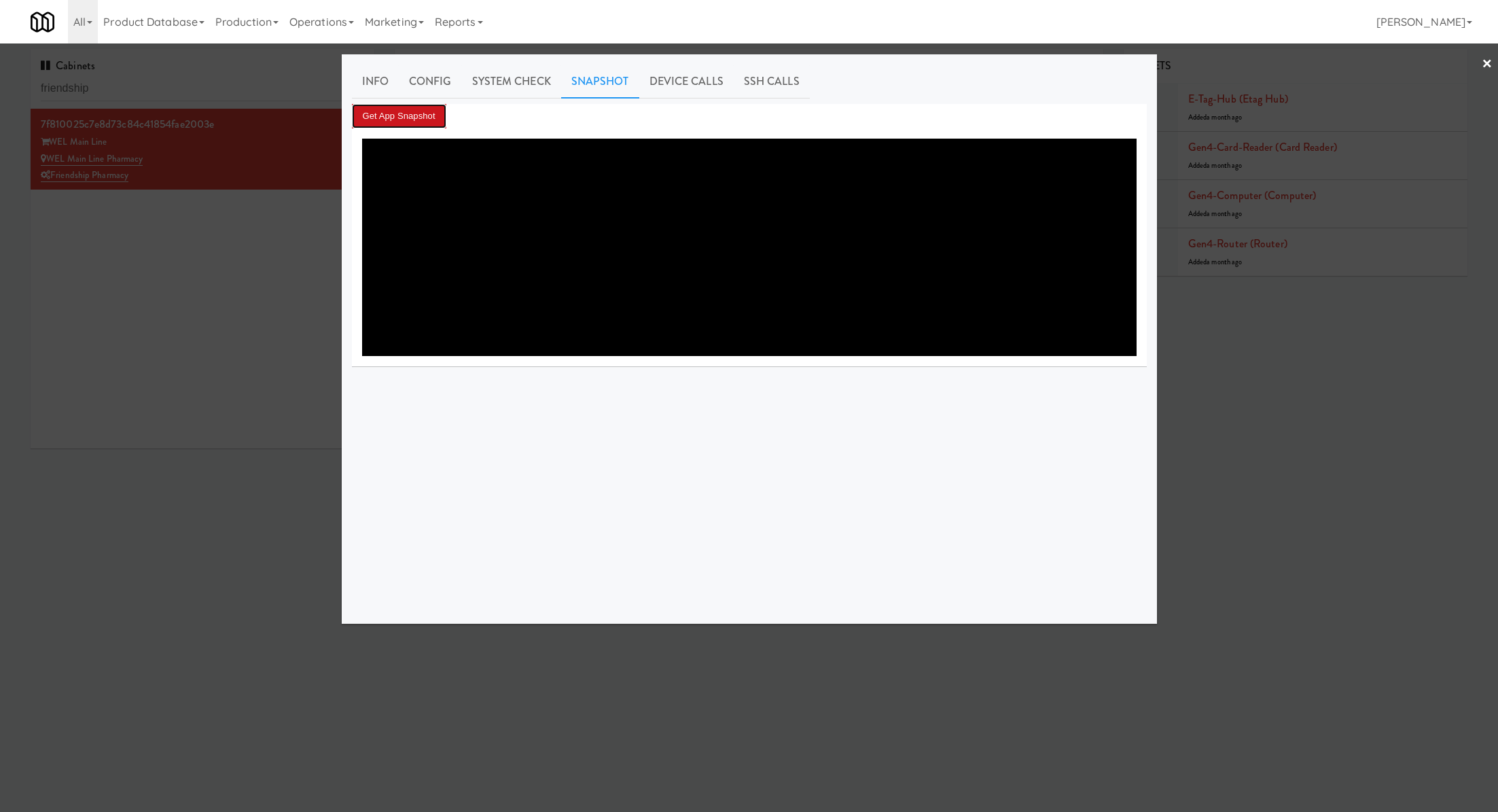
click at [398, 115] on button "Get App Snapshot" at bounding box center [398, 116] width 94 height 25
click at [231, 253] on div at bounding box center [749, 406] width 1498 height 812
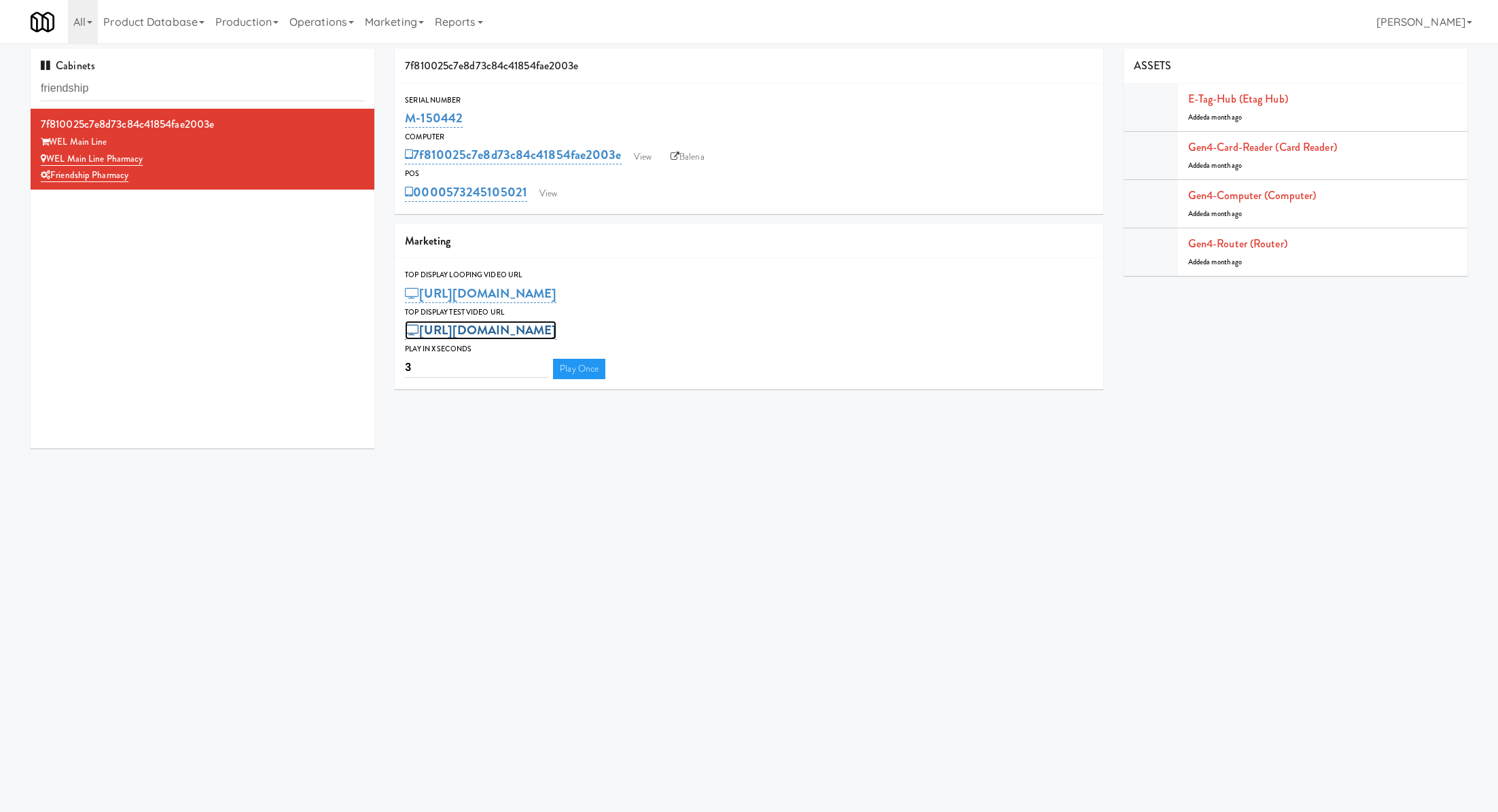
click at [486, 334] on link "https://res.cloudinary.com/kitchenmate/video/upload/v1757449404/Friendship_qgts…" at bounding box center [481, 330] width 152 height 19
click at [489, 334] on input "https://res.cloudinary.com/kitchenmate/video/upload/v1757449404/Friendship_qgts…" at bounding box center [456, 332] width 102 height 25
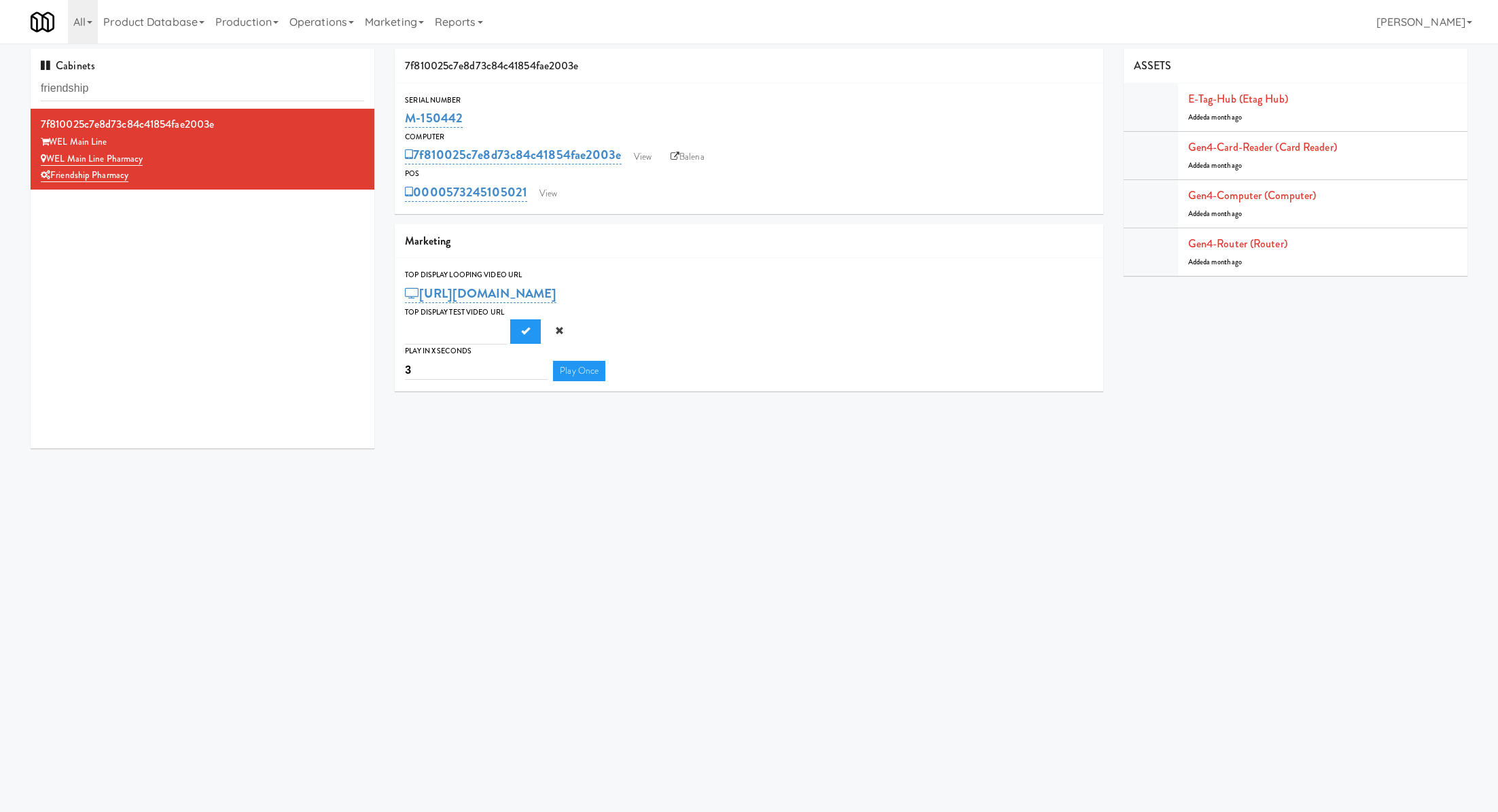
scroll to position [0, 0]
click at [528, 336] on button "Submit" at bounding box center [526, 331] width 31 height 25
click at [642, 172] on div "POS" at bounding box center [749, 174] width 688 height 14
click at [642, 149] on link "View" at bounding box center [643, 157] width 31 height 20
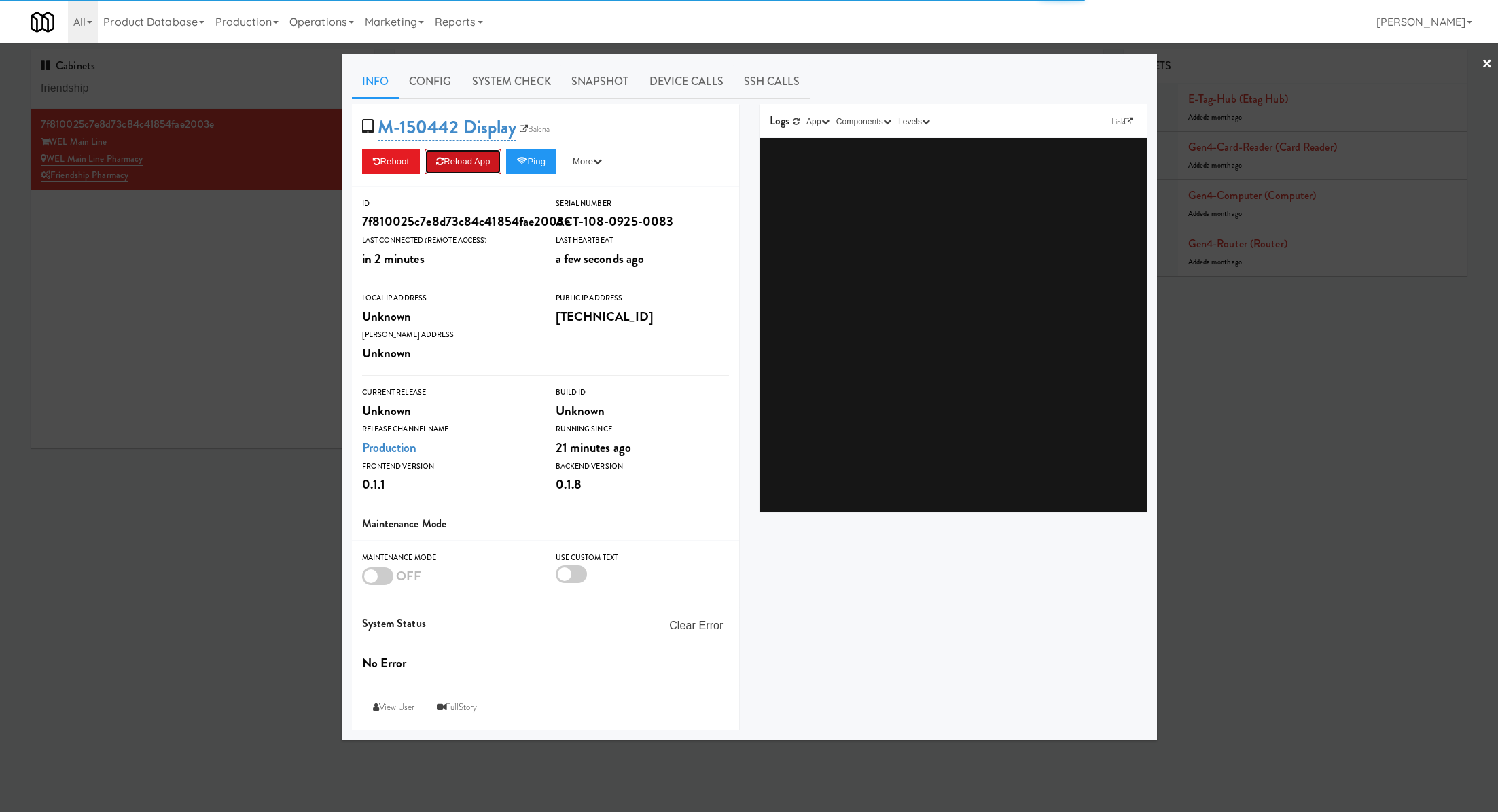
click at [471, 157] on button "Reload App" at bounding box center [463, 161] width 75 height 25
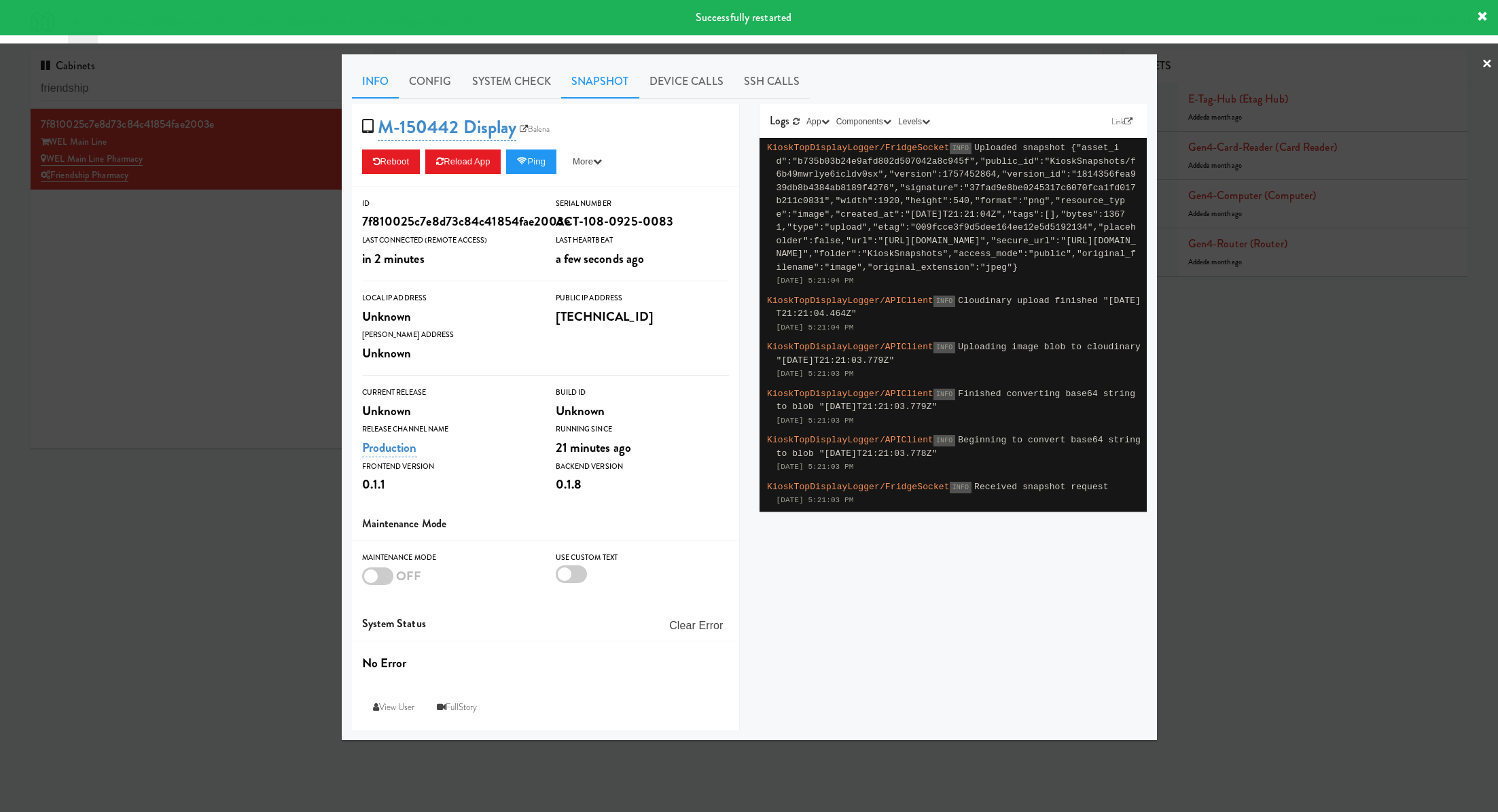
click at [609, 80] on link "Snapshot" at bounding box center [600, 81] width 78 height 34
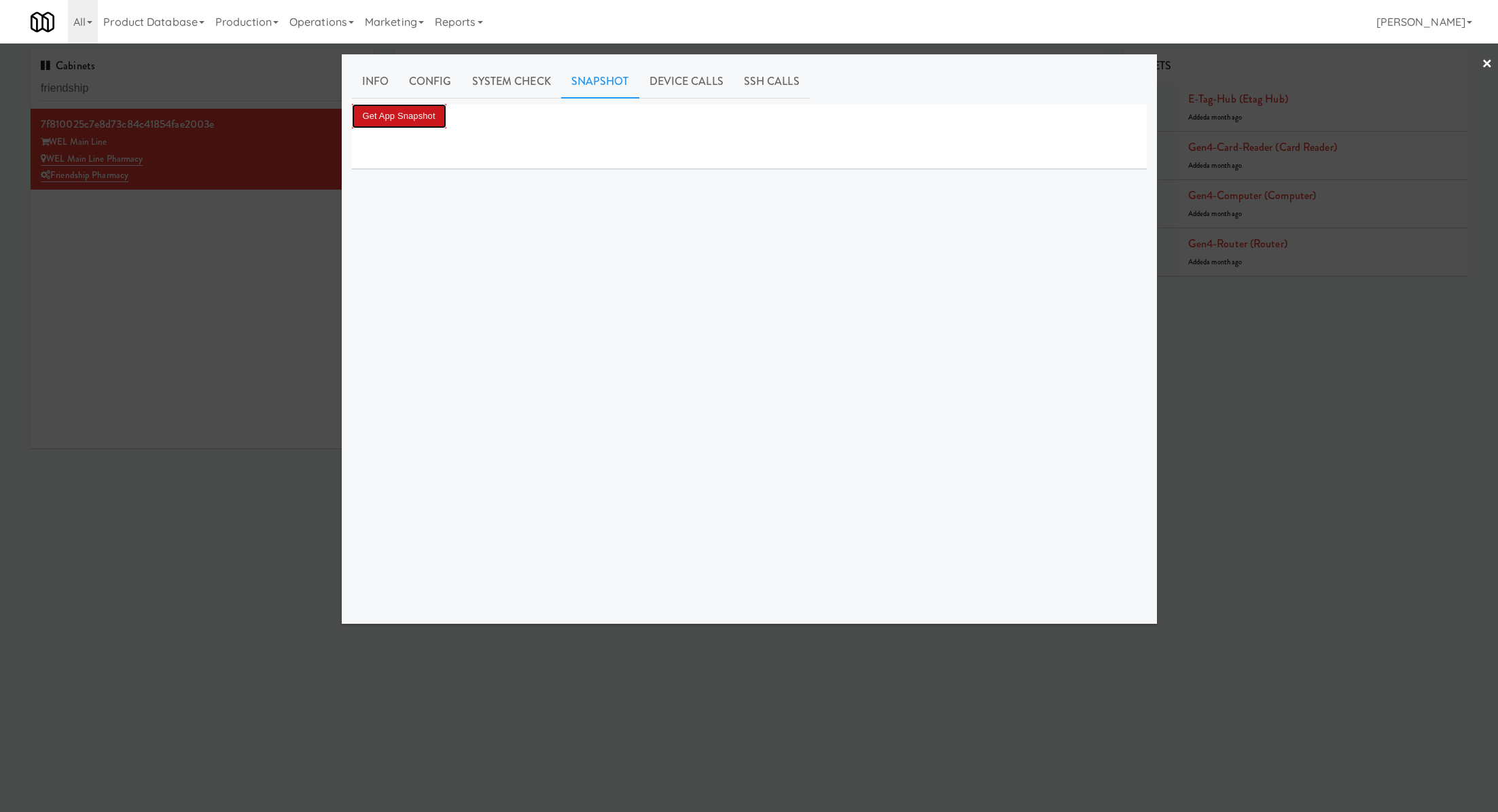
click at [388, 104] on button "Get App Snapshot" at bounding box center [398, 116] width 94 height 25
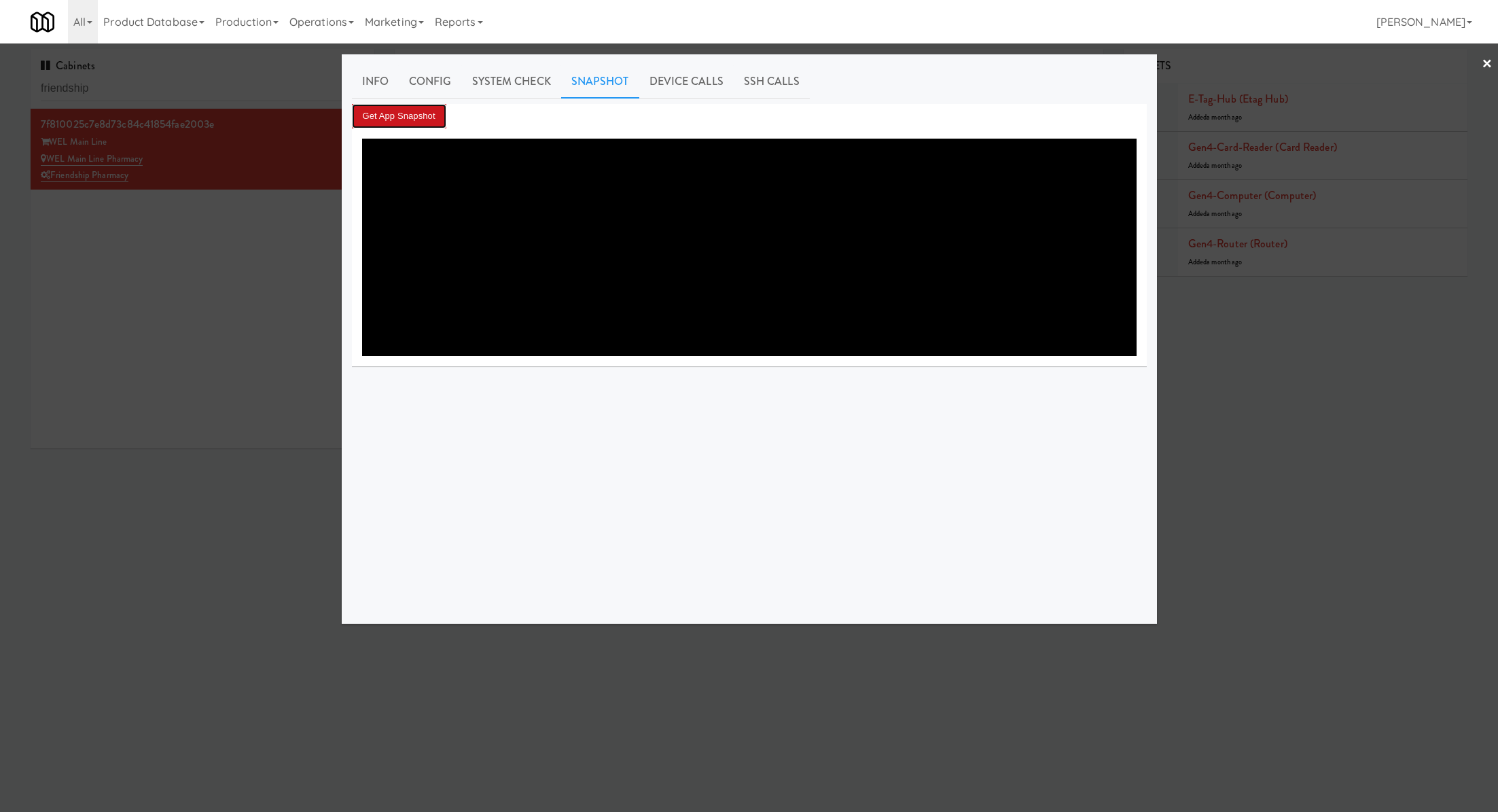
click at [402, 108] on button "Get App Snapshot" at bounding box center [398, 116] width 94 height 25
click at [300, 223] on div at bounding box center [749, 406] width 1498 height 812
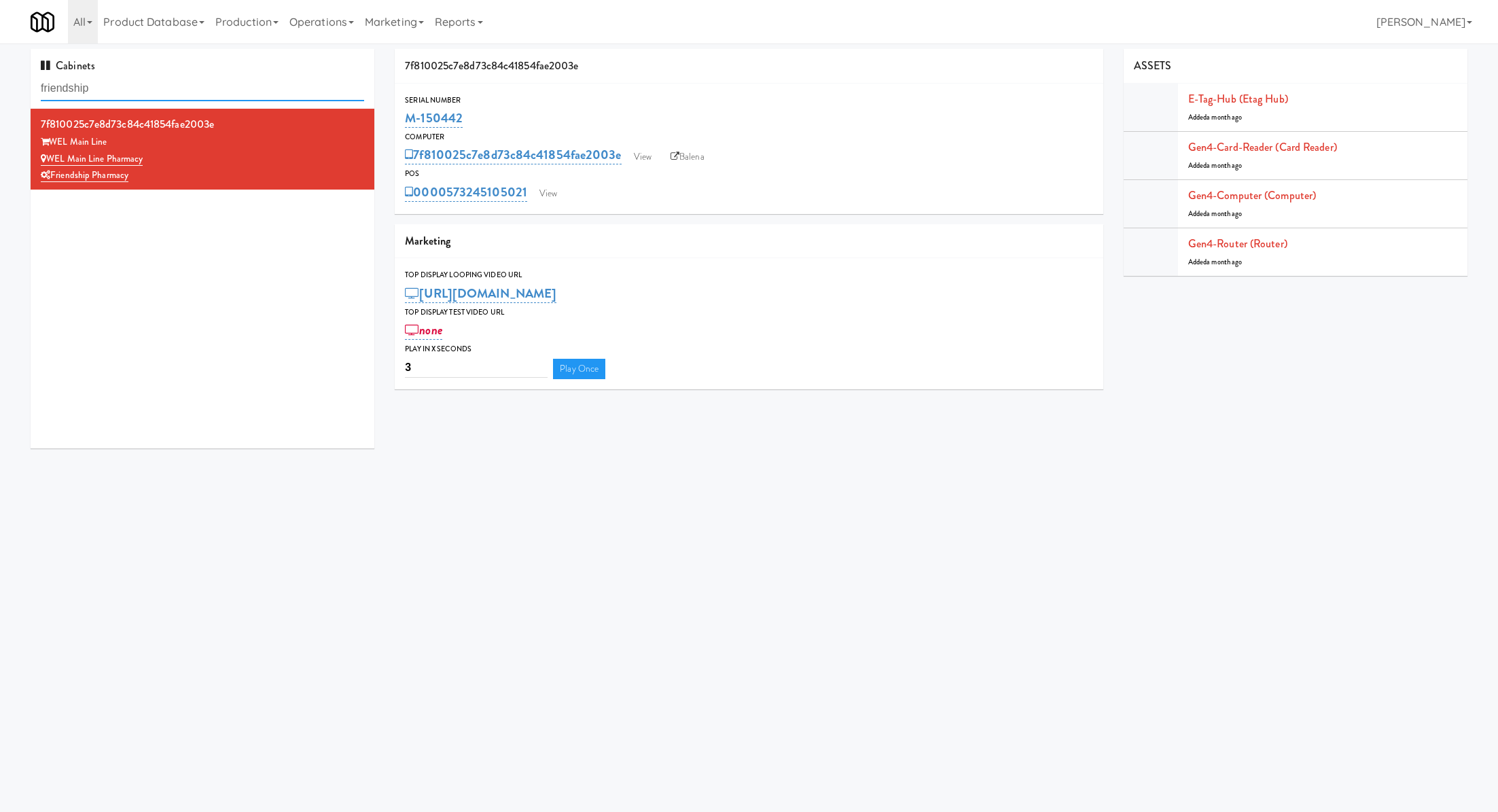
click at [260, 84] on input "friendship" at bounding box center [202, 89] width 323 height 25
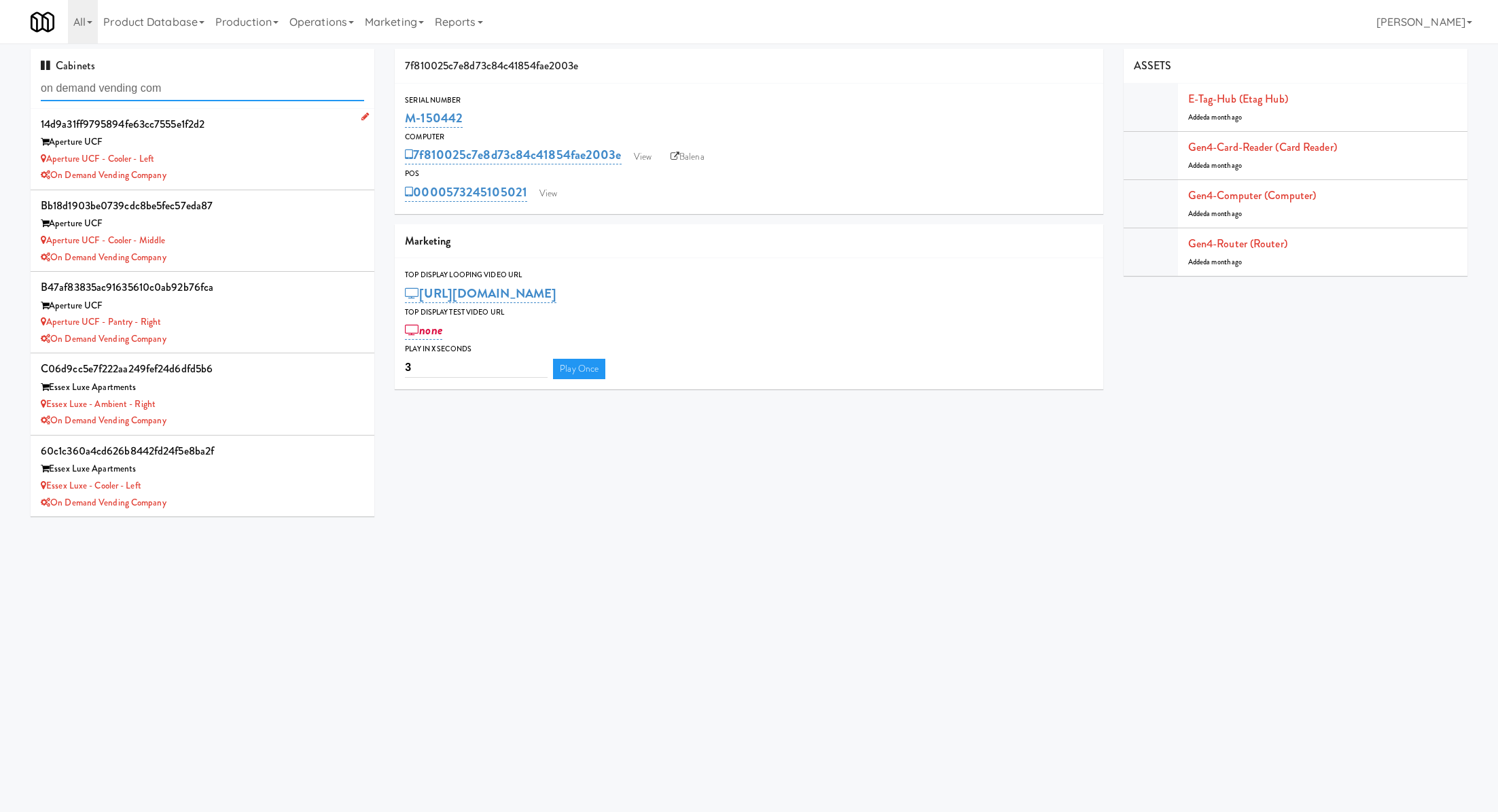
type input "on demand vending com"
click at [305, 152] on div "Aperture UCF - Cooler - Left" at bounding box center [202, 159] width 323 height 17
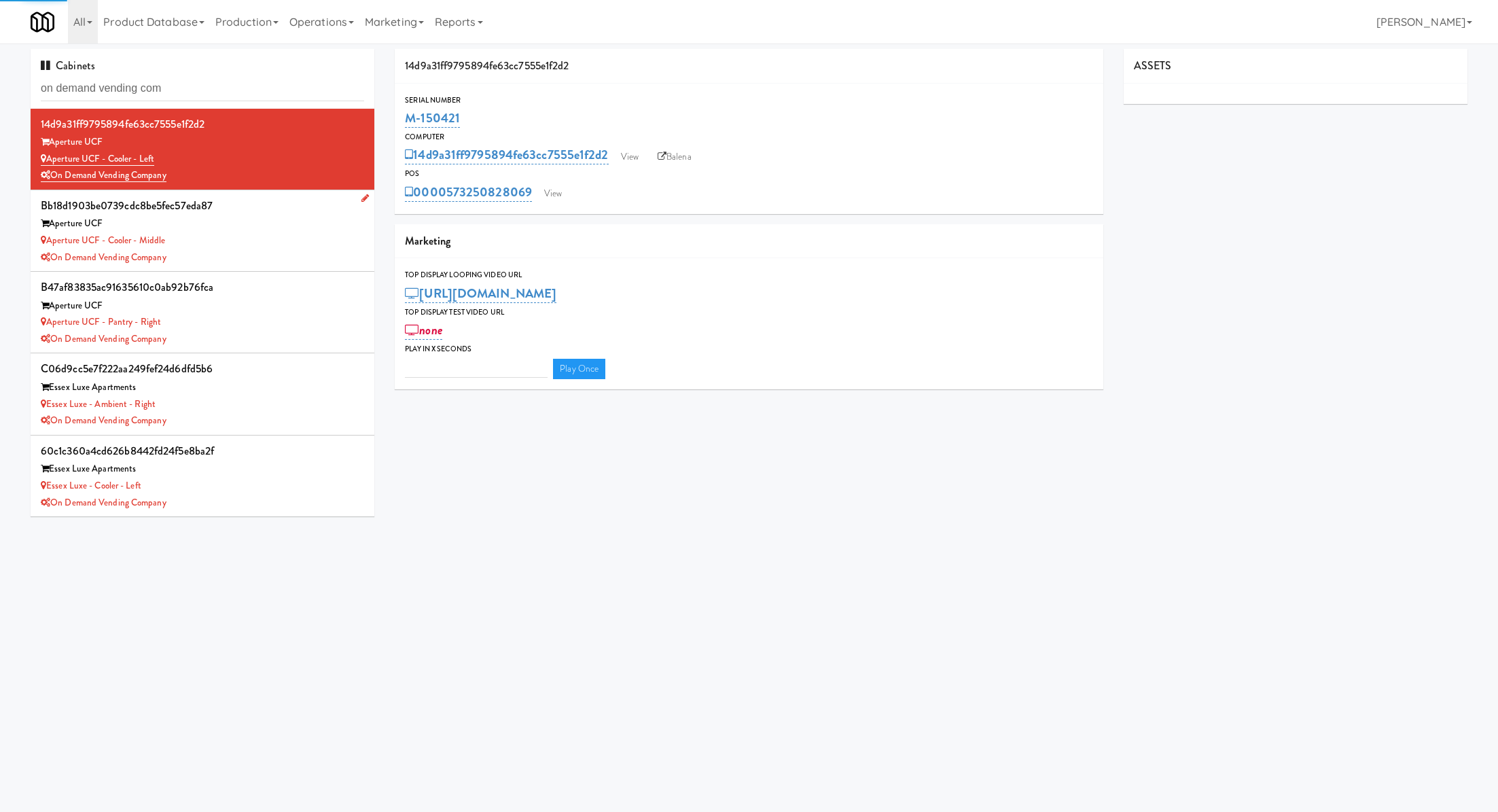
type input "3"
click at [321, 237] on div "Aperture UCF - Cooler - Middle" at bounding box center [202, 241] width 323 height 17
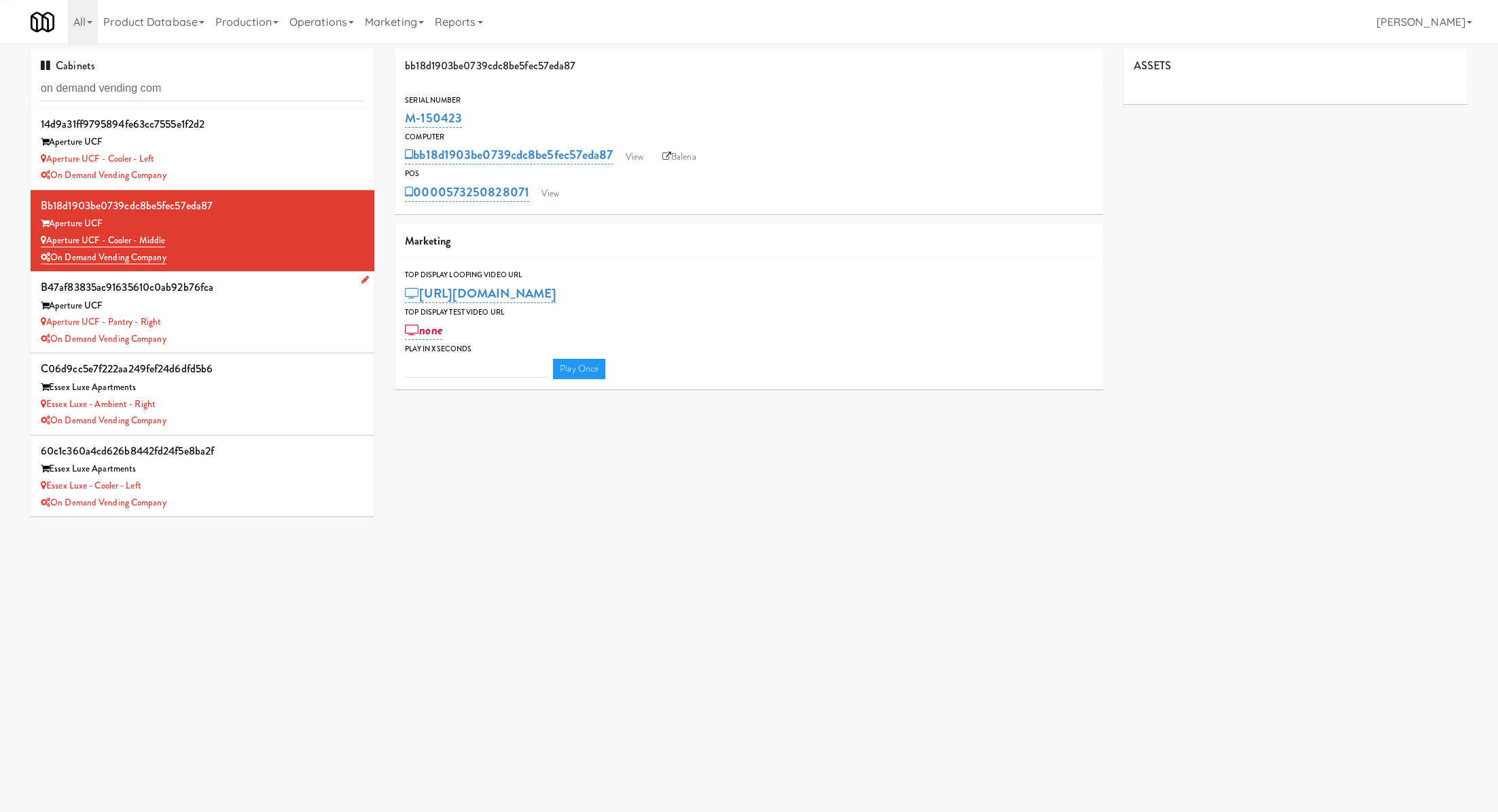
type input "3"
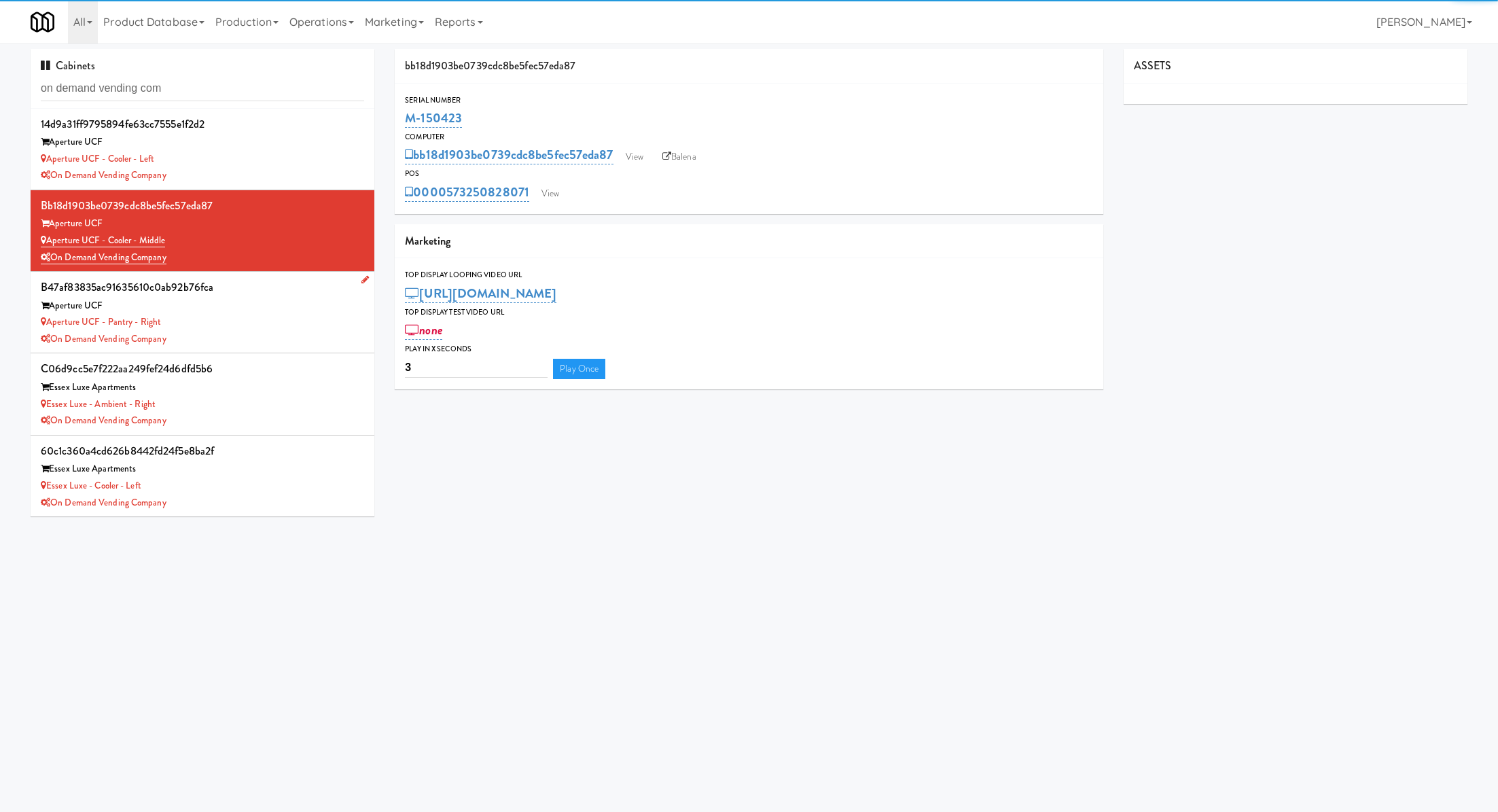
click at [318, 288] on div "b47af83835ac91635610c0ab92b76fca" at bounding box center [202, 287] width 323 height 20
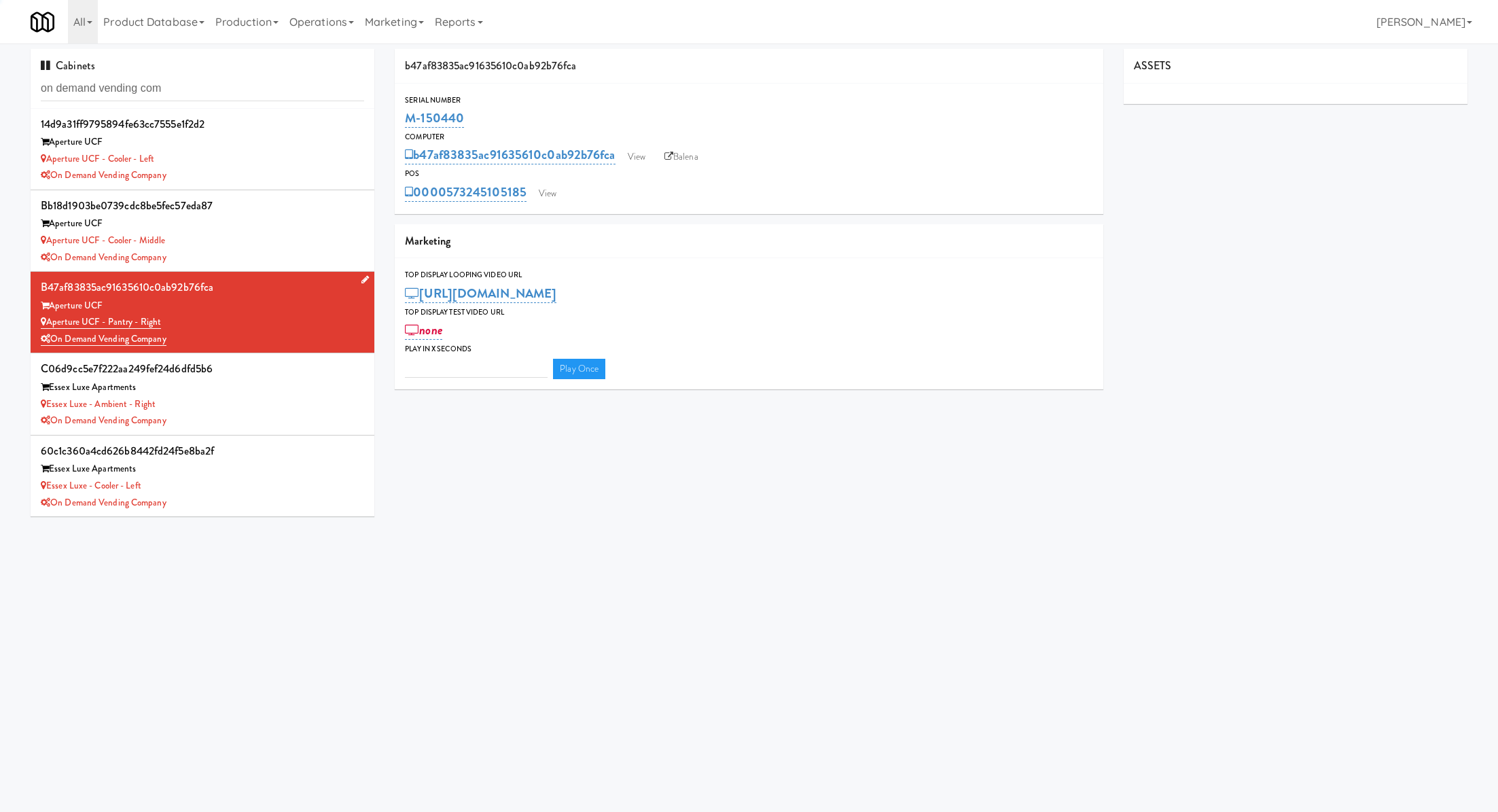
type input "3"
click at [232, 80] on input "on demand vending com" at bounding box center [202, 89] width 323 height 25
type input "on demand vending co"
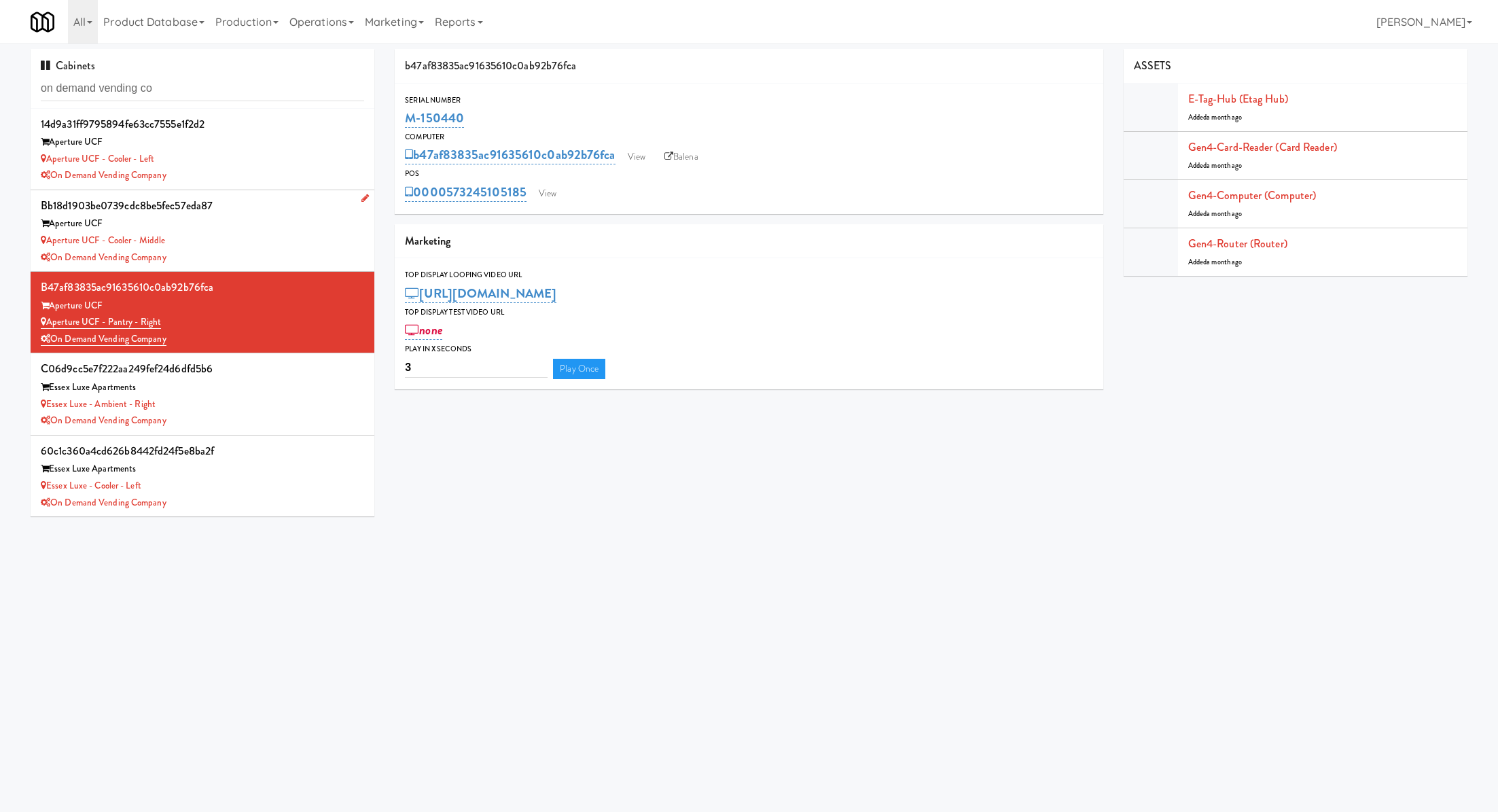
click at [293, 213] on div "bb18d1903be0739cdc8be5fec57eda87" at bounding box center [202, 206] width 323 height 20
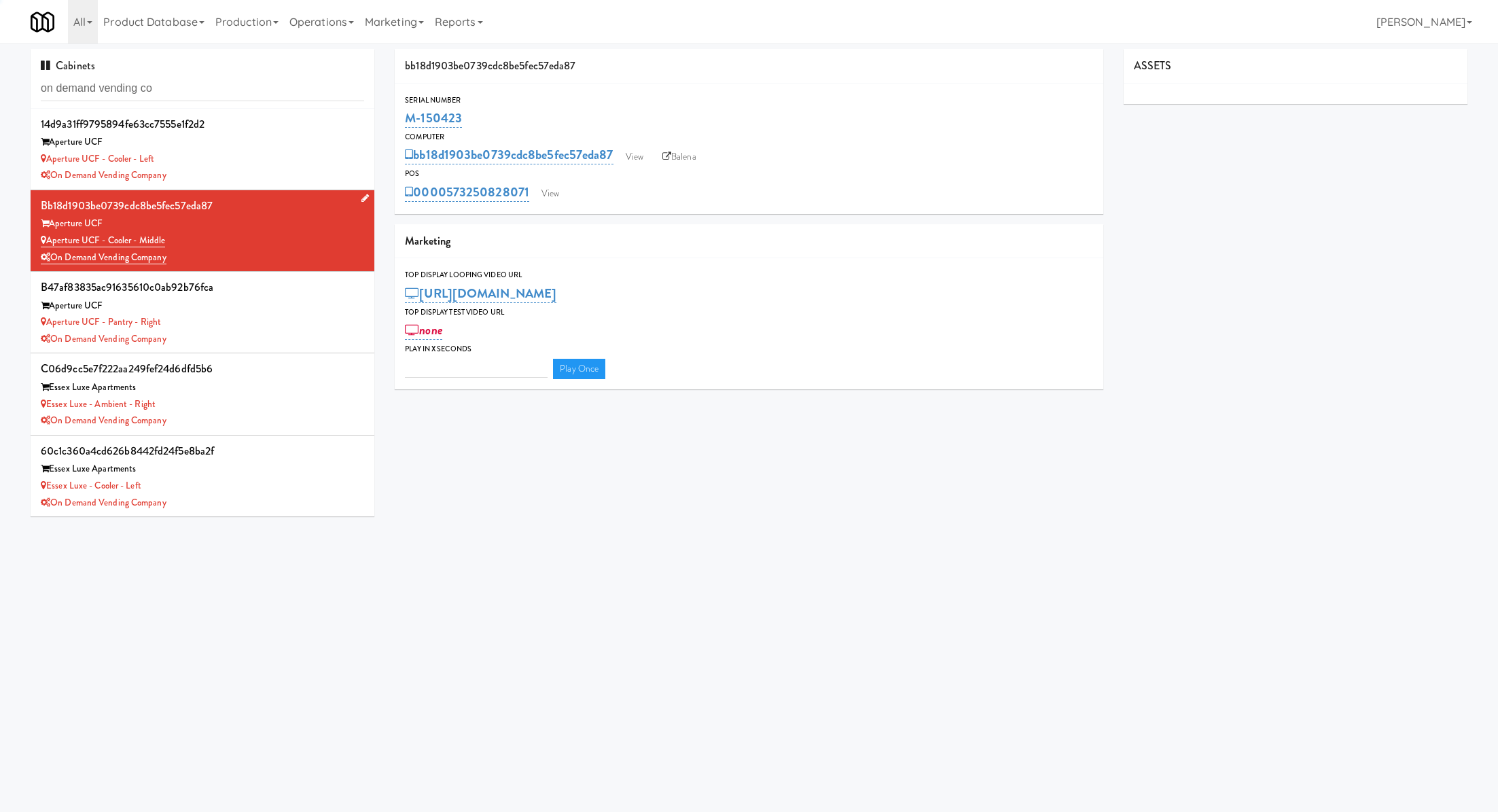
type input "3"
click at [636, 154] on link "View" at bounding box center [634, 157] width 31 height 20
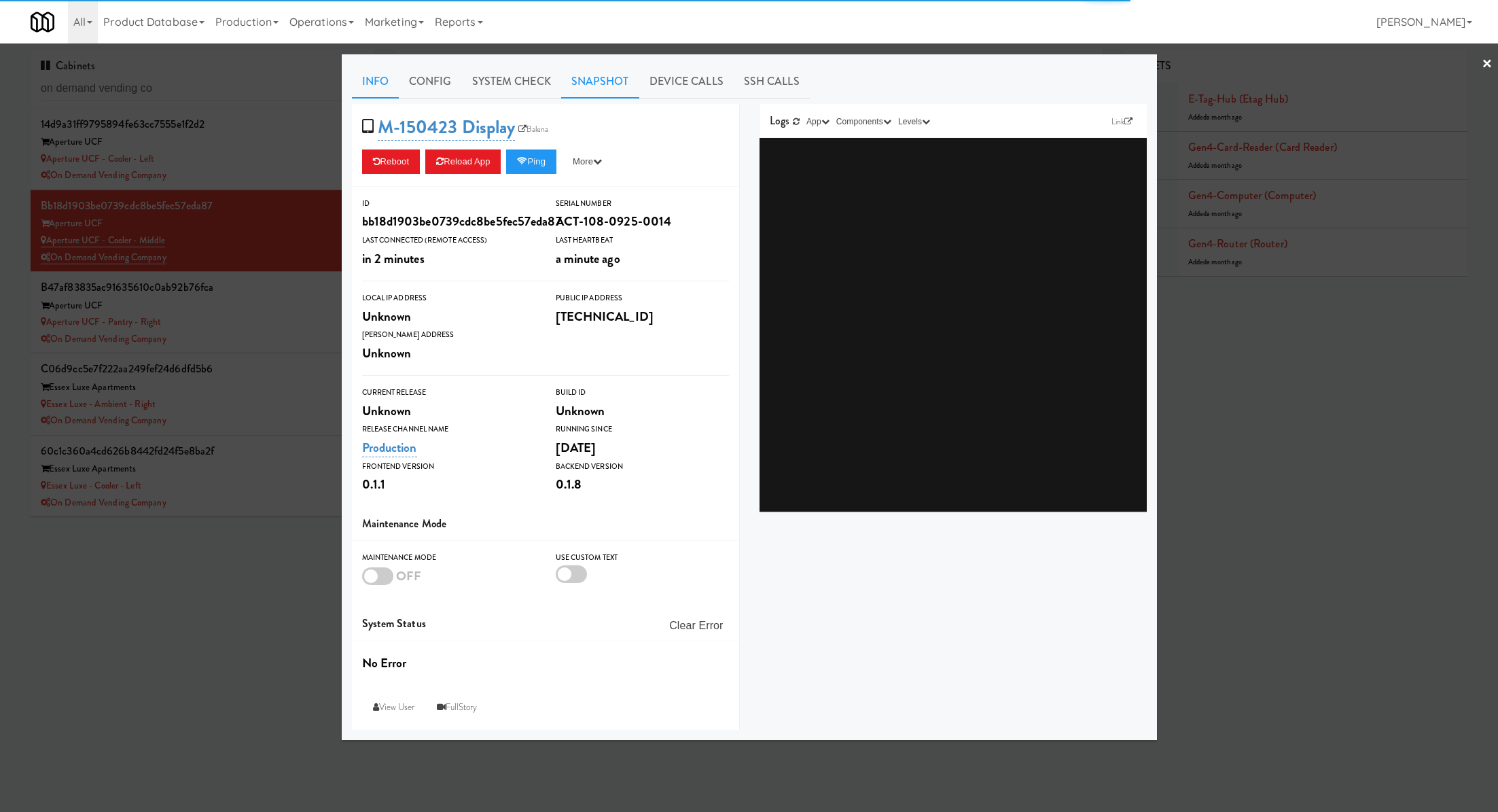
click at [608, 88] on link "Snapshot" at bounding box center [600, 81] width 78 height 34
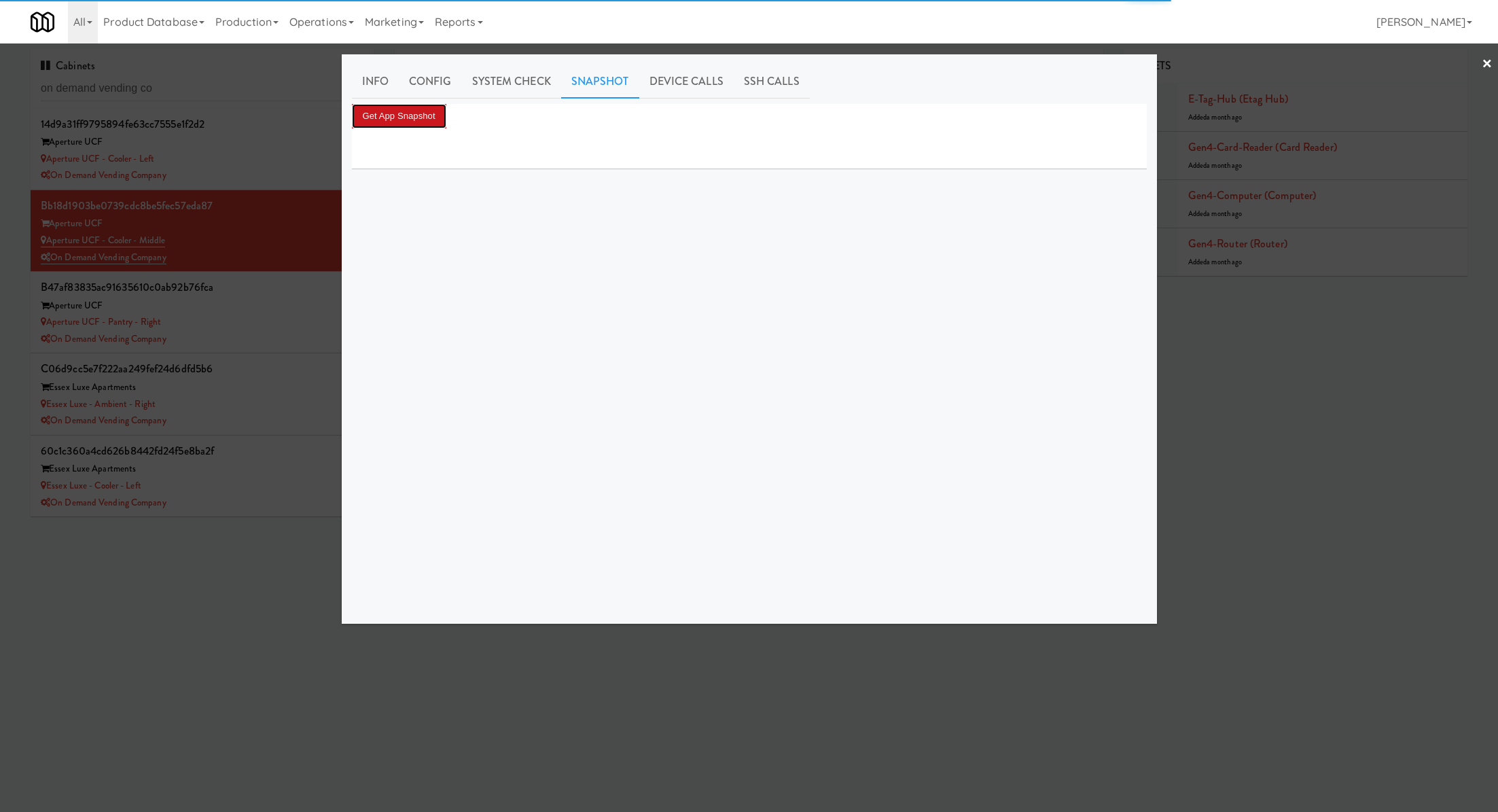
click at [426, 121] on button "Get App Snapshot" at bounding box center [398, 116] width 94 height 25
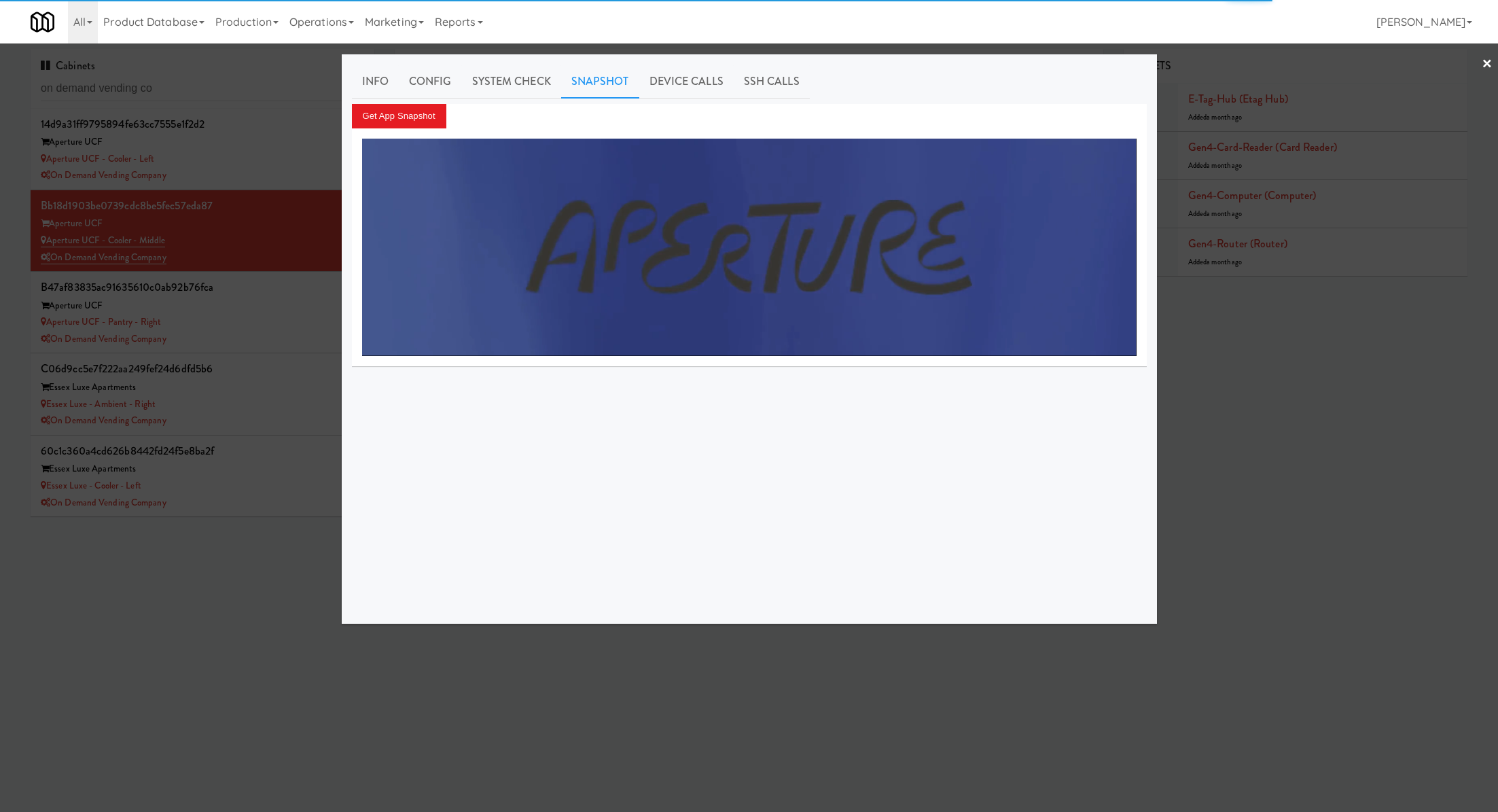
click at [306, 170] on div at bounding box center [749, 406] width 1498 height 812
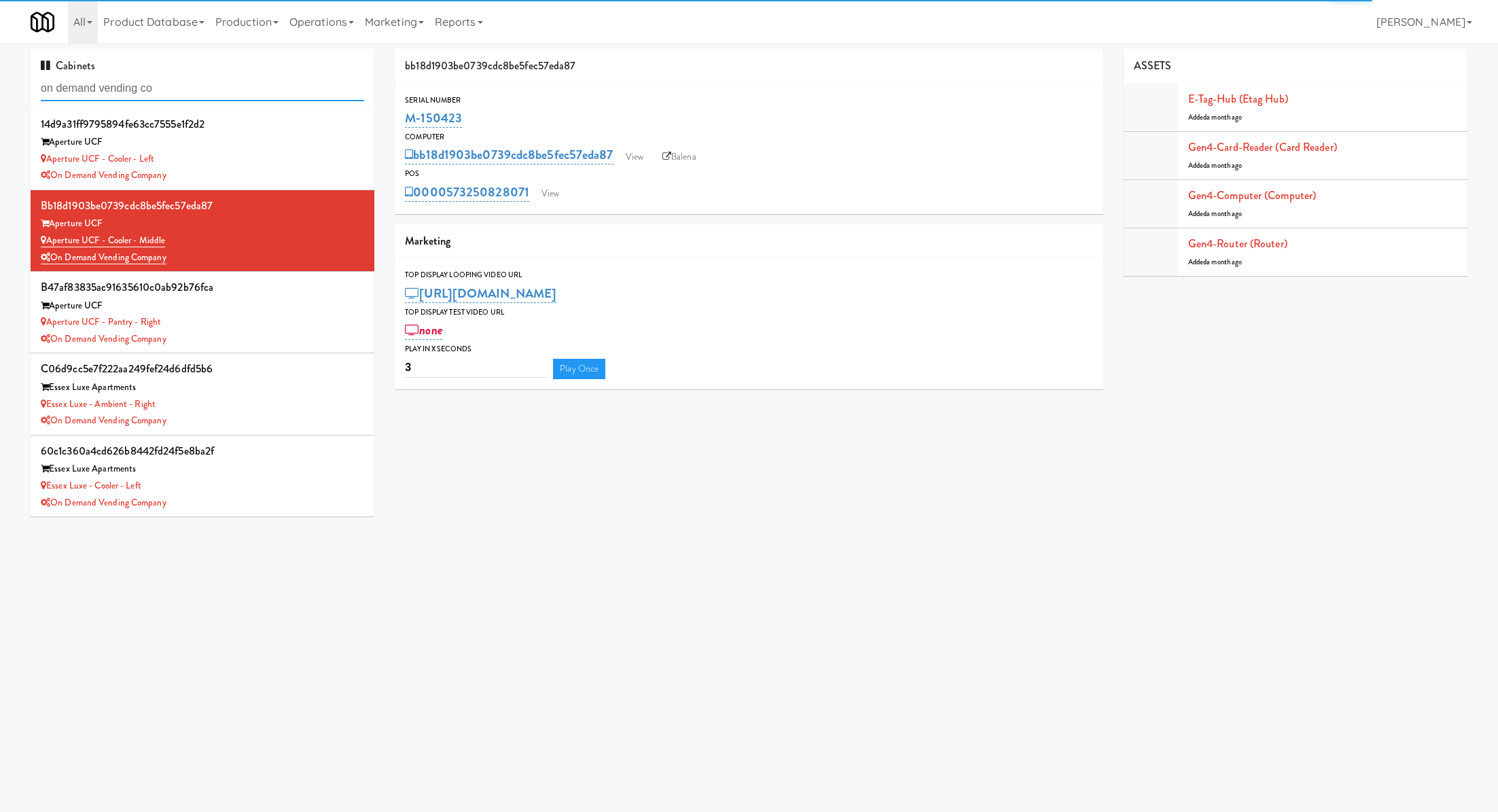
click at [281, 99] on input "on demand vending co" at bounding box center [202, 89] width 323 height 25
type input "friendship"
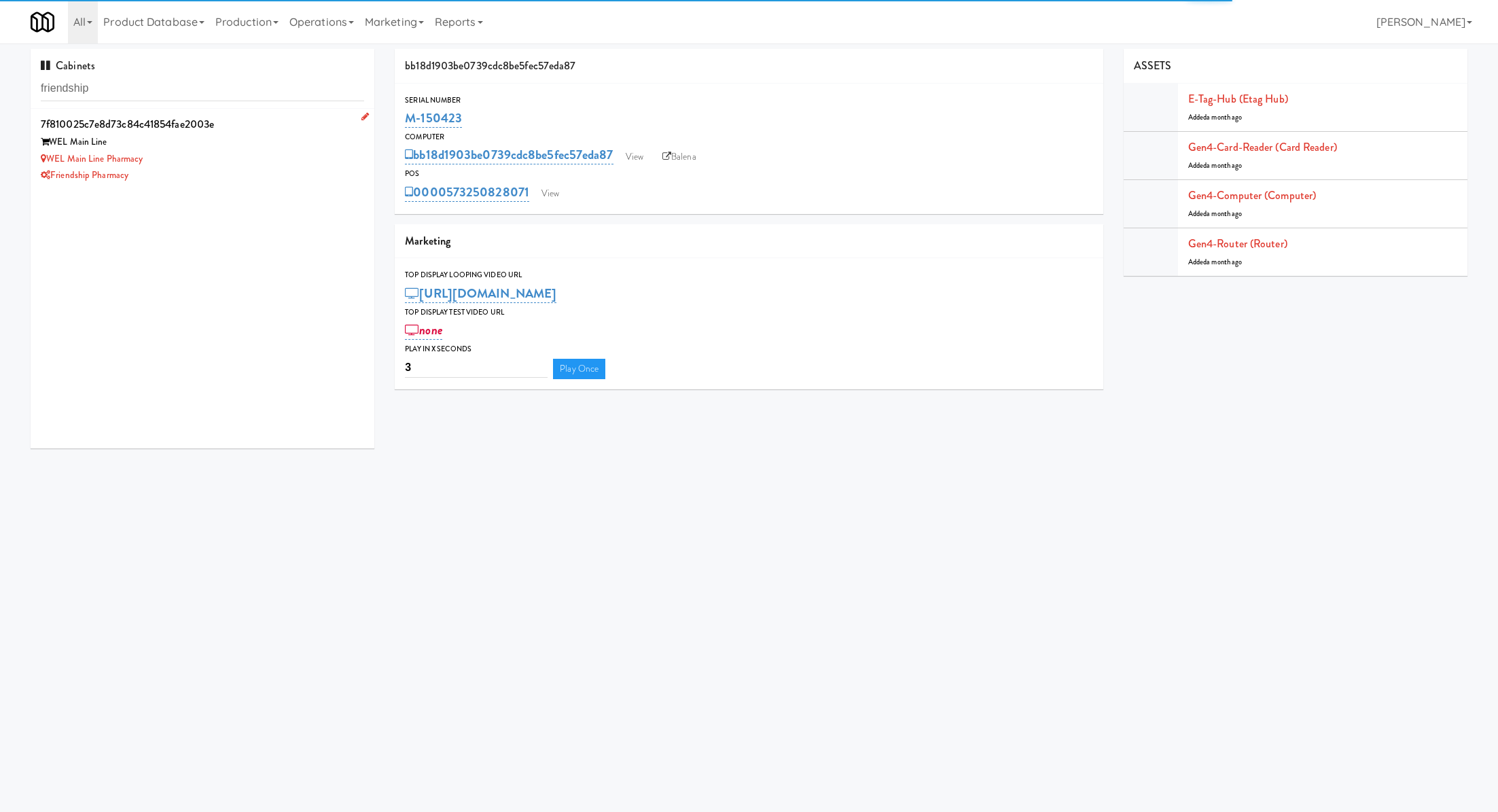
click at [313, 142] on div "WEL Main Line" at bounding box center [202, 142] width 323 height 17
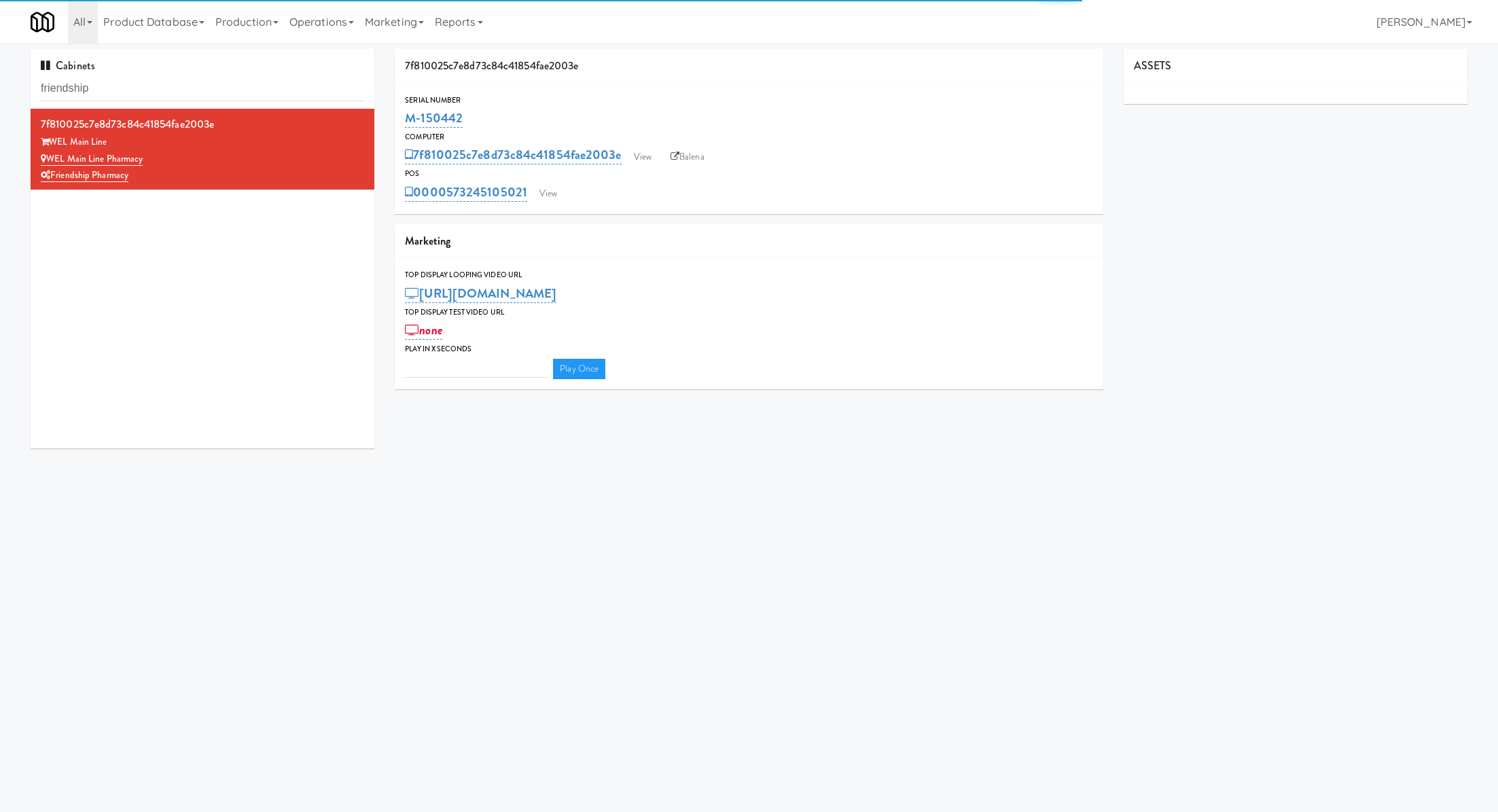
type input "3"
click at [631, 159] on link "View" at bounding box center [643, 157] width 31 height 20
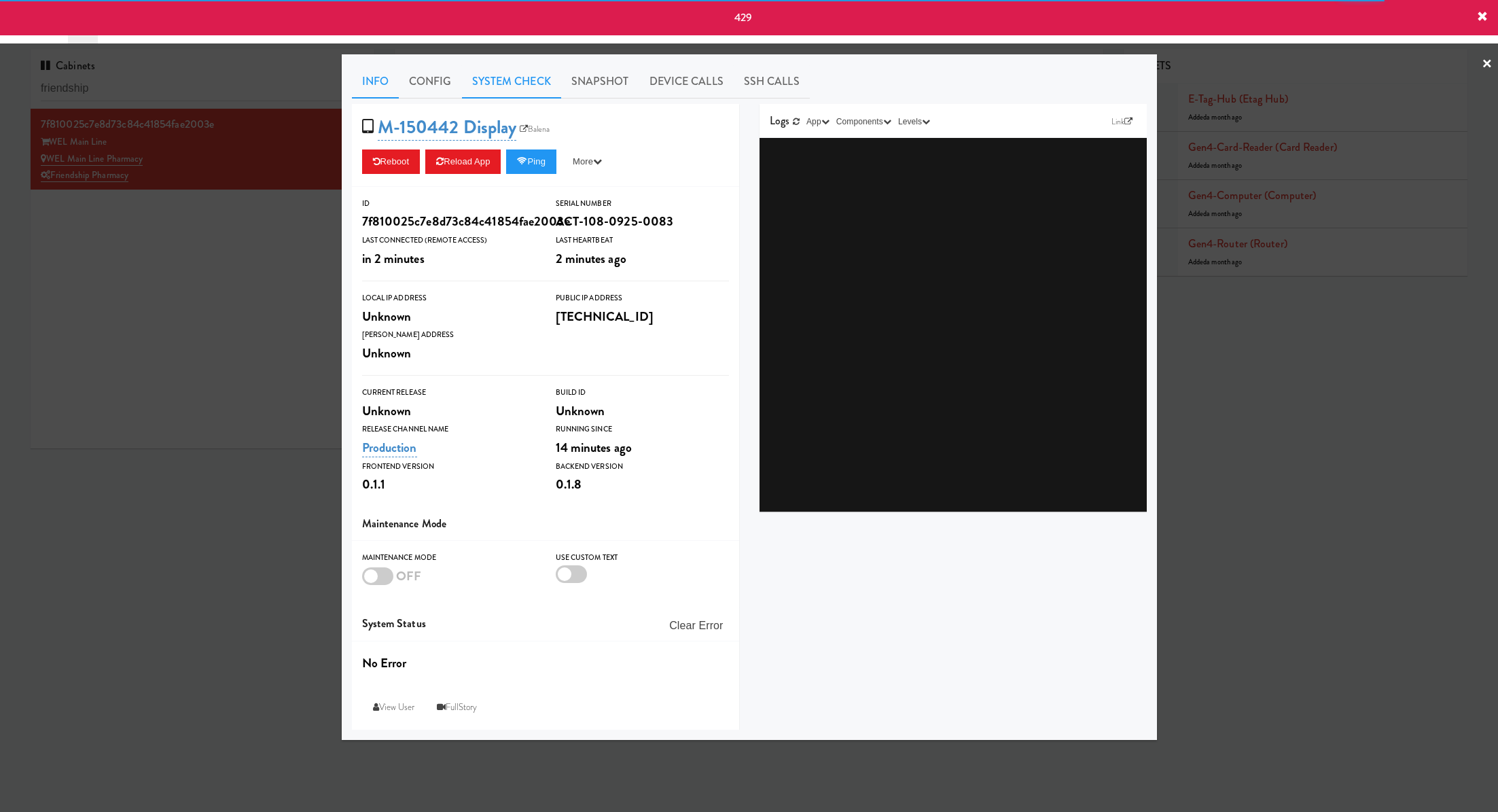
click at [528, 92] on link "System Check" at bounding box center [511, 81] width 99 height 34
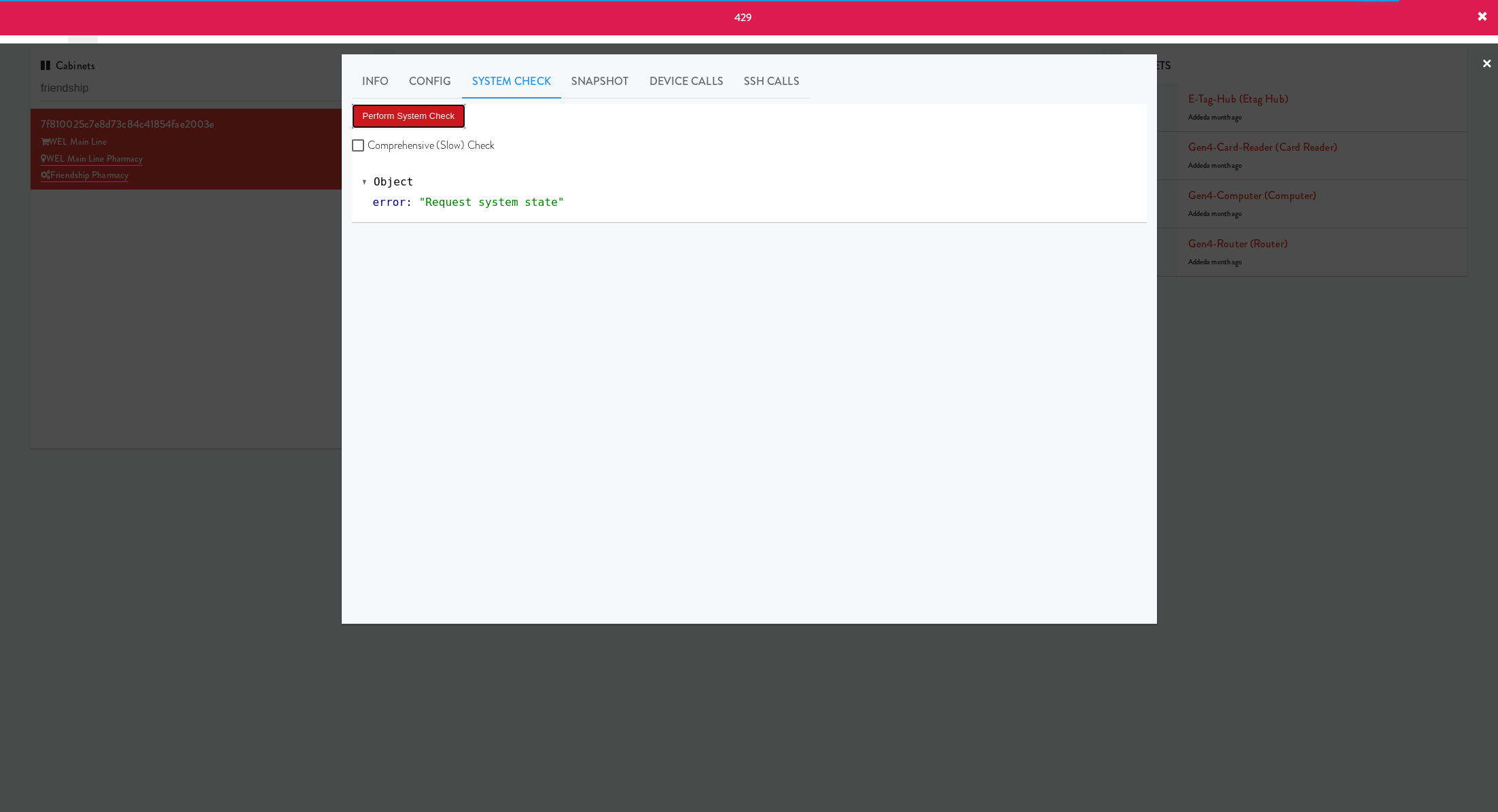
click at [440, 124] on button "Perform System Check" at bounding box center [409, 116] width 114 height 25
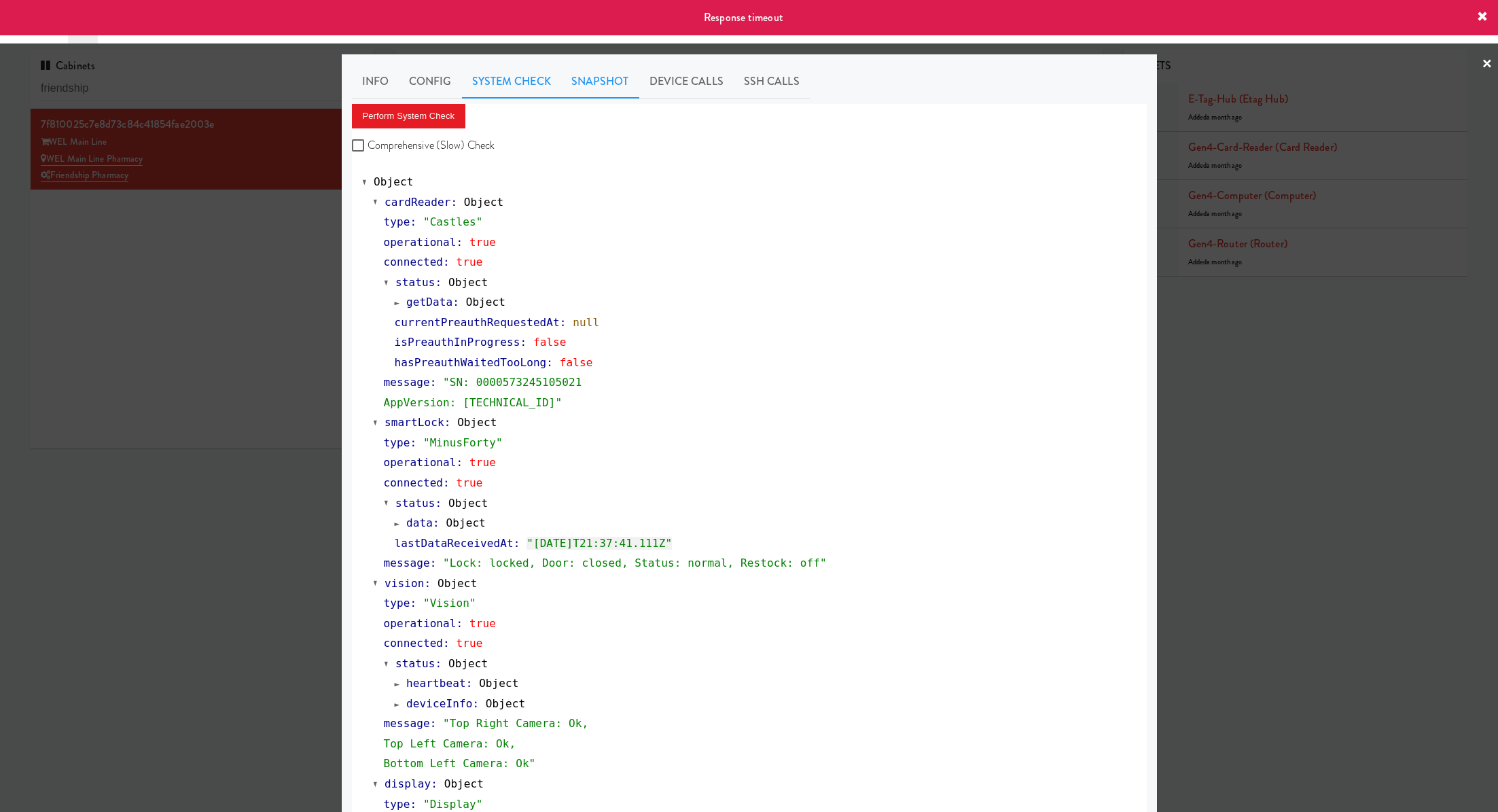
click at [608, 89] on link "Snapshot" at bounding box center [600, 81] width 78 height 34
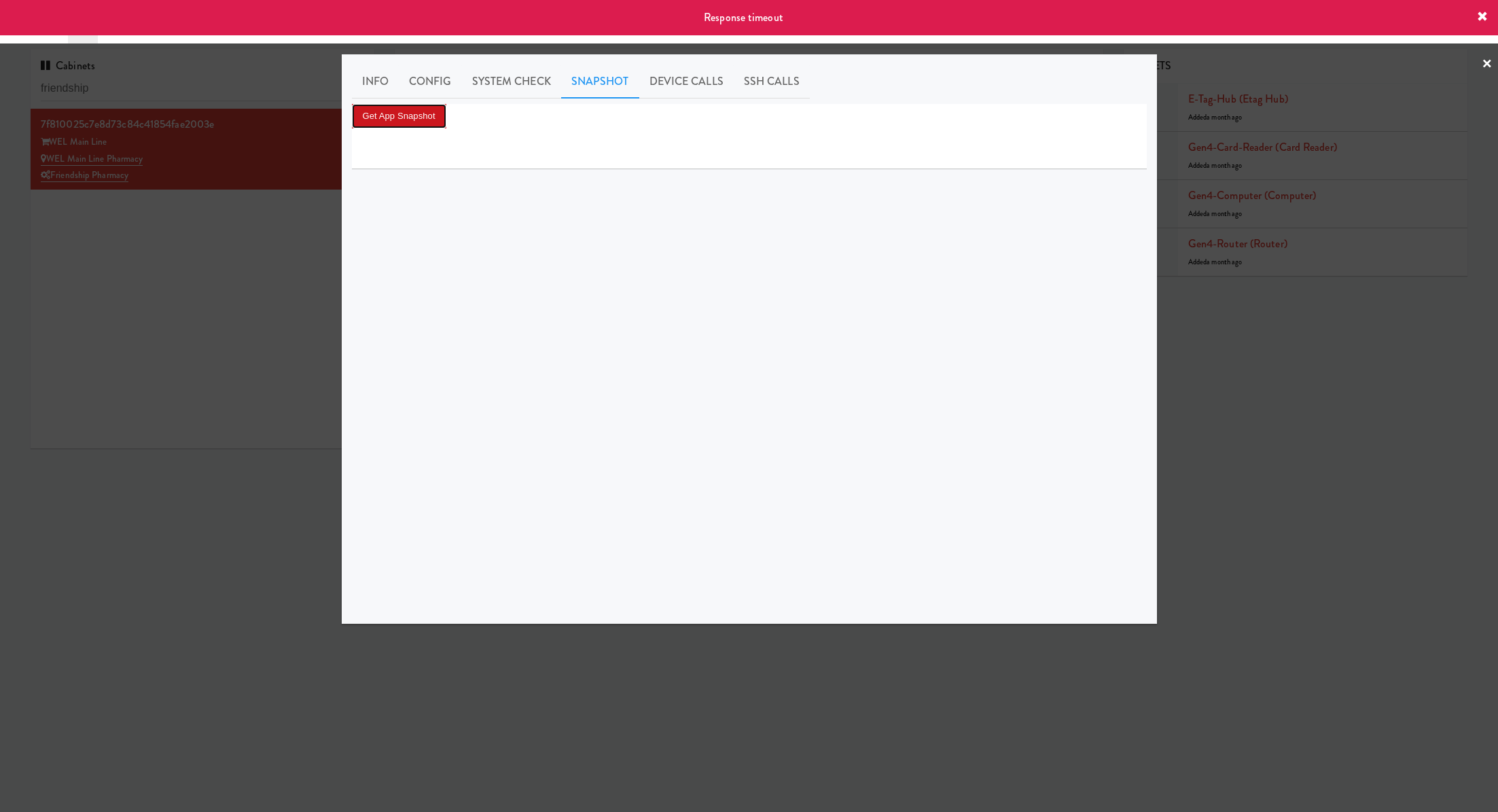
click at [436, 117] on button "Get App Snapshot" at bounding box center [398, 116] width 94 height 25
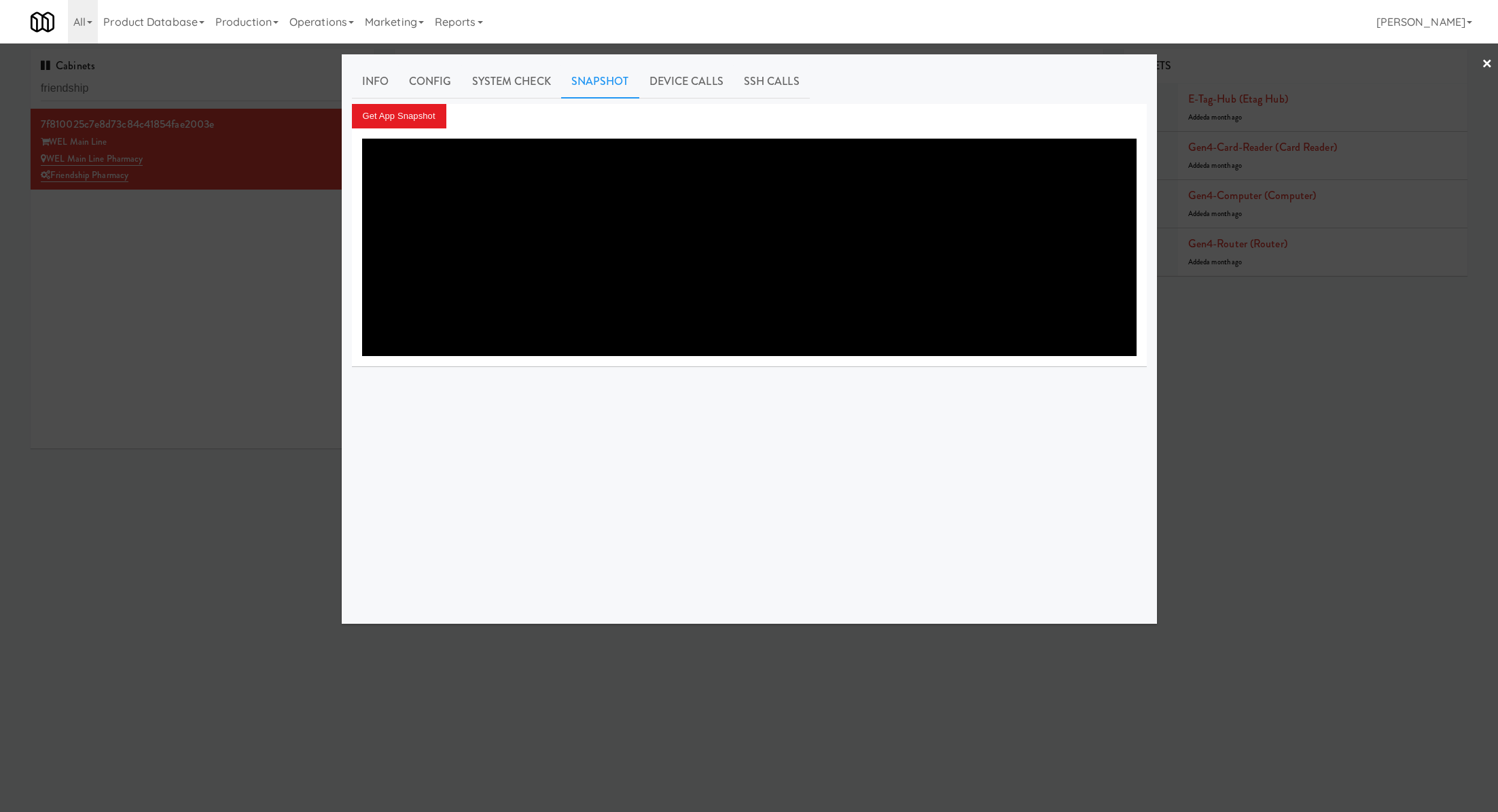
click at [217, 264] on div at bounding box center [749, 406] width 1498 height 812
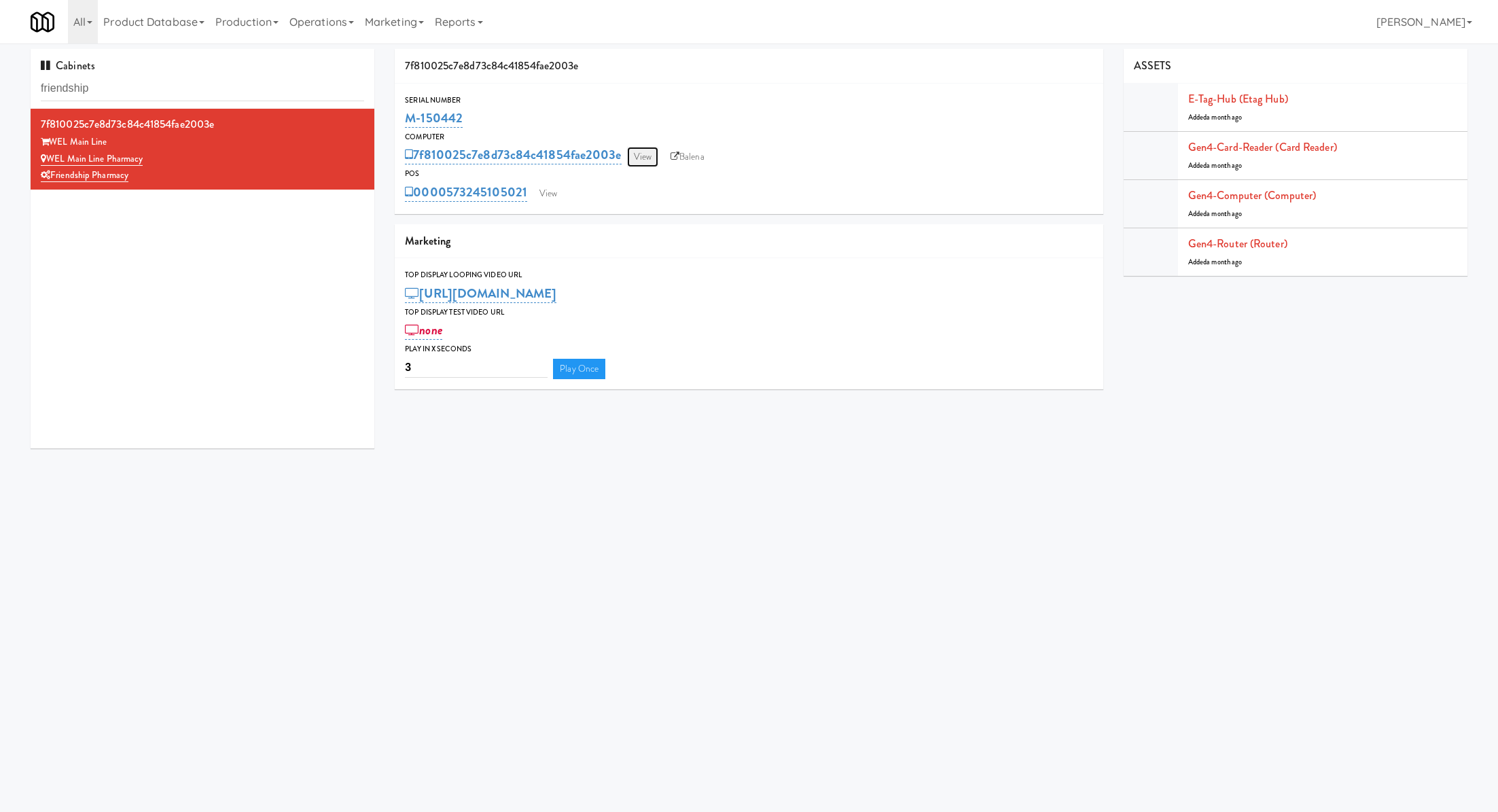
click at [638, 162] on link "View" at bounding box center [643, 157] width 31 height 20
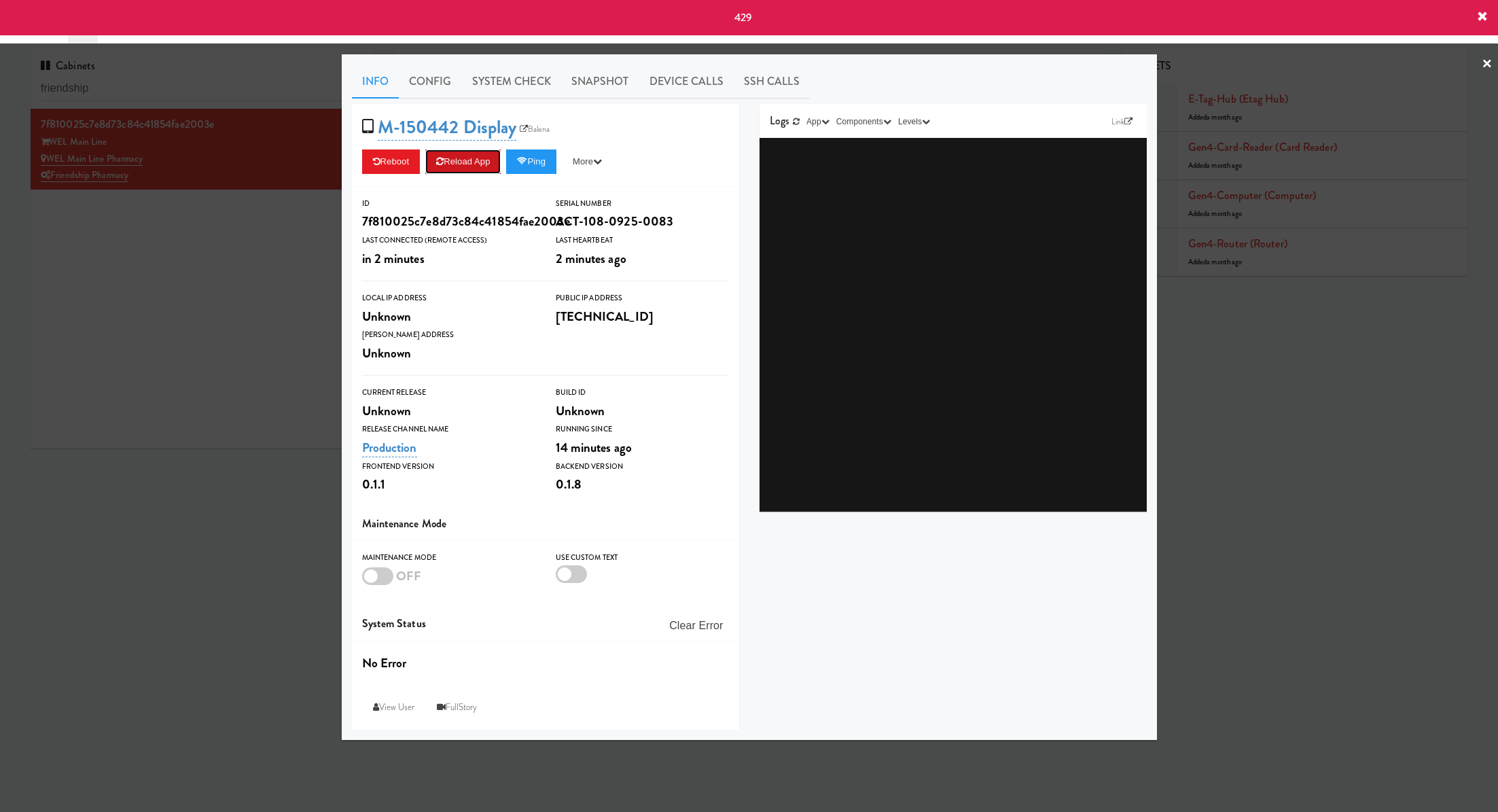
click at [493, 156] on button "Reload App" at bounding box center [463, 161] width 75 height 25
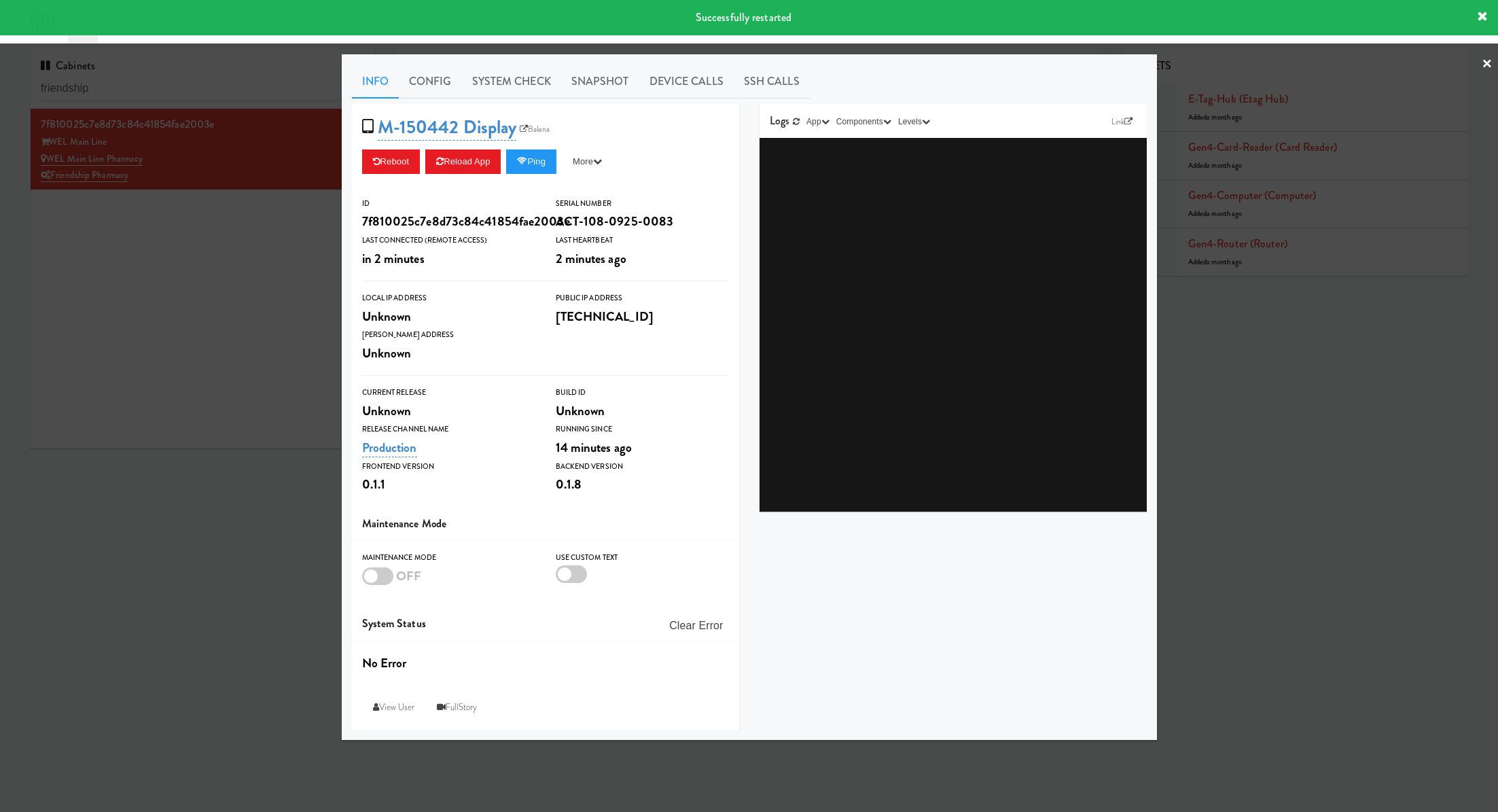
click at [207, 248] on div at bounding box center [749, 406] width 1498 height 812
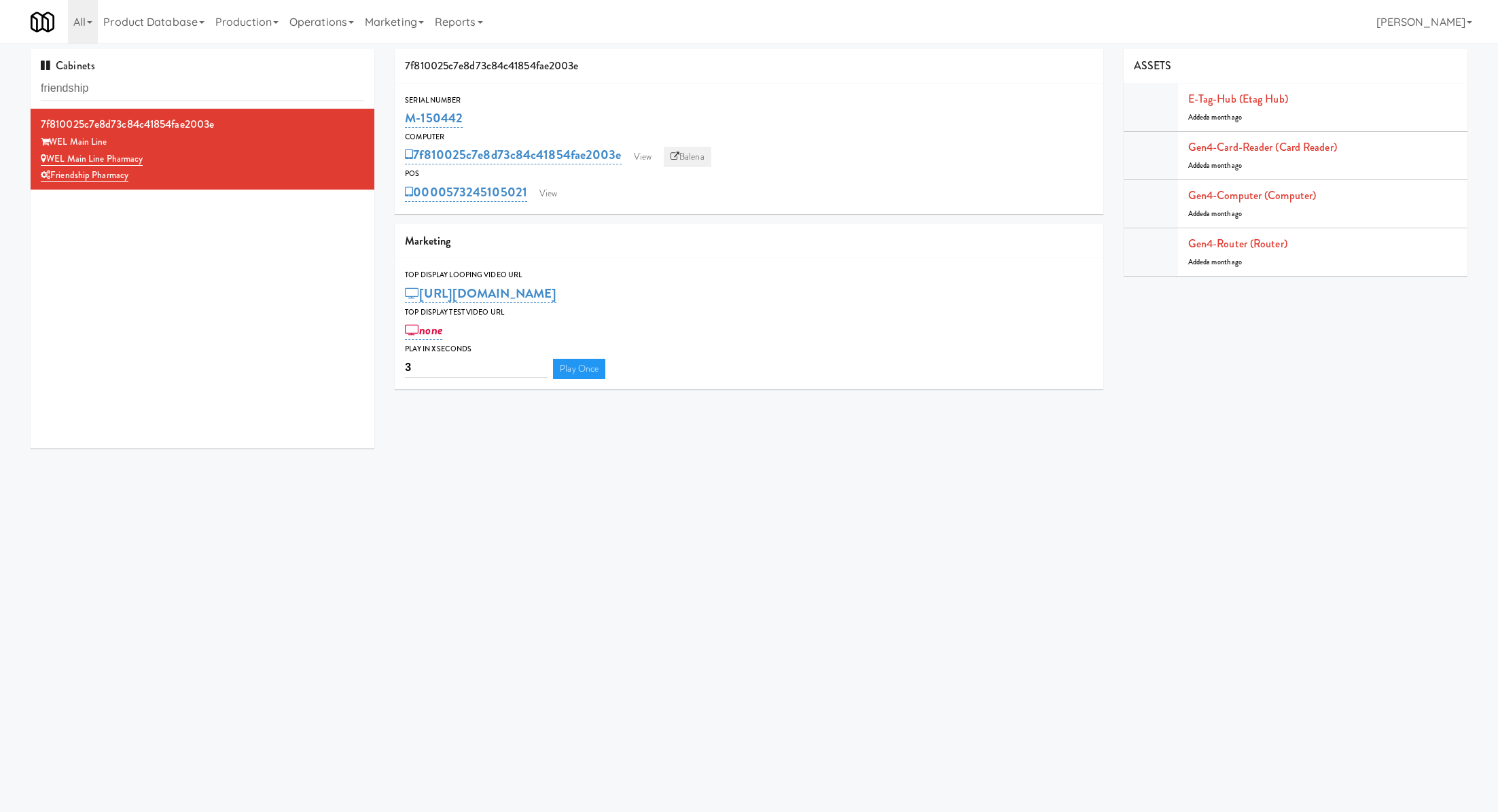
click at [687, 163] on link "Balena" at bounding box center [688, 157] width 47 height 20
click at [635, 151] on link "View" at bounding box center [643, 157] width 31 height 20
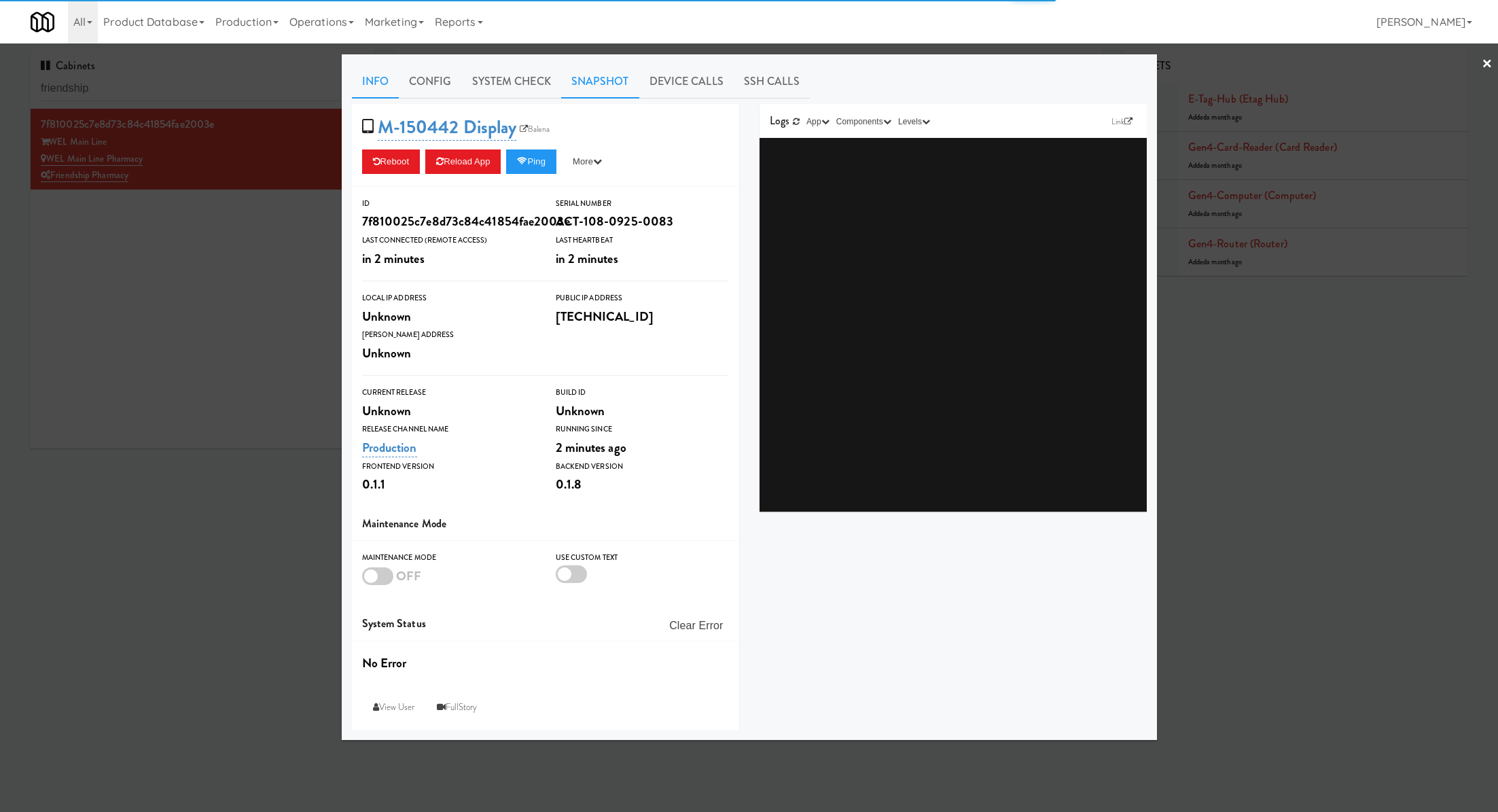
click at [590, 80] on link "Snapshot" at bounding box center [600, 81] width 78 height 34
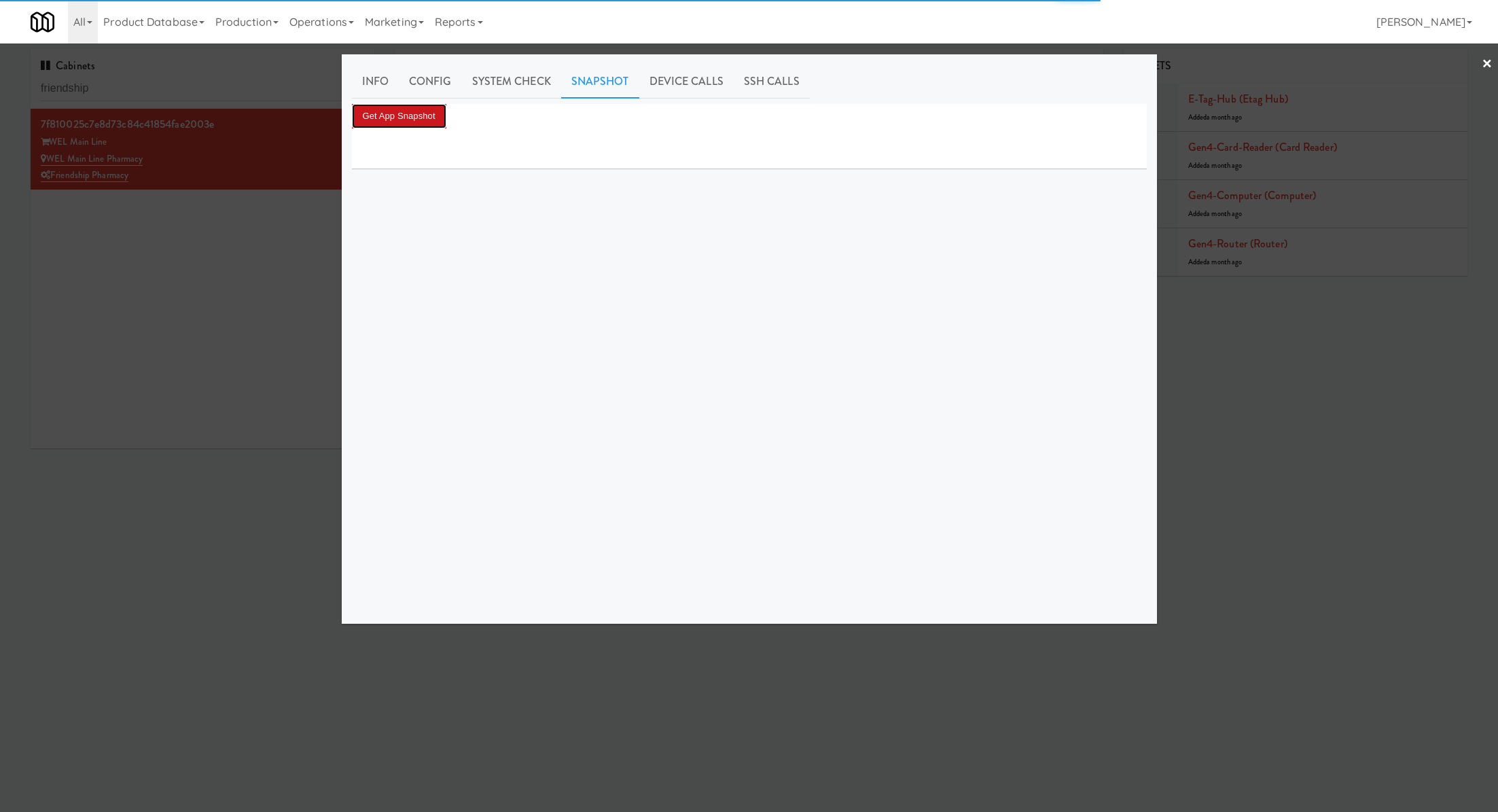
click at [433, 113] on button "Get App Snapshot" at bounding box center [398, 116] width 94 height 25
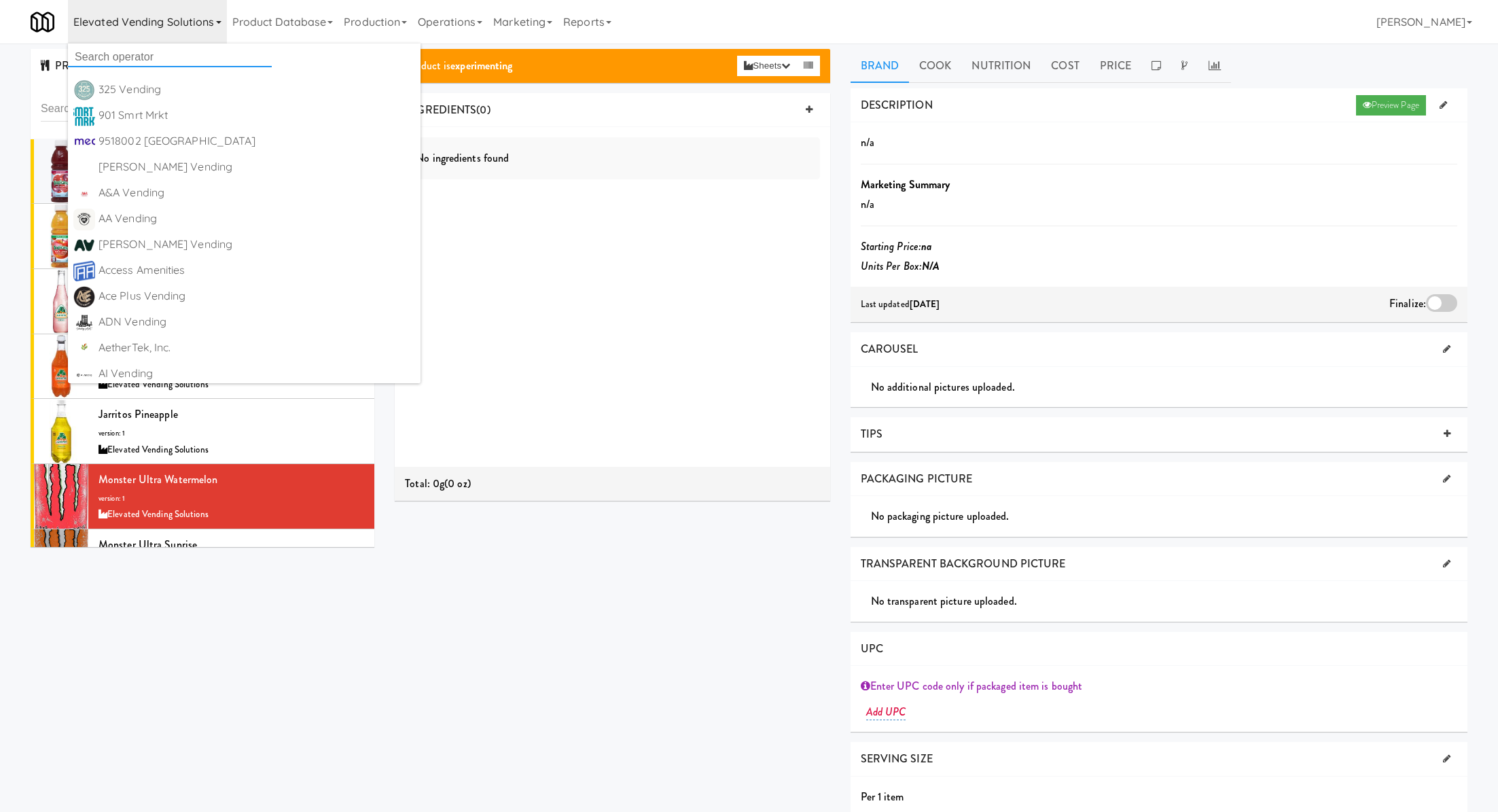
click at [176, 53] on input "text" at bounding box center [170, 57] width 203 height 20
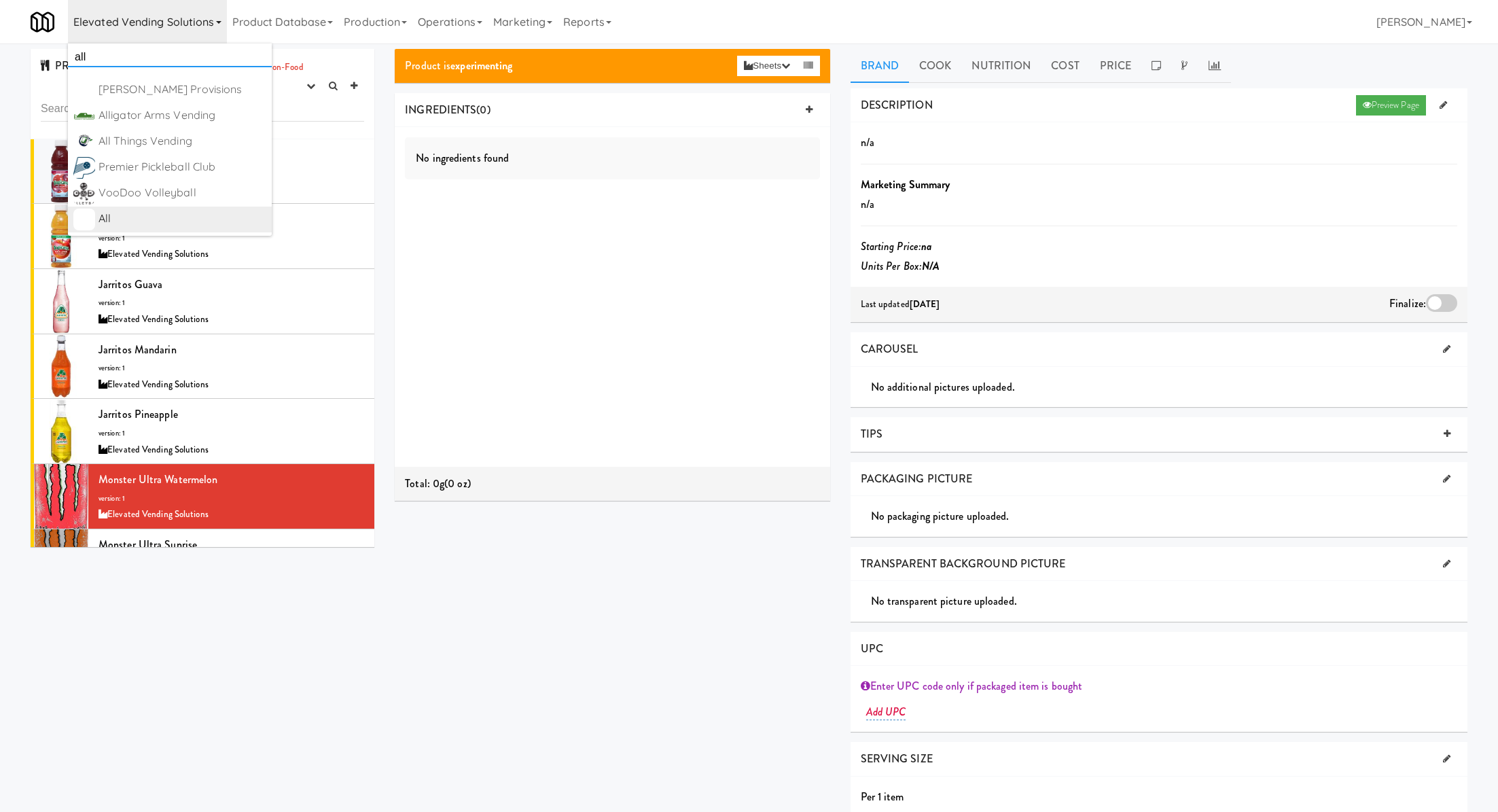
type input "all"
click at [214, 220] on div "All" at bounding box center [182, 219] width 168 height 20
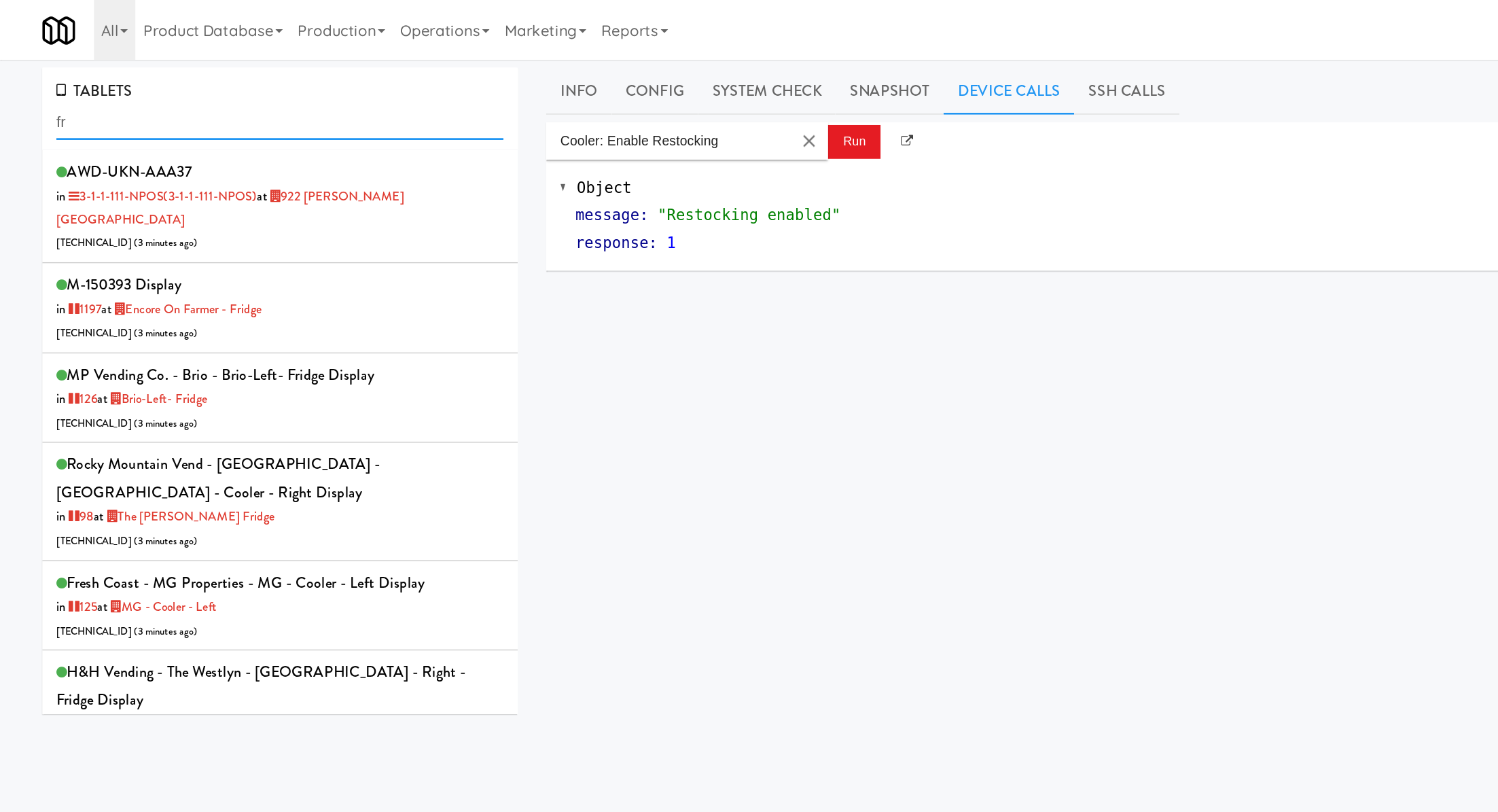
click at [102, 88] on input "fr" at bounding box center [202, 89] width 323 height 25
type input "wel main"
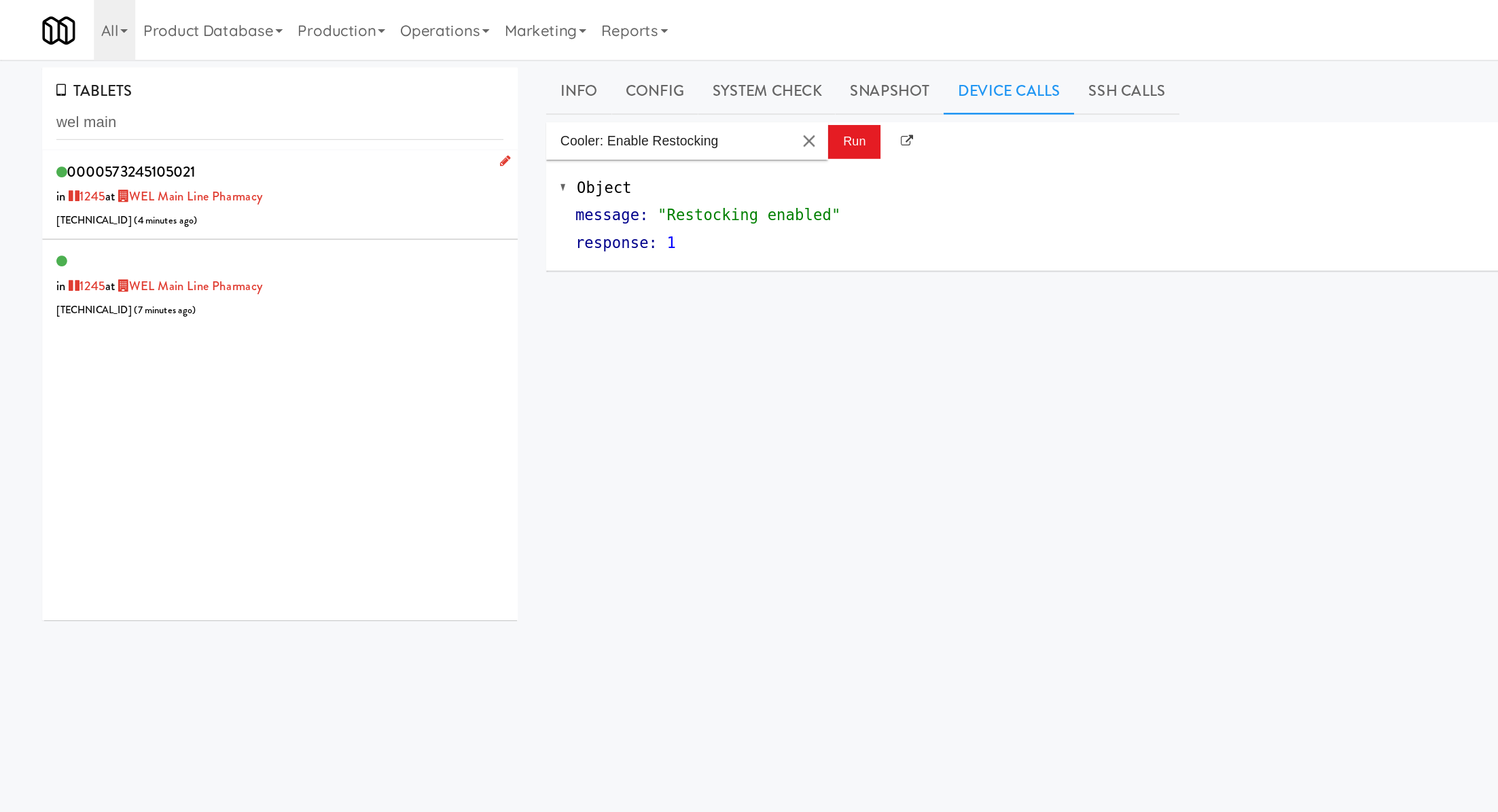
click at [213, 151] on div "0000573245105021 in 1245 at WEL Main Line Pharmacy 206.0.69.125 ( 4 minutes ago…" at bounding box center [202, 141] width 323 height 53
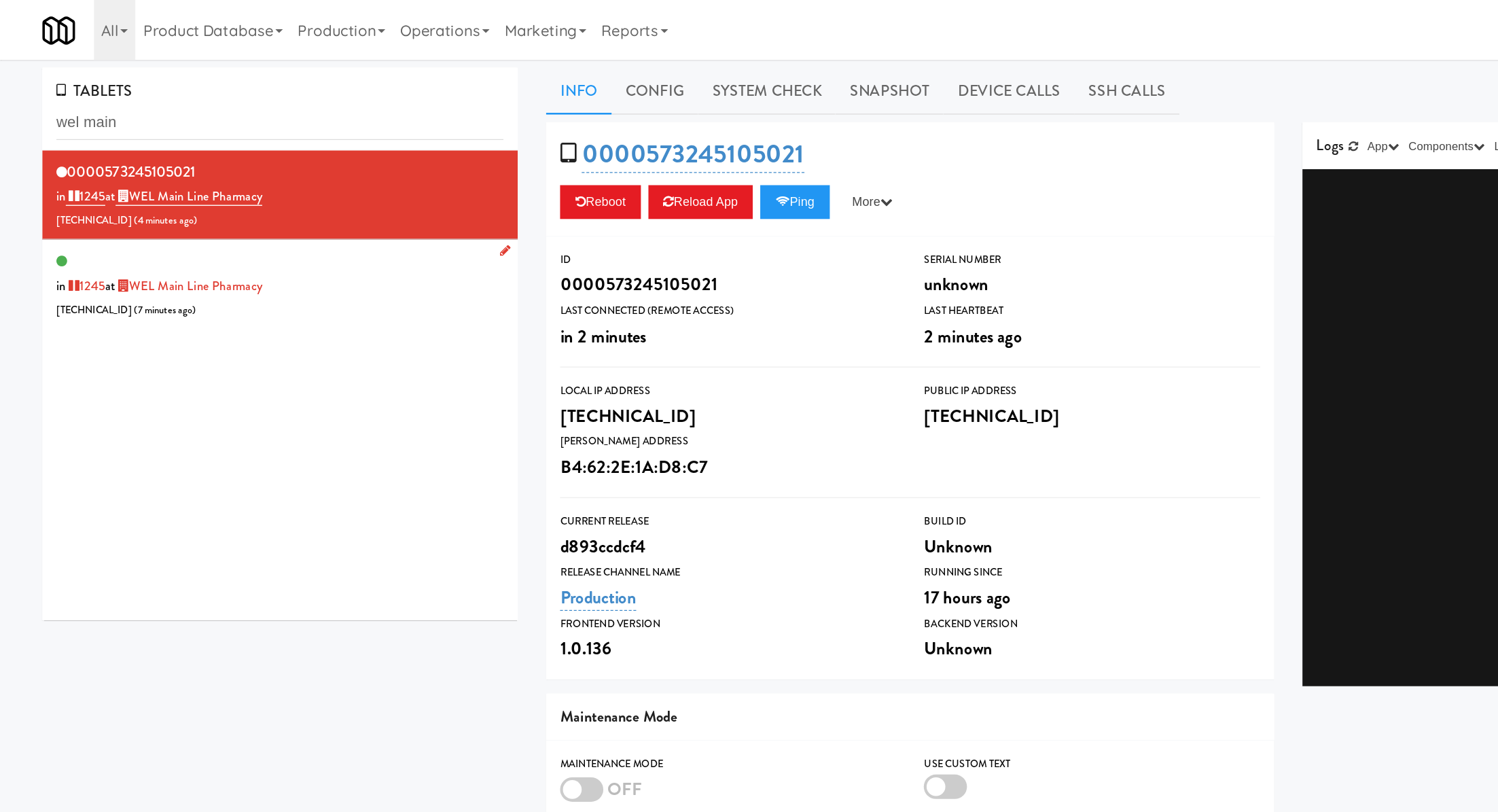
click at [231, 202] on div "in 1245 at WEL Main Line Pharmacy 206.0.69.152 ( 7 minutes ago )" at bounding box center [202, 205] width 323 height 53
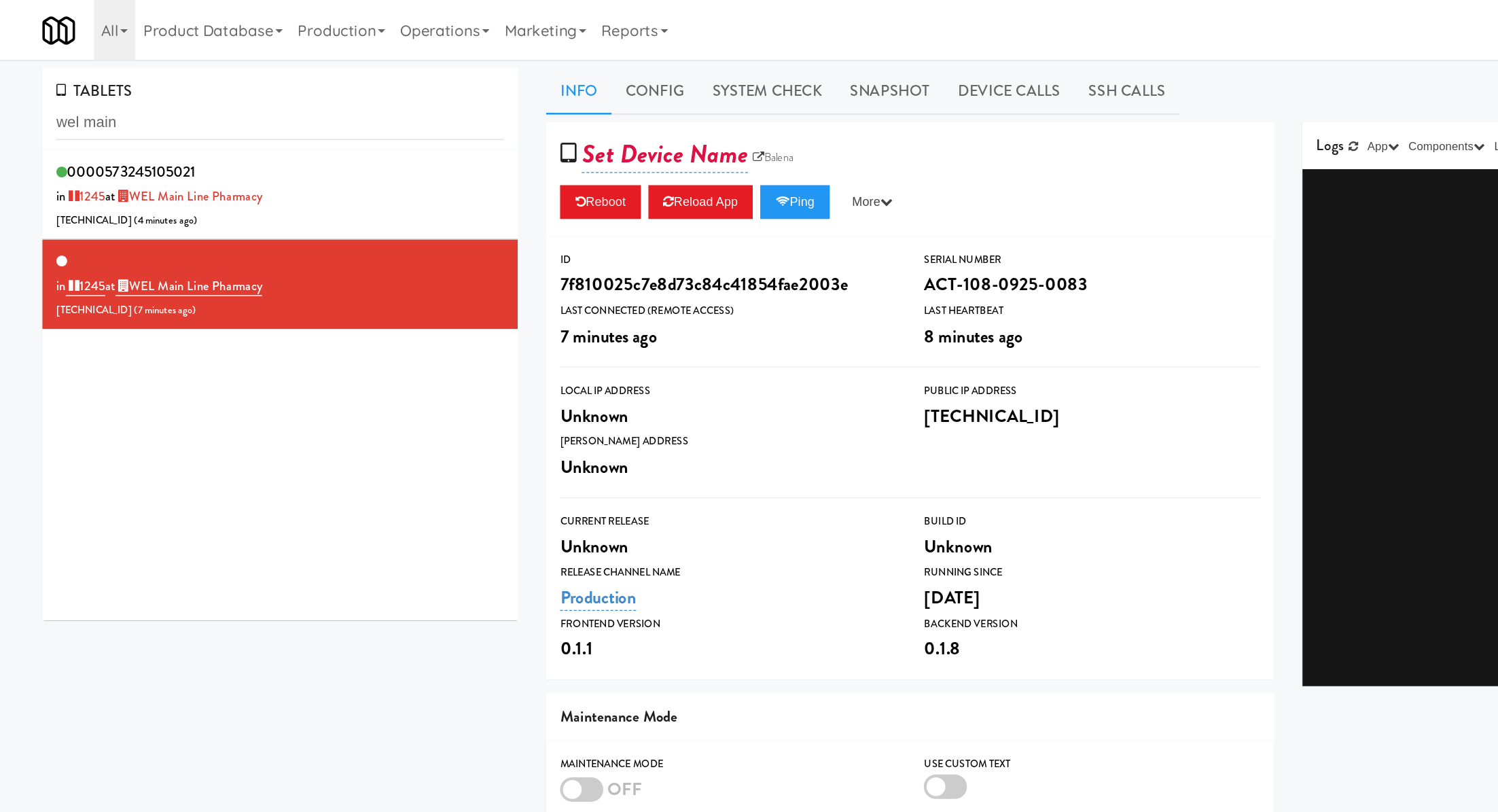
click at [521, 187] on div "ID" at bounding box center [526, 188] width 242 height 14
click at [454, 300] on div "Unknown" at bounding box center [526, 300] width 242 height 23
click at [432, 302] on div "Unknown" at bounding box center [526, 300] width 242 height 23
click at [437, 432] on link "Production" at bounding box center [432, 431] width 55 height 19
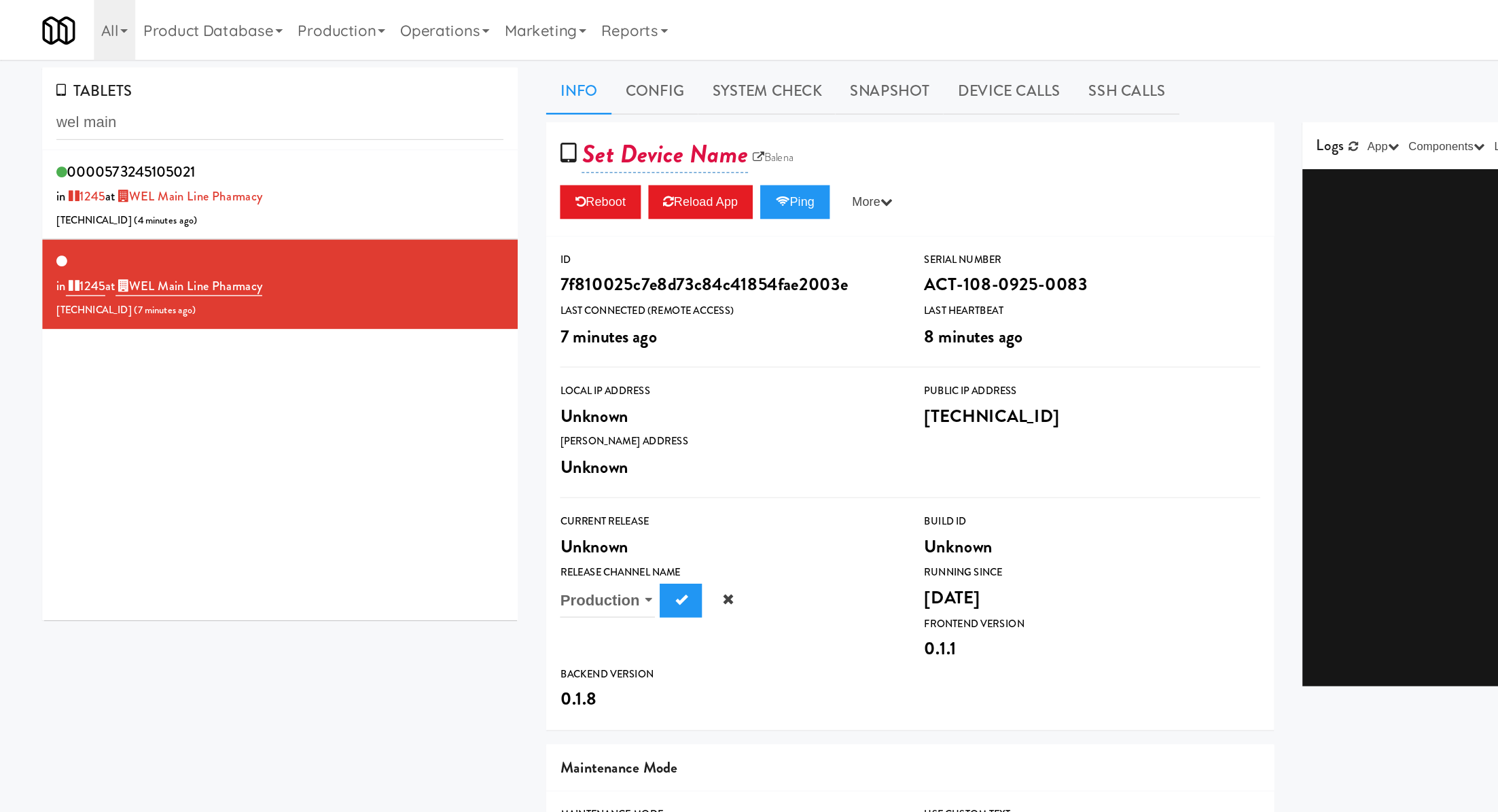
click at [432, 432] on select "Production Developer Staging" at bounding box center [439, 434] width 69 height 25
click at [405, 421] on select "Production Developer Staging" at bounding box center [439, 434] width 69 height 25
click at [432, 432] on select "Production Developer Staging" at bounding box center [439, 434] width 69 height 25
click at [656, 147] on button "More" at bounding box center [631, 146] width 51 height 25
click at [700, 138] on div "Reboot Reload App Ping More Ping Server Restart Server Force Reload App Unlock …" at bounding box center [658, 146] width 505 height 25
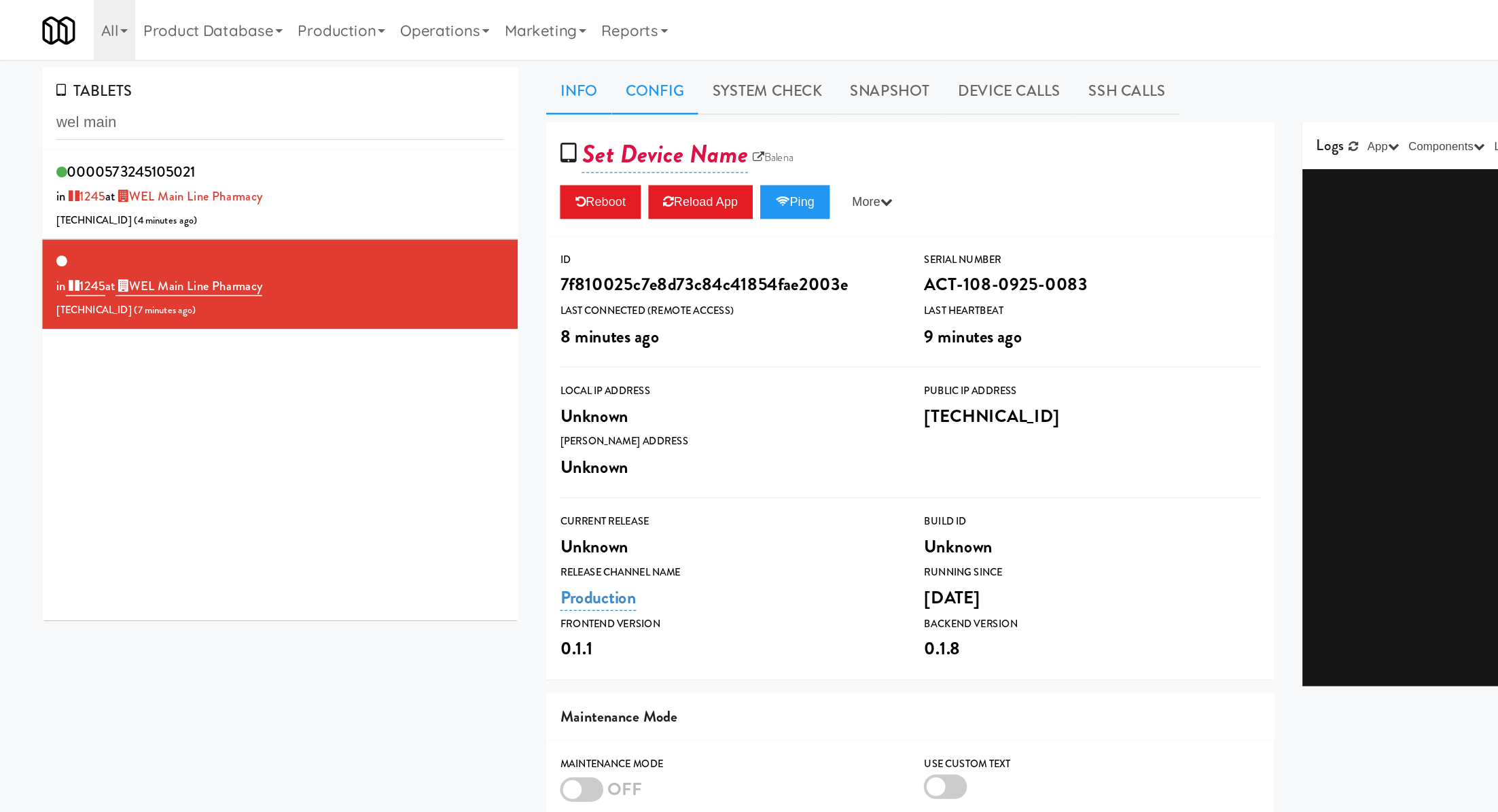
click at [488, 60] on link "Config" at bounding box center [474, 66] width 64 height 34
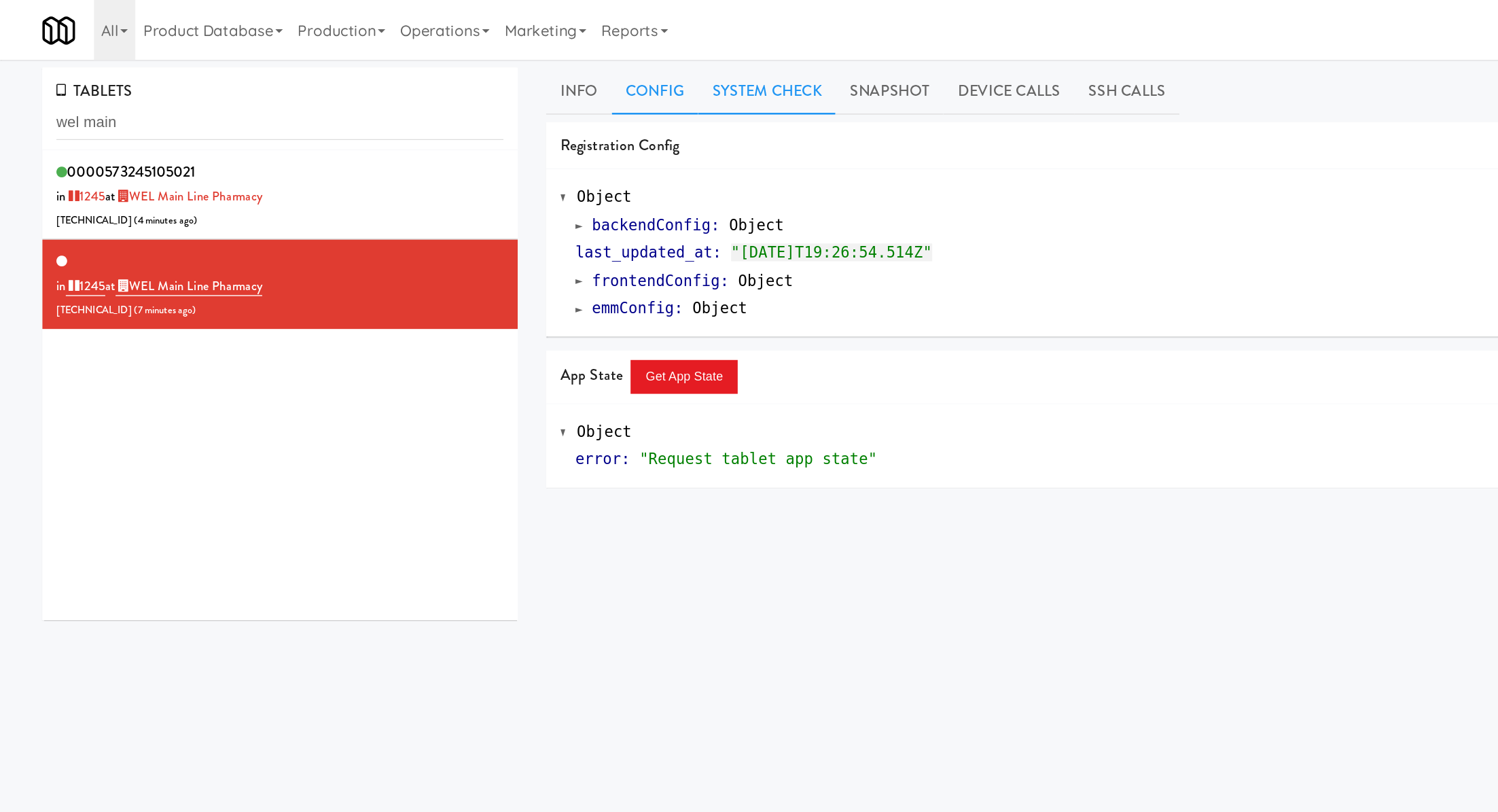
click at [562, 60] on link "System Check" at bounding box center [554, 66] width 99 height 34
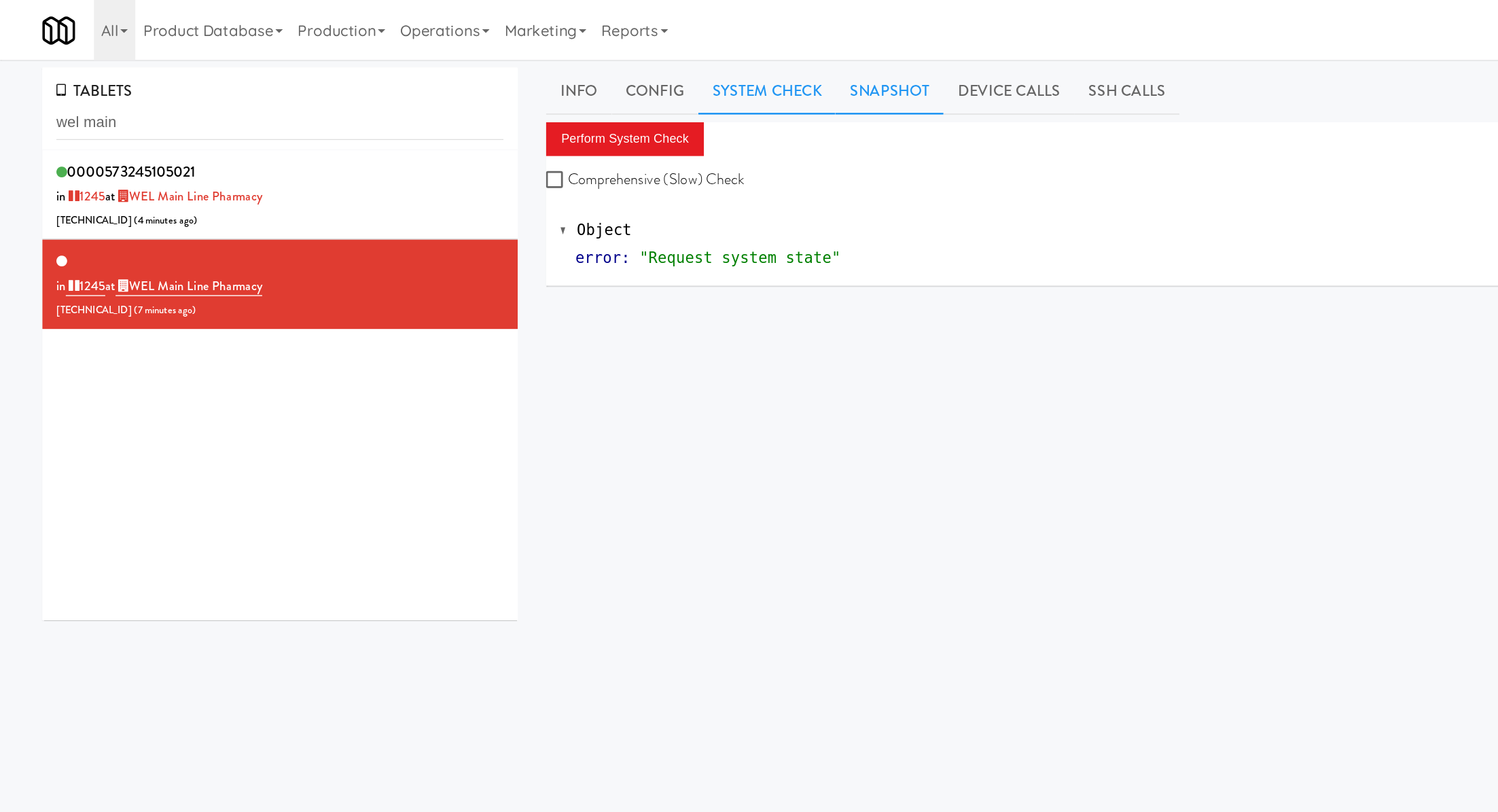
click at [633, 61] on link "Snapshot" at bounding box center [643, 66] width 78 height 34
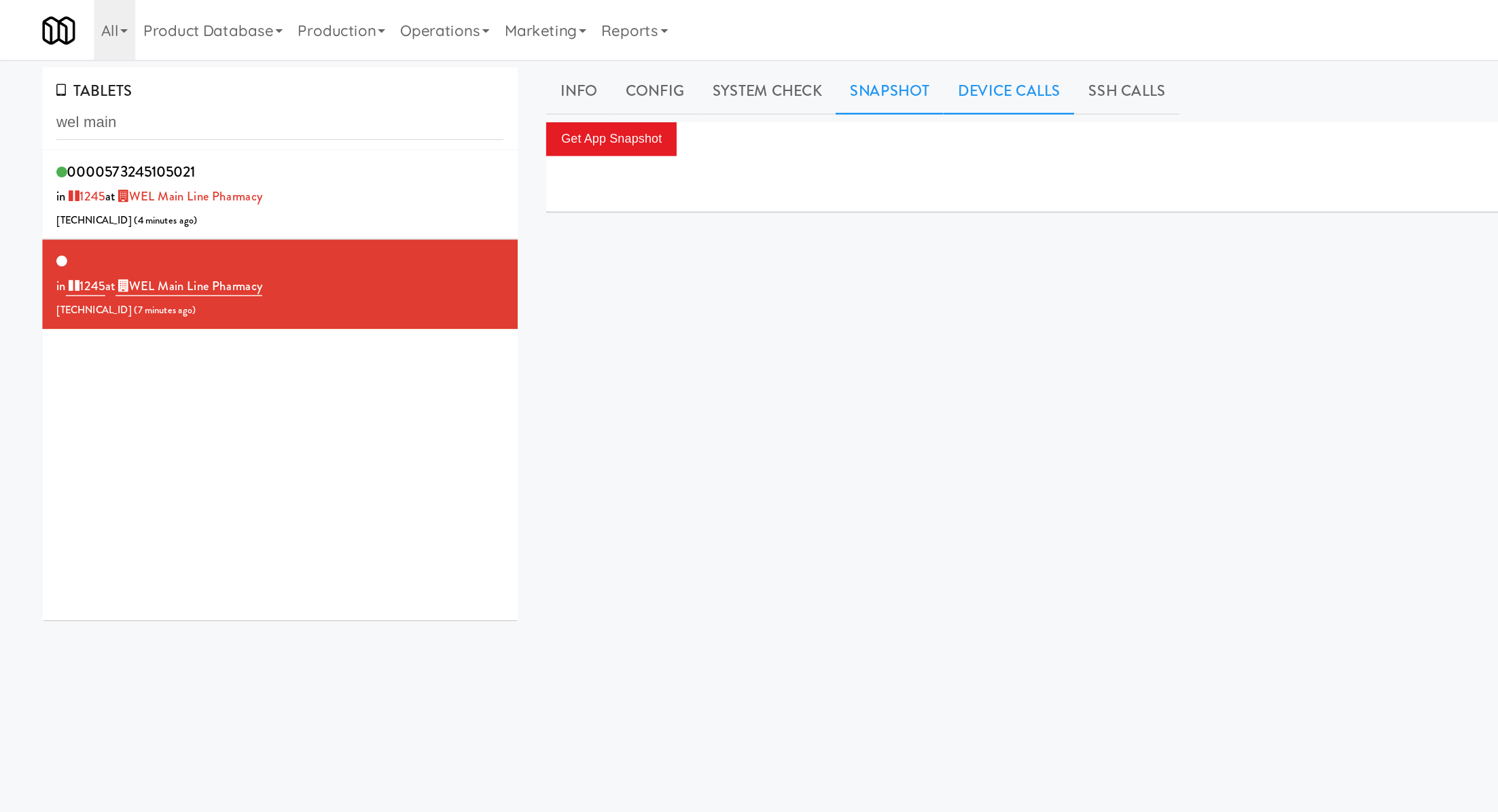
click at [699, 67] on link "Device Calls" at bounding box center [728, 66] width 94 height 34
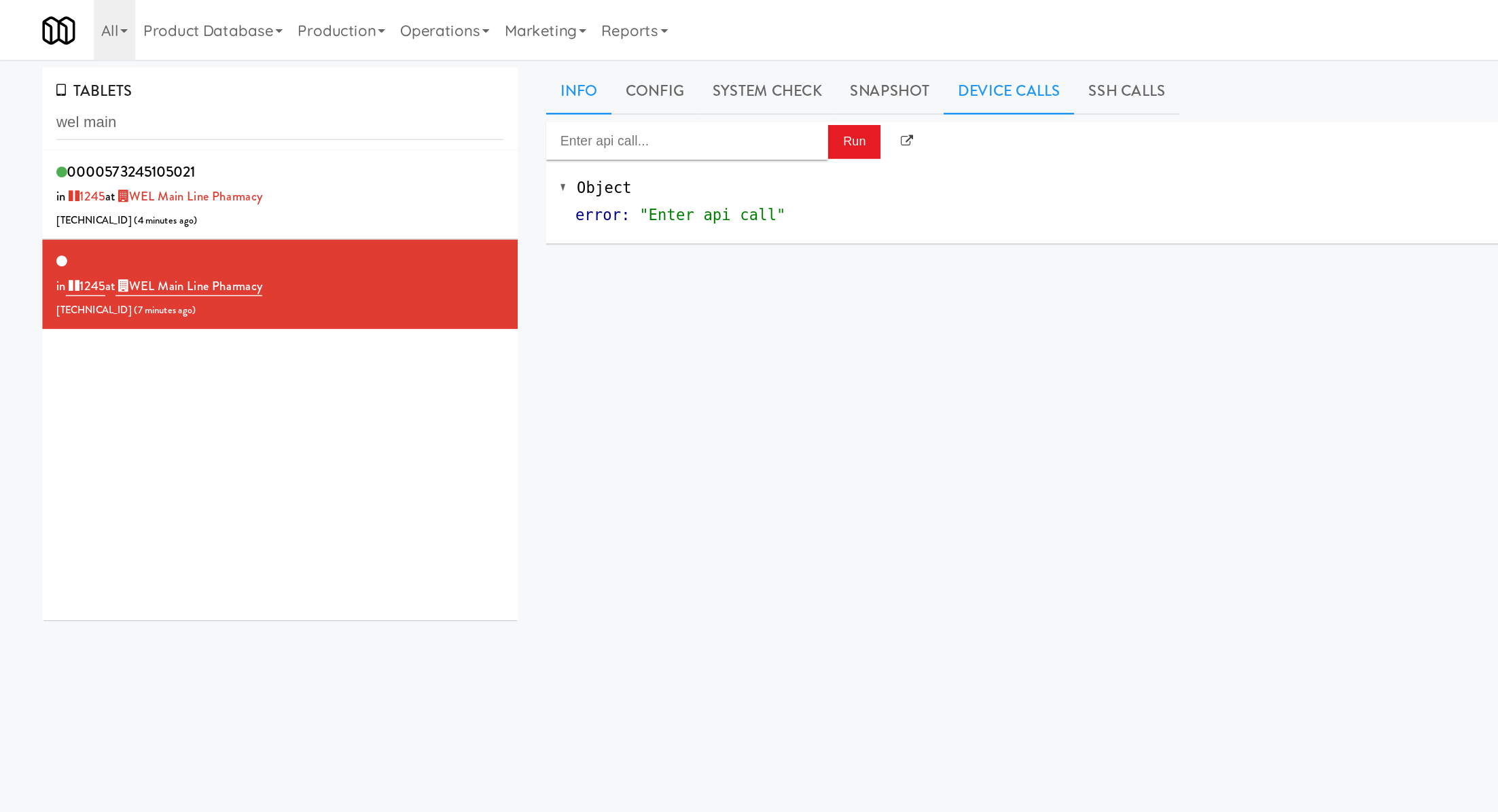
click at [409, 66] on link "Info" at bounding box center [418, 66] width 47 height 34
